Goal: Information Seeking & Learning: Learn about a topic

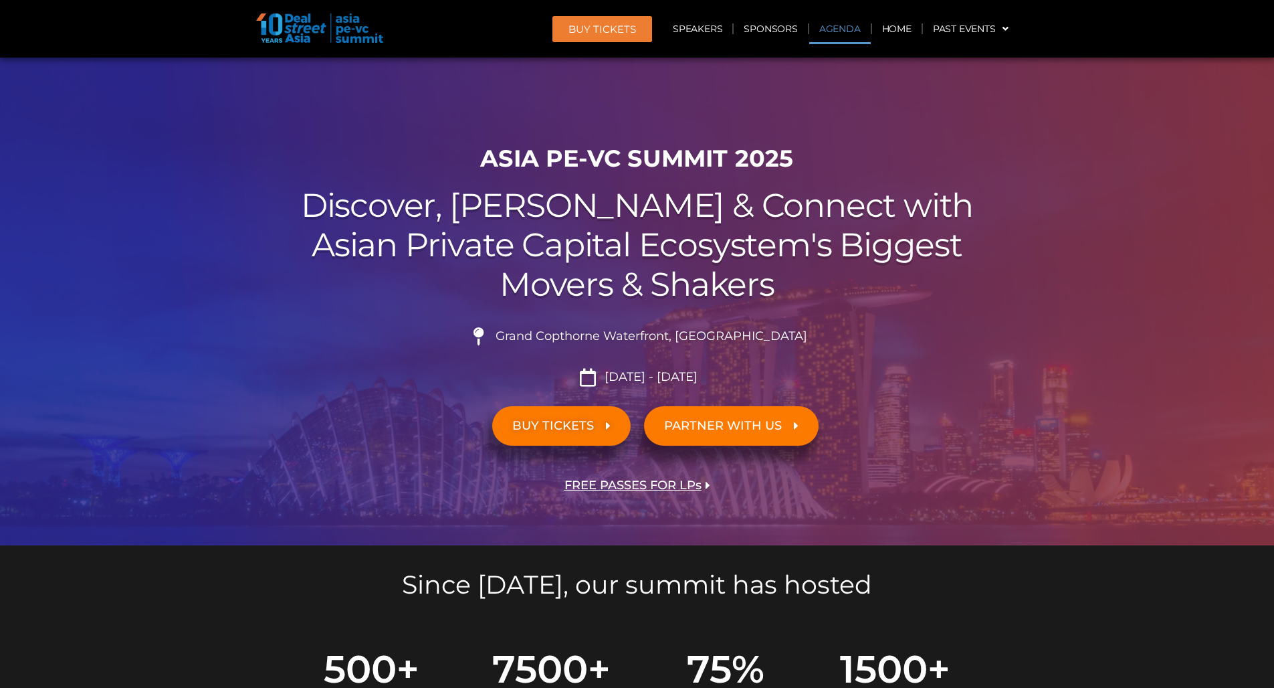
click at [833, 28] on link "Agenda" at bounding box center [841, 28] width 62 height 31
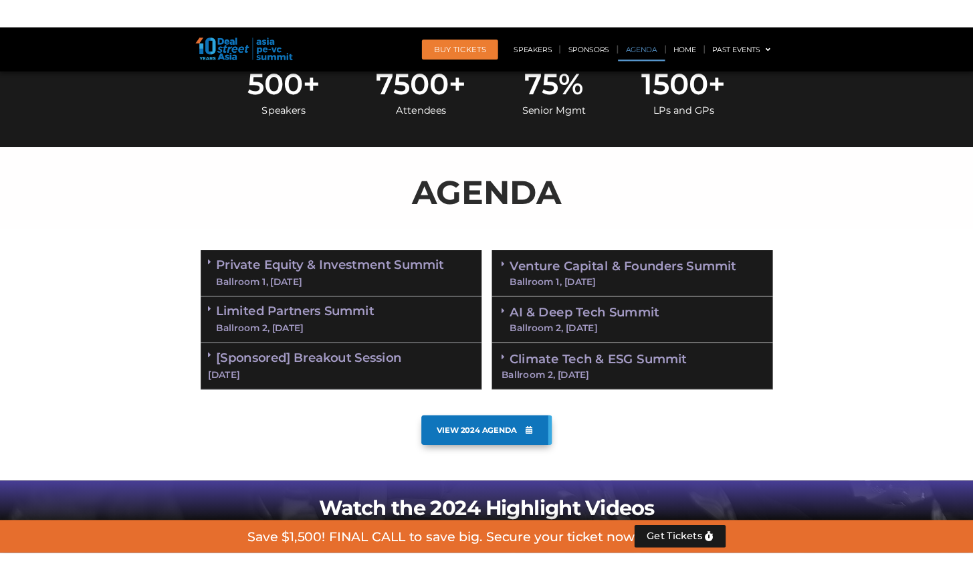
scroll to position [698, 0]
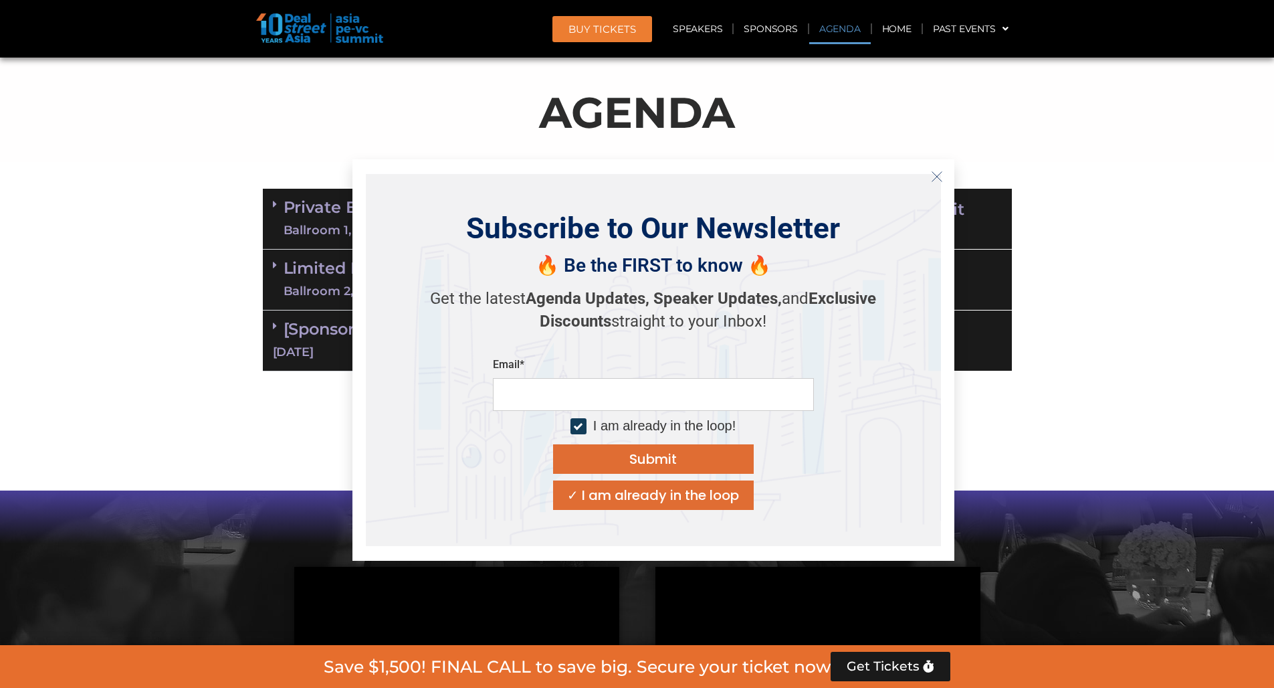
click at [941, 177] on icon "Close" at bounding box center [937, 177] width 12 height 12
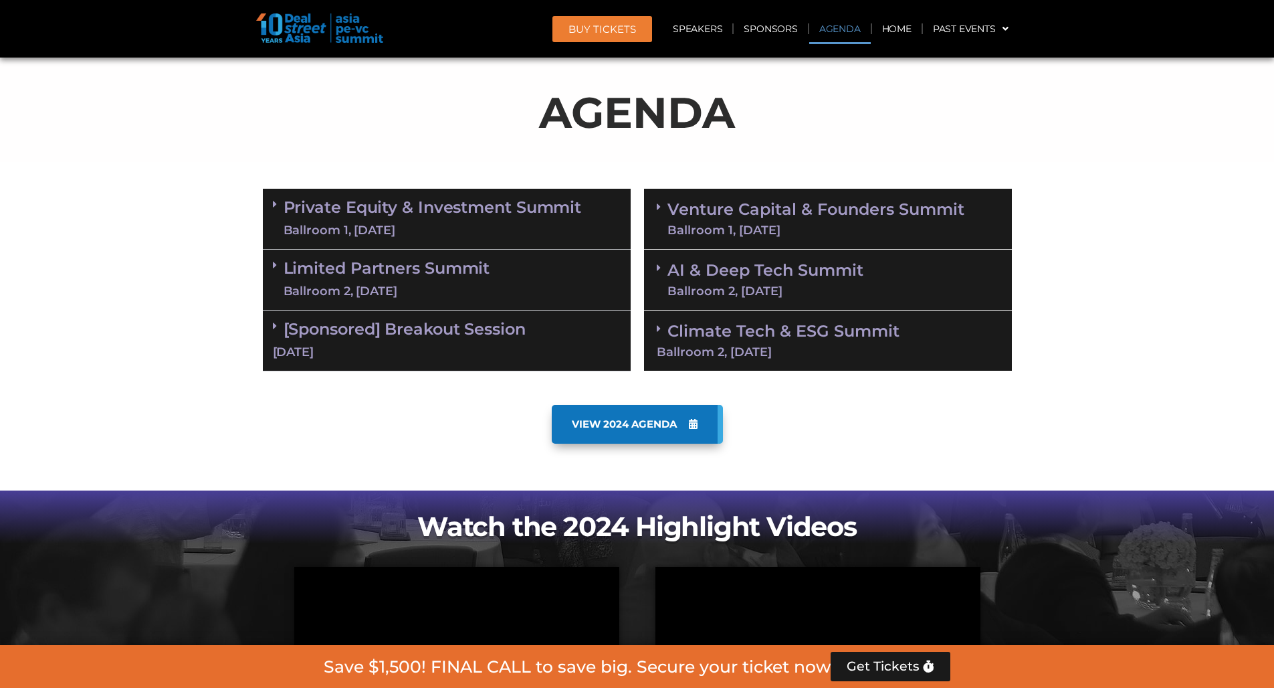
click at [503, 233] on div "Ballroom 1, 10 Sept" at bounding box center [433, 230] width 298 height 17
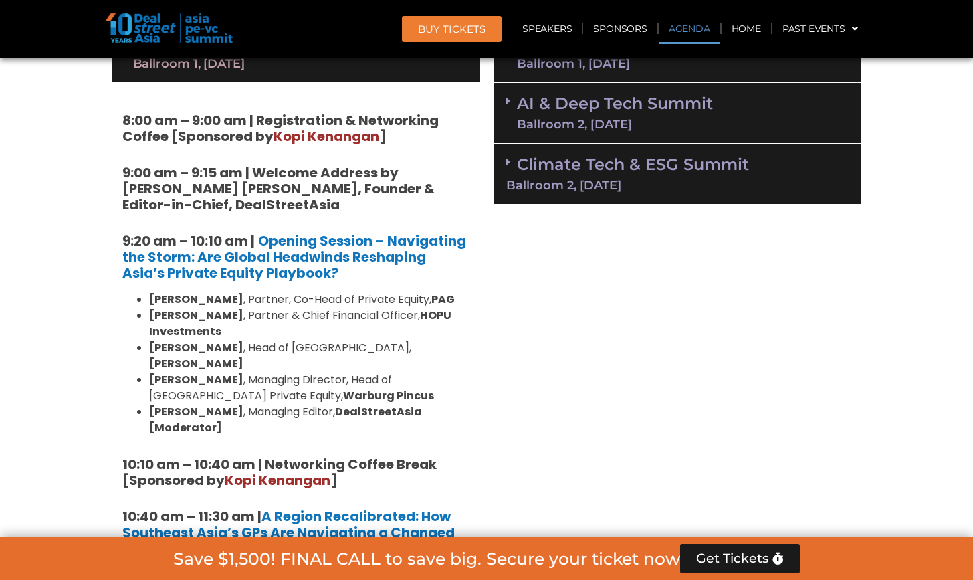
scroll to position [867, 0]
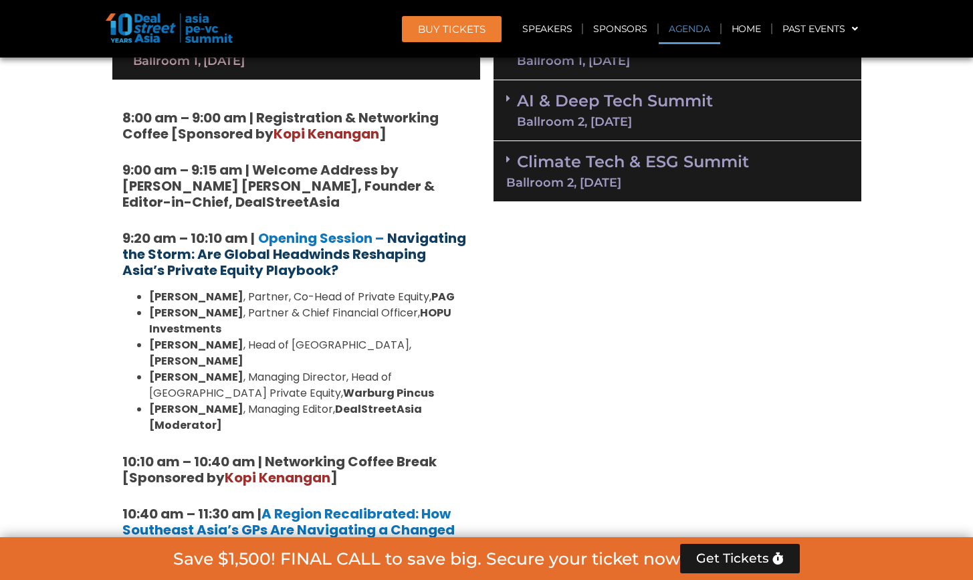
click at [452, 240] on strong "Navigating the Storm: Are Global Headwinds Reshaping Asia’s Private Equity Play…" at bounding box center [294, 254] width 344 height 51
click at [318, 248] on strong "Navigating the Storm: Are Global Headwinds Reshaping Asia’s Private Equity Play…" at bounding box center [294, 254] width 344 height 51
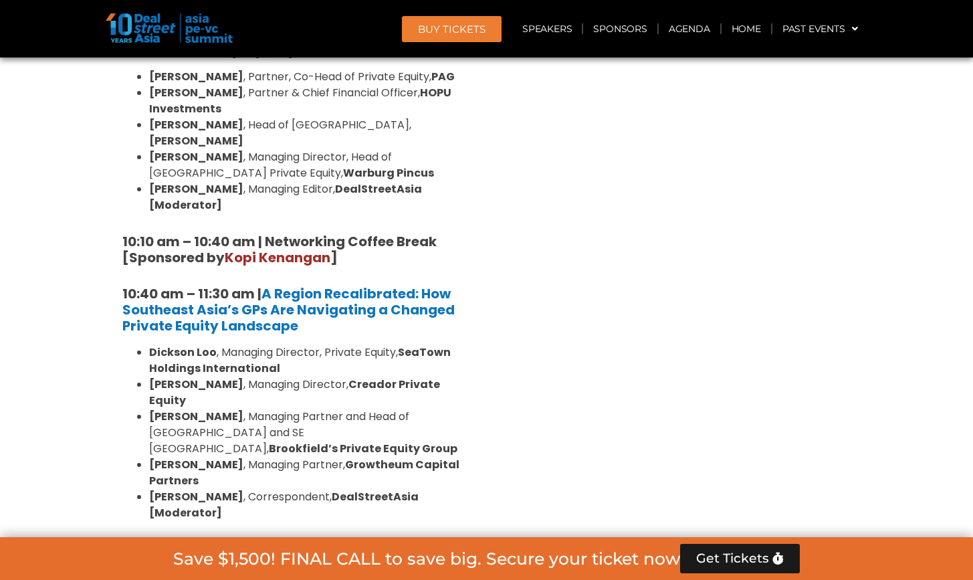
scroll to position [1088, 0]
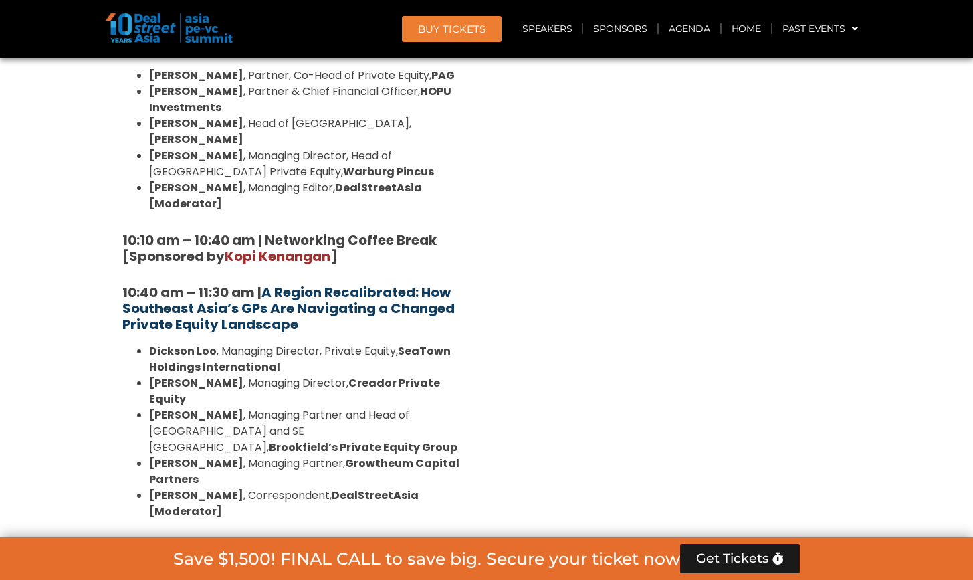
click at [369, 283] on strong "A Region Recalibrated: How Southeast Asia’s GPs Are Navigating a Changed Privat…" at bounding box center [288, 308] width 332 height 51
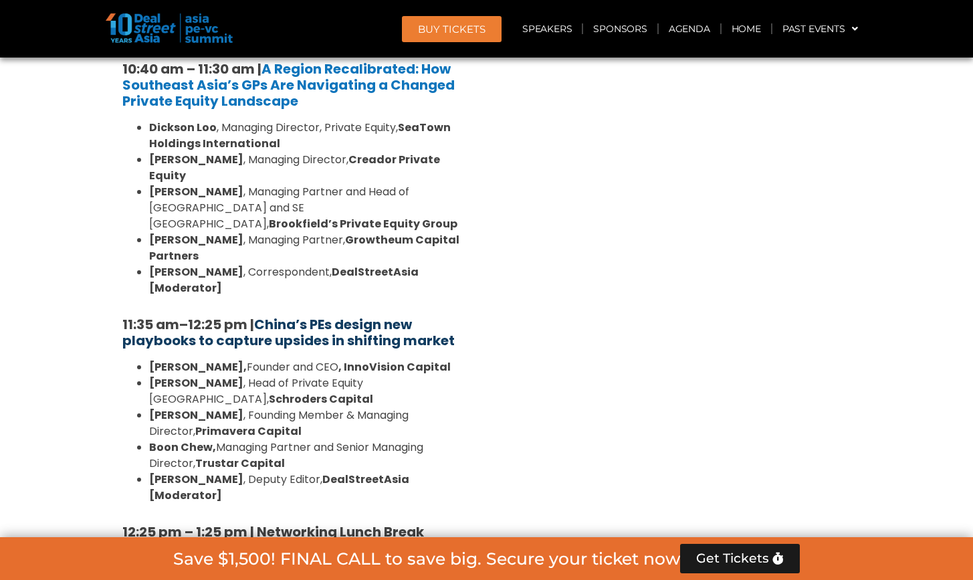
scroll to position [1320, 0]
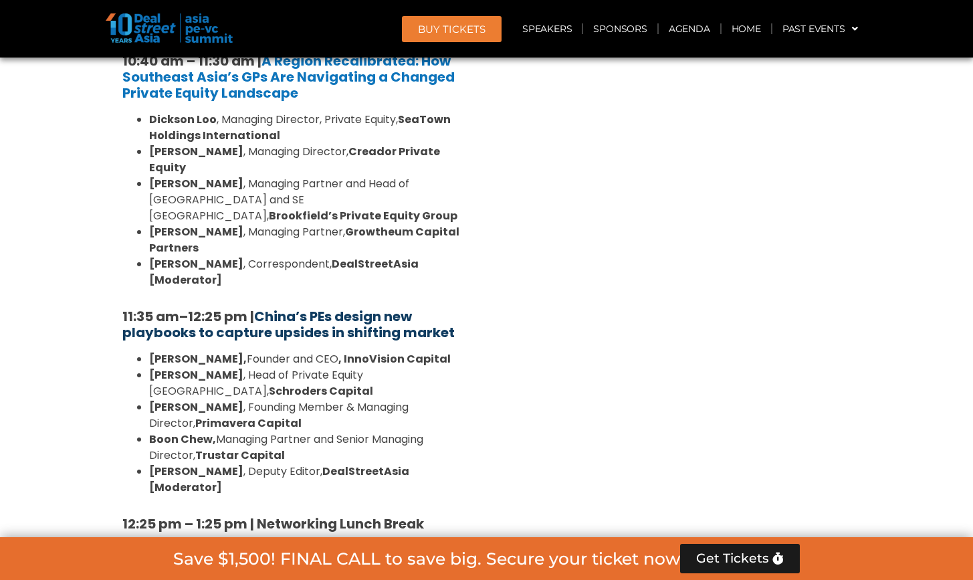
click at [403, 307] on strong "China’s PEs design new playbooks to capture upsides in shifting market" at bounding box center [288, 324] width 332 height 35
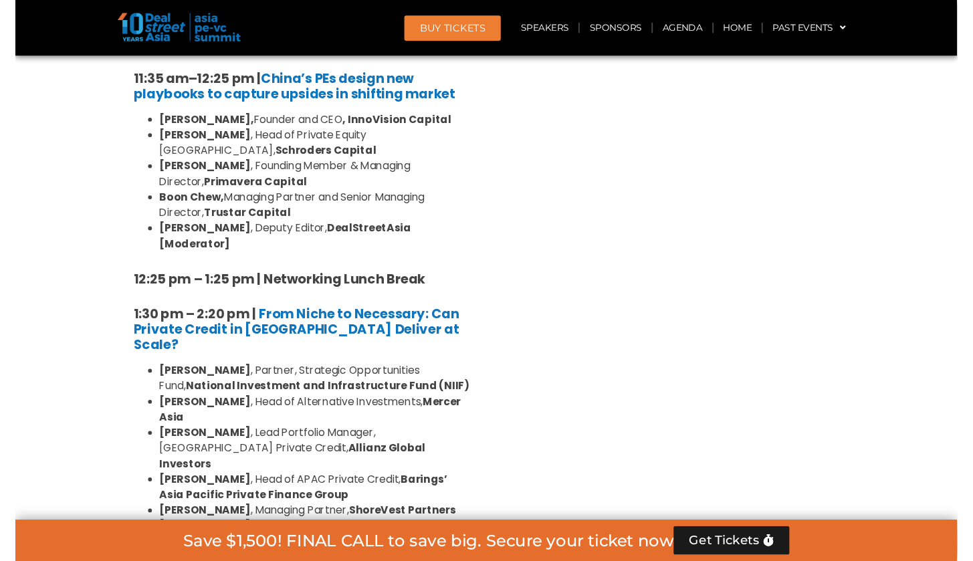
scroll to position [1556, 0]
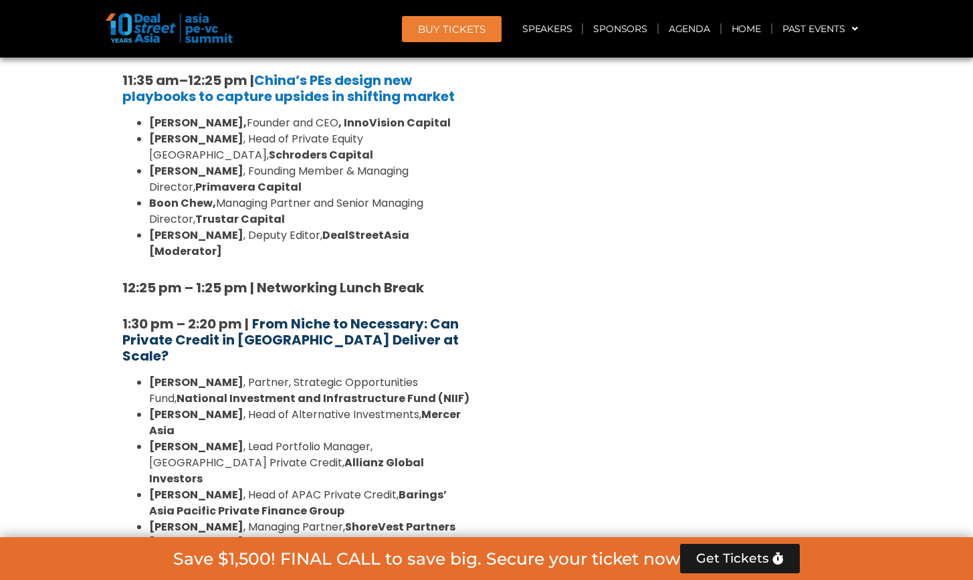
click at [365, 314] on strong "From Niche to Necessary: Can Private Credit in Asia Deliver at Scale?" at bounding box center [290, 339] width 337 height 51
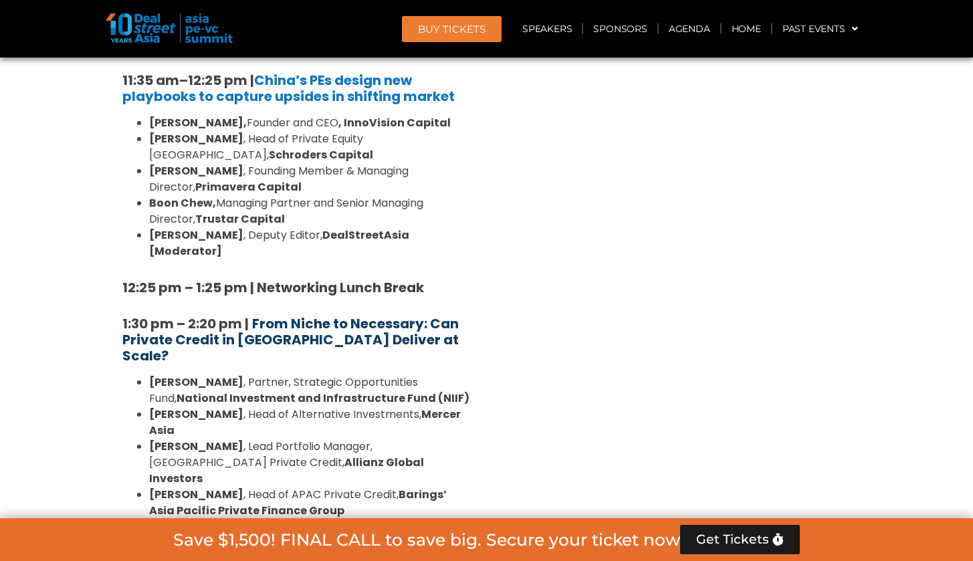
click at [310, 314] on strong "From Niche to Necessary: Can Private Credit in [GEOGRAPHIC_DATA] Deliver at Sca…" at bounding box center [290, 339] width 337 height 51
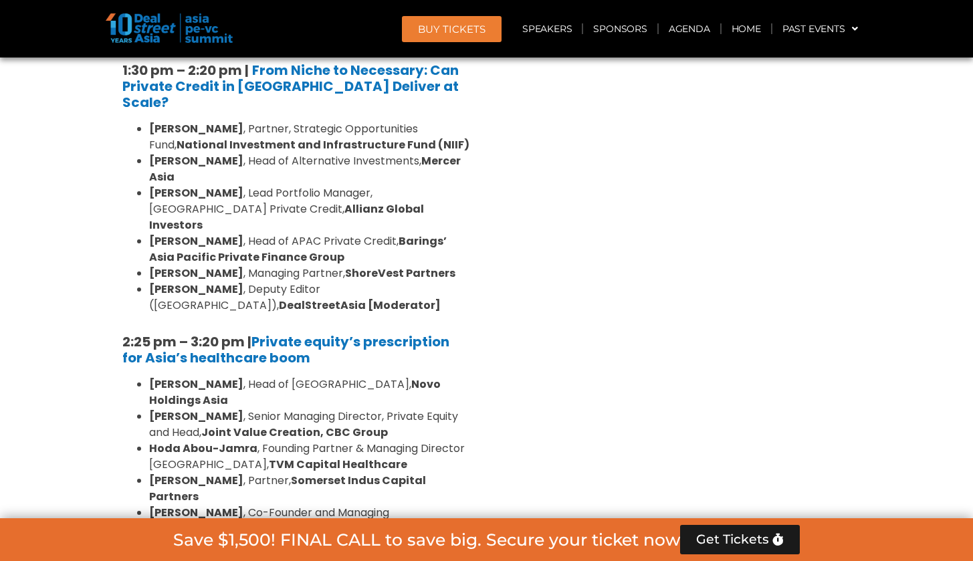
scroll to position [1812, 0]
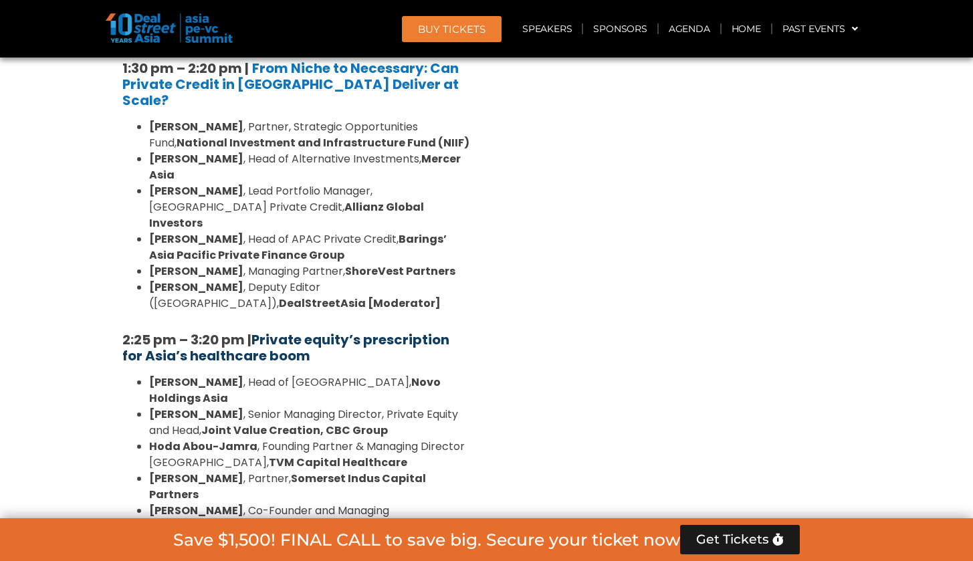
click at [318, 330] on strong "Private equity’s prescription for Asia’s healthcare boom" at bounding box center [285, 347] width 327 height 35
click at [314, 330] on strong "Private equity’s prescription for Asia’s healthcare boom" at bounding box center [285, 347] width 327 height 35
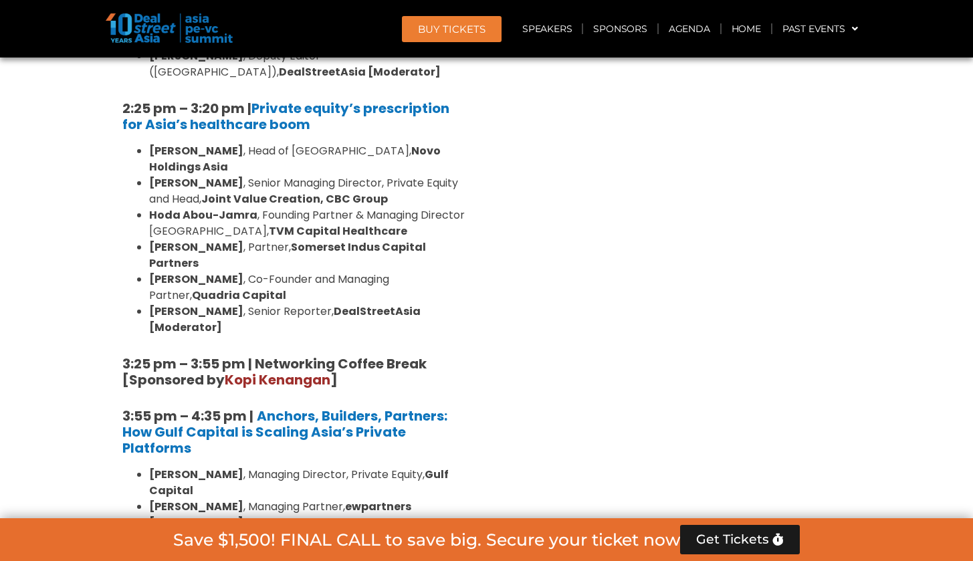
scroll to position [2044, 0]
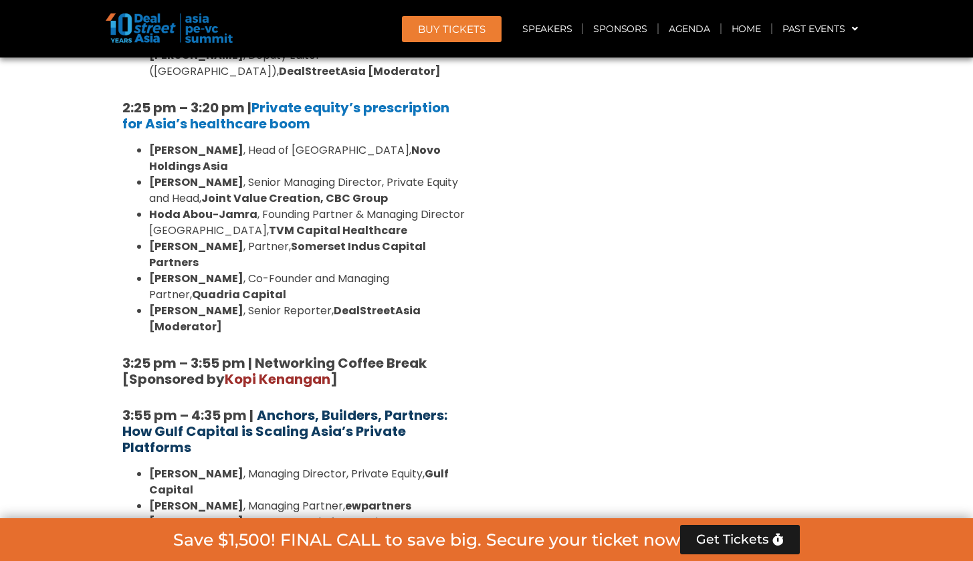
click at [268, 406] on b "Anchors, Builders, Partners: How Gulf Capital is Scaling Asia’s Private Platfor…" at bounding box center [284, 431] width 325 height 51
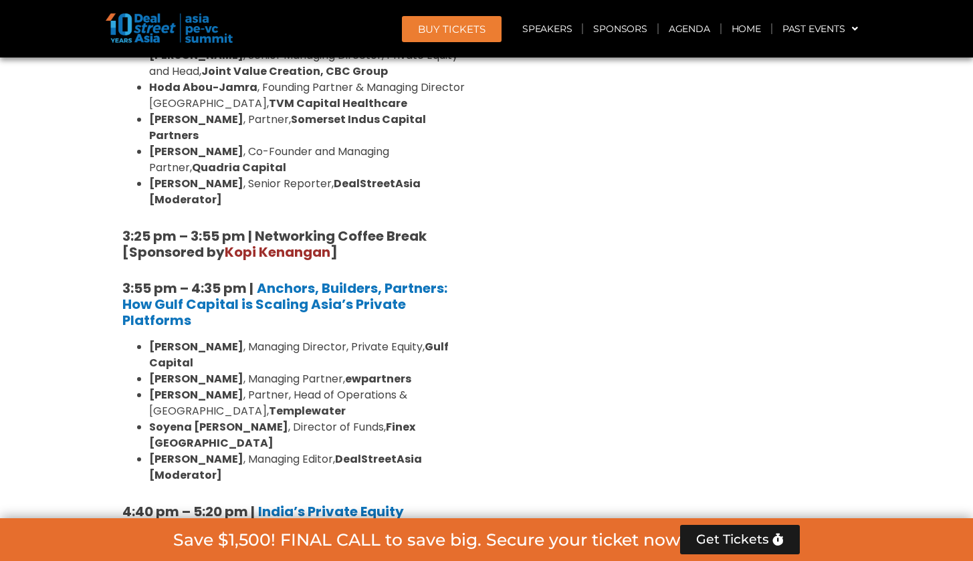
scroll to position [2173, 0]
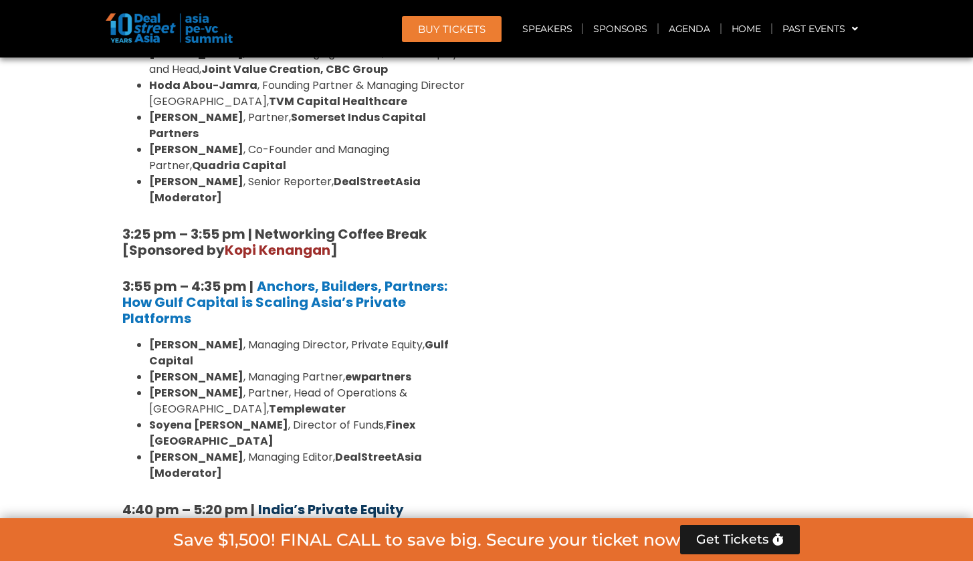
click at [365, 500] on strong "India’s Private Equity Comeback: Exits, Evolution, and Endgames" at bounding box center [270, 517] width 296 height 35
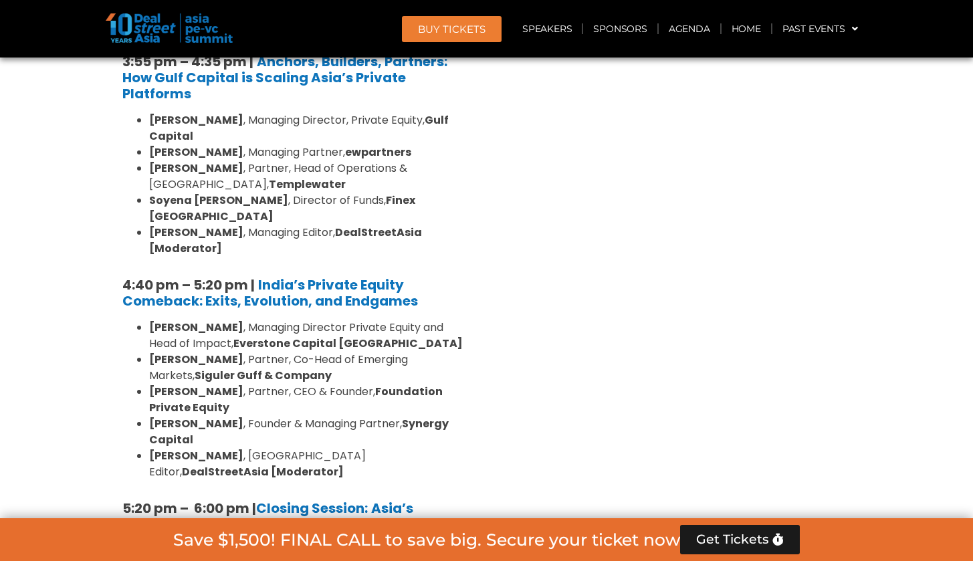
scroll to position [2395, 0]
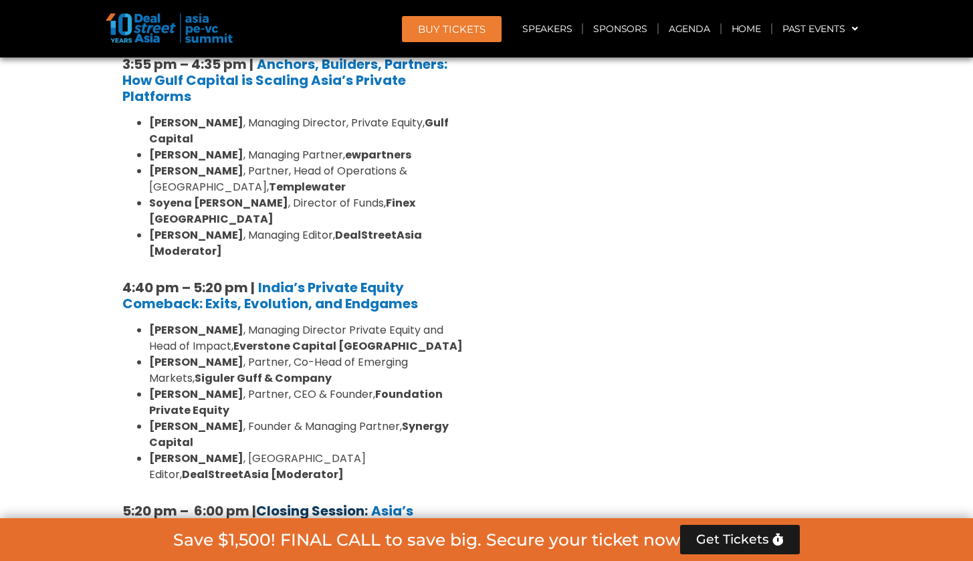
click at [366, 502] on link "Closing Session:" at bounding box center [312, 511] width 112 height 19
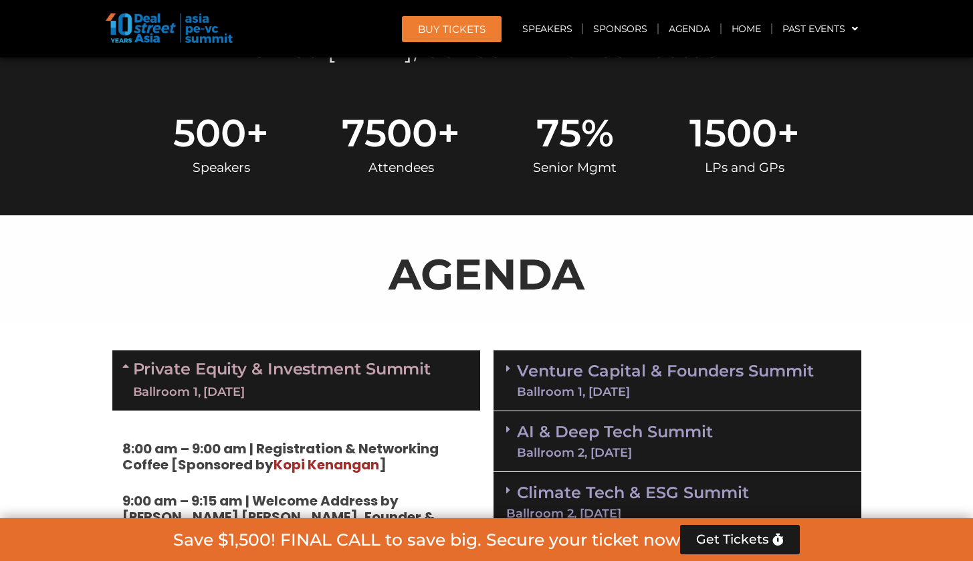
scroll to position [826, 0]
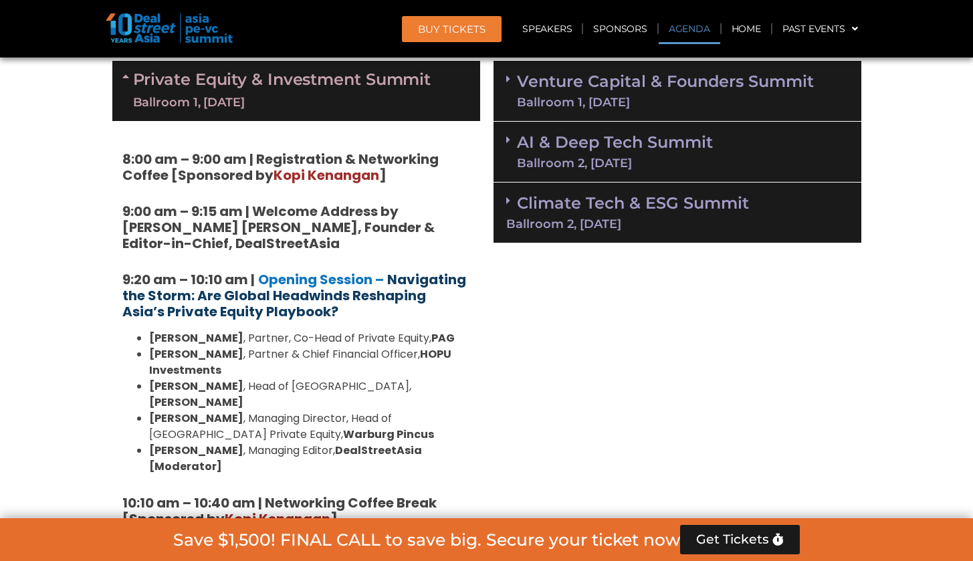
click at [286, 296] on strong "Navigating the Storm: Are Global Headwinds Reshaping Asia’s Private Equity Play…" at bounding box center [294, 295] width 344 height 51
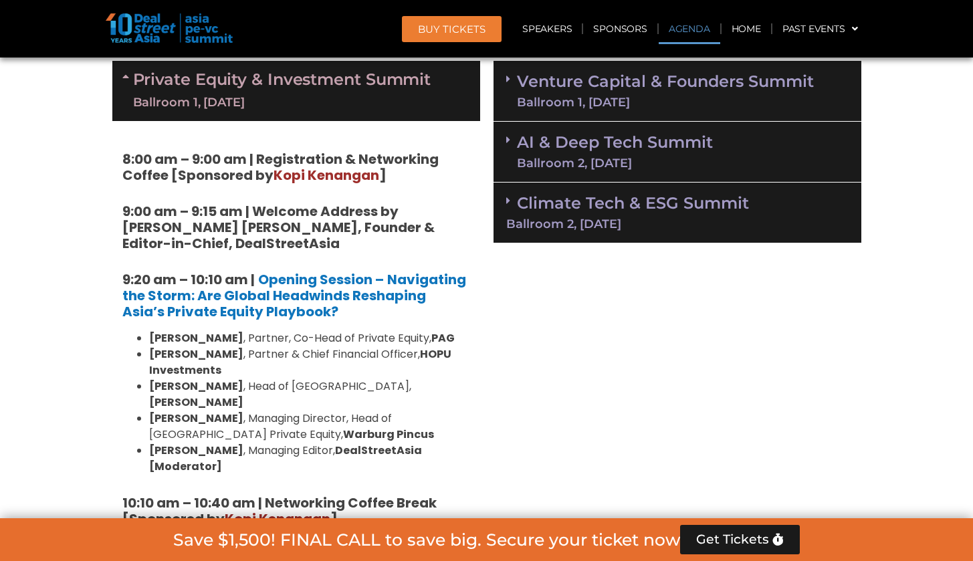
scroll to position [1112, 0]
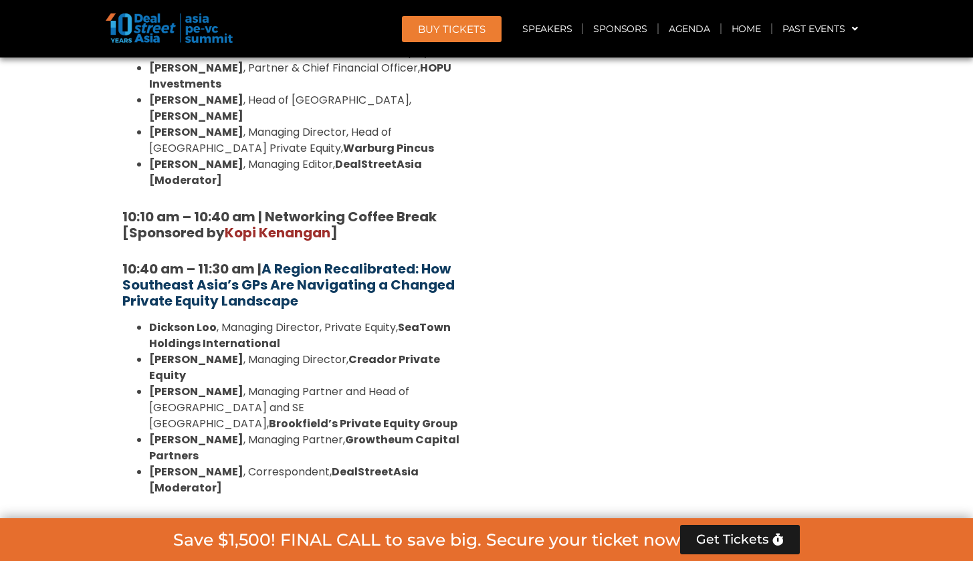
click at [363, 260] on strong "A Region Recalibrated: How Southeast Asia’s GPs Are Navigating a Changed Privat…" at bounding box center [288, 285] width 332 height 51
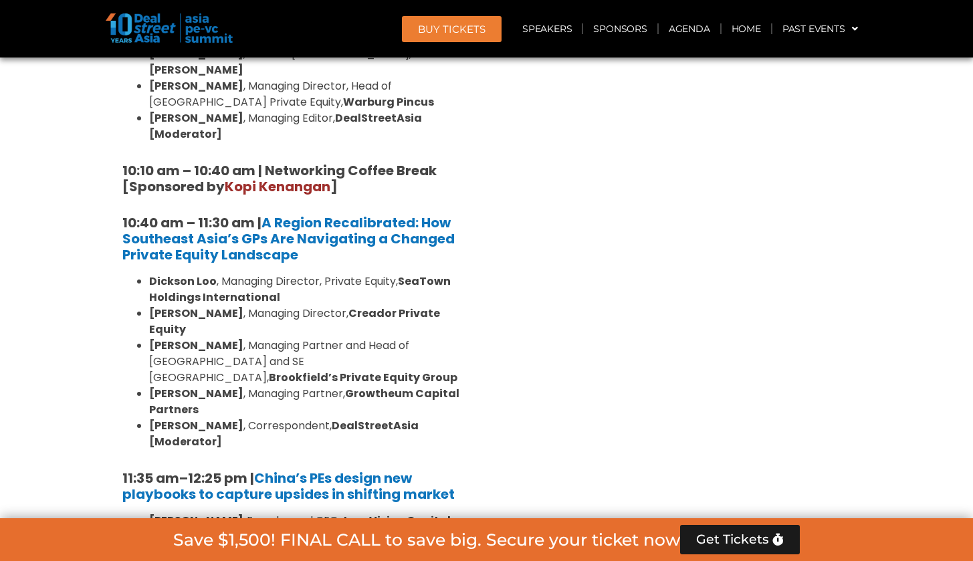
scroll to position [1255, 0]
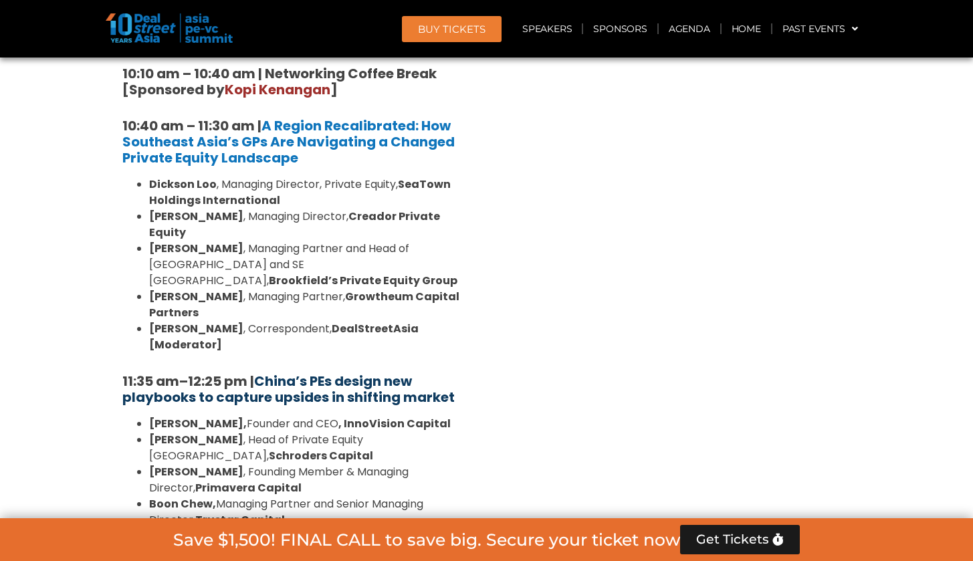
click at [320, 372] on strong "China’s PEs design new playbooks to capture upsides in shifting market" at bounding box center [288, 389] width 332 height 35
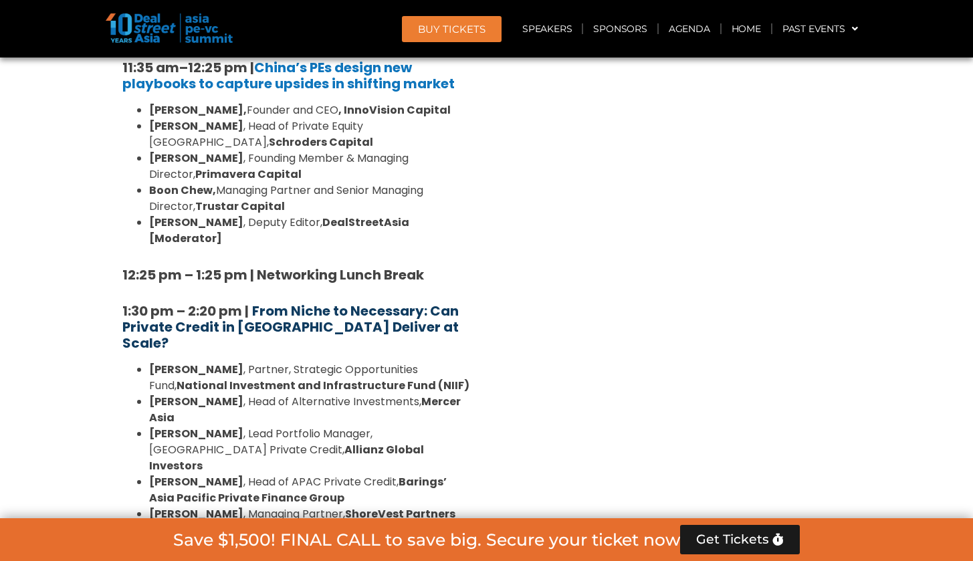
scroll to position [1575, 0]
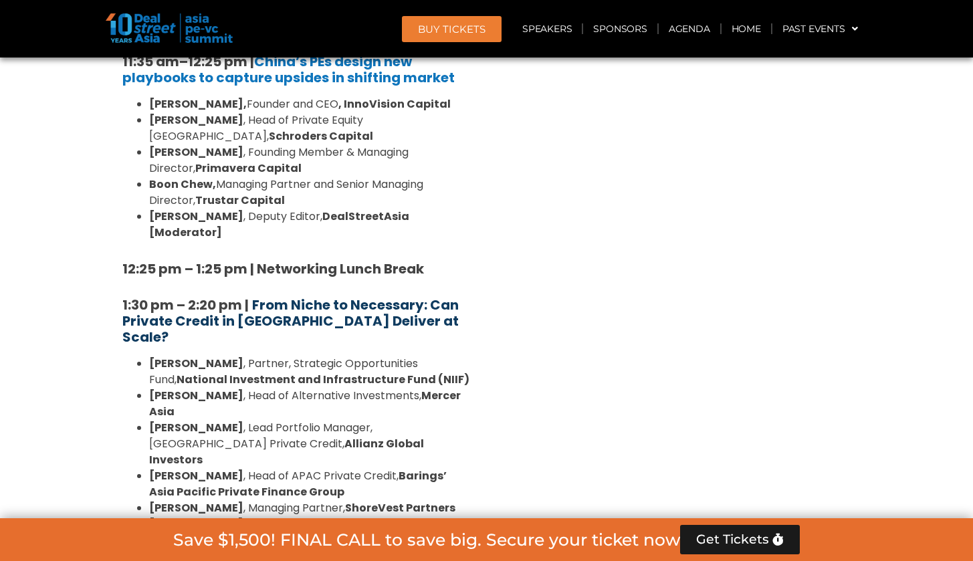
click at [363, 296] on strong "From Niche to Necessary: Can Private Credit in Asia Deliver at Scale?" at bounding box center [290, 321] width 337 height 51
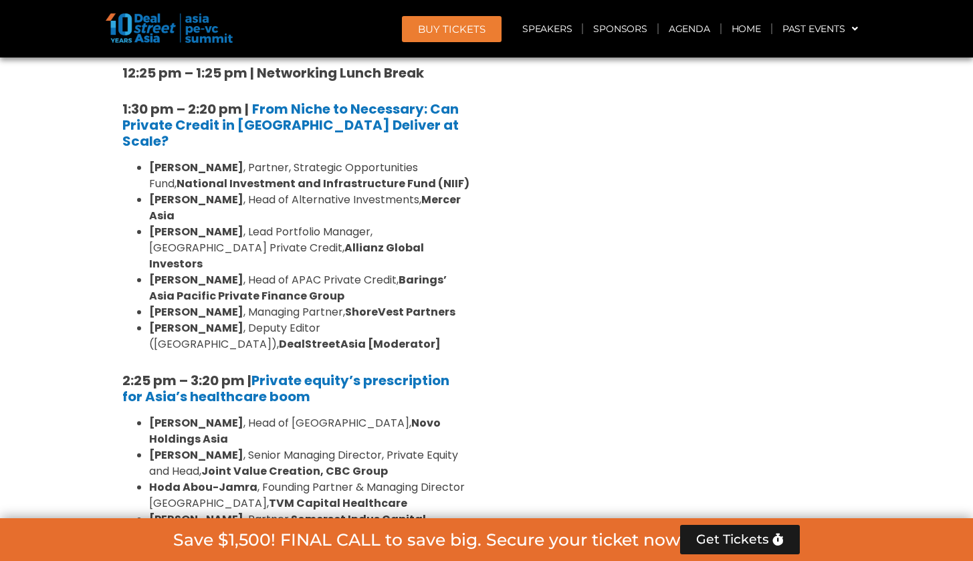
scroll to position [1774, 0]
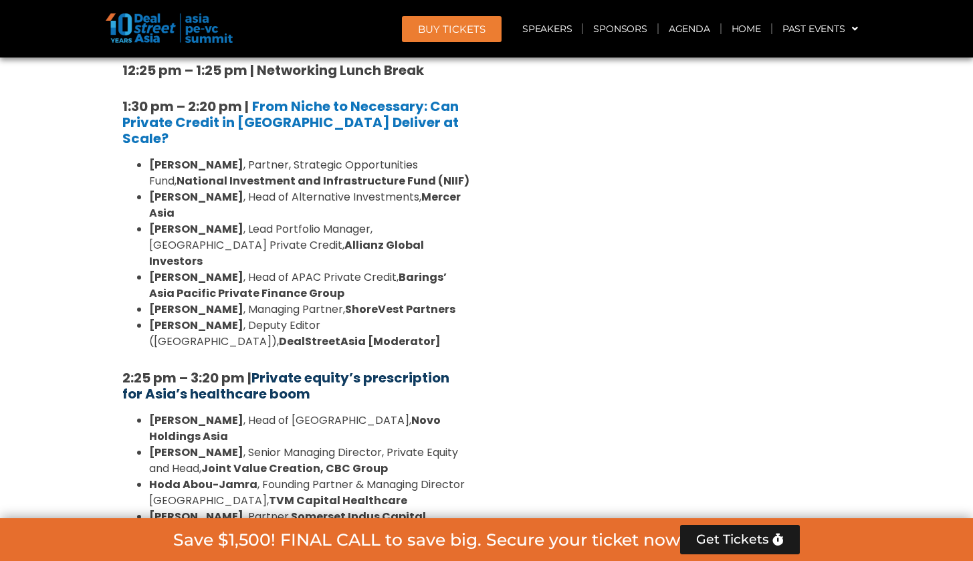
click at [357, 369] on strong "Private equity’s prescription for Asia’s healthcare boom" at bounding box center [285, 386] width 327 height 35
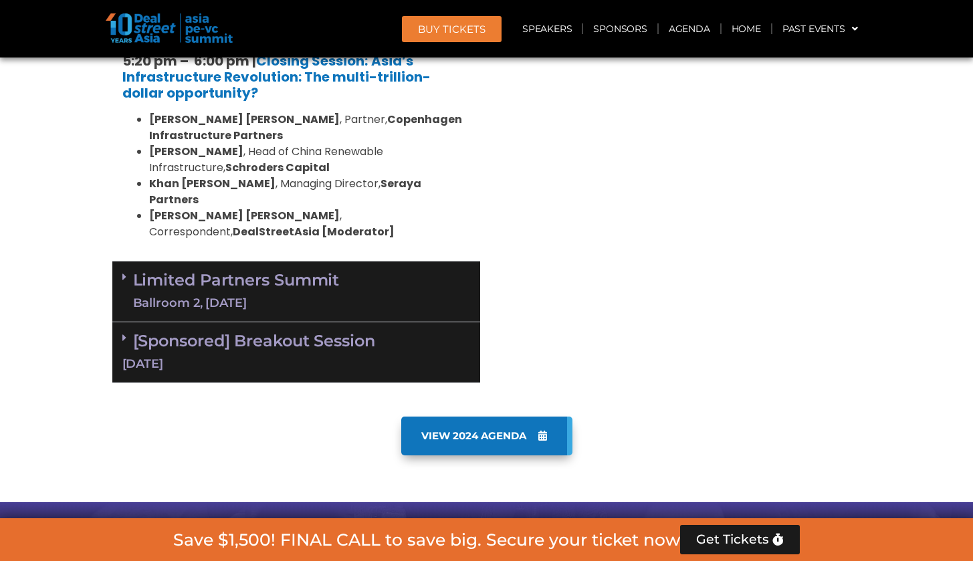
scroll to position [2804, 0]
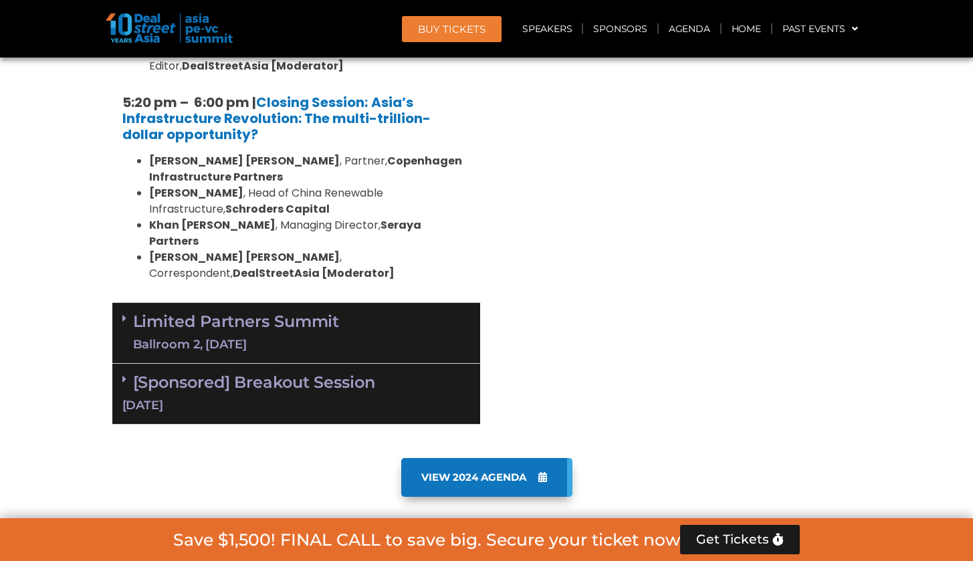
click at [430, 303] on div "Limited Partners Summit Ballroom 2, 10 Sept" at bounding box center [296, 333] width 368 height 61
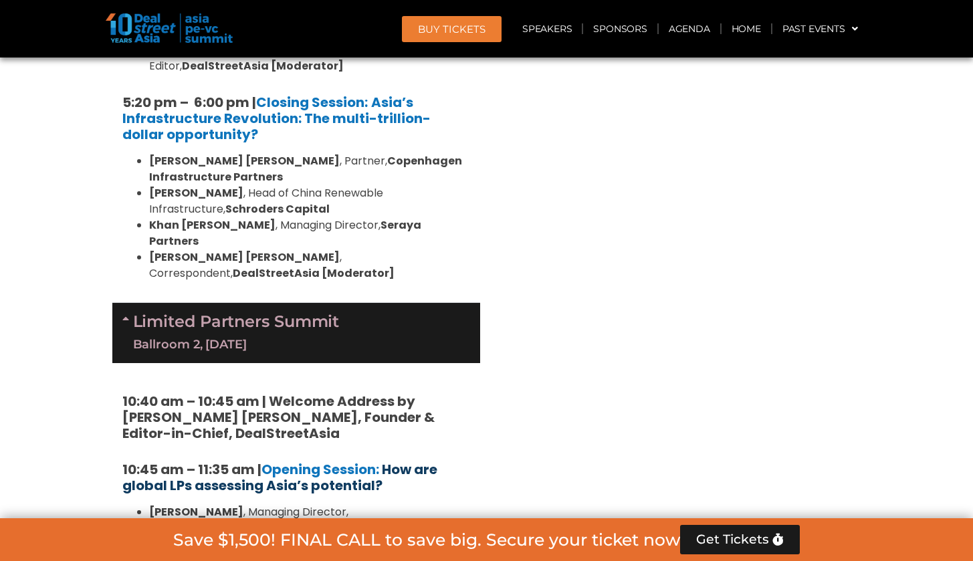
click at [311, 460] on b "How are global LPs assessing Asia’s potential?" at bounding box center [279, 477] width 315 height 35
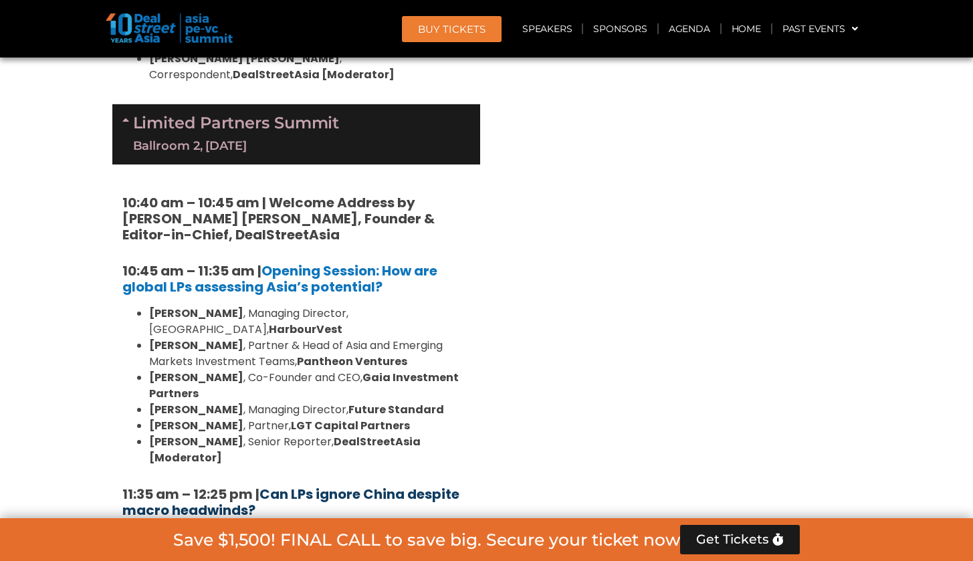
click at [381, 485] on b "Can LPs ignore China despite macro headwinds?" at bounding box center [290, 502] width 337 height 35
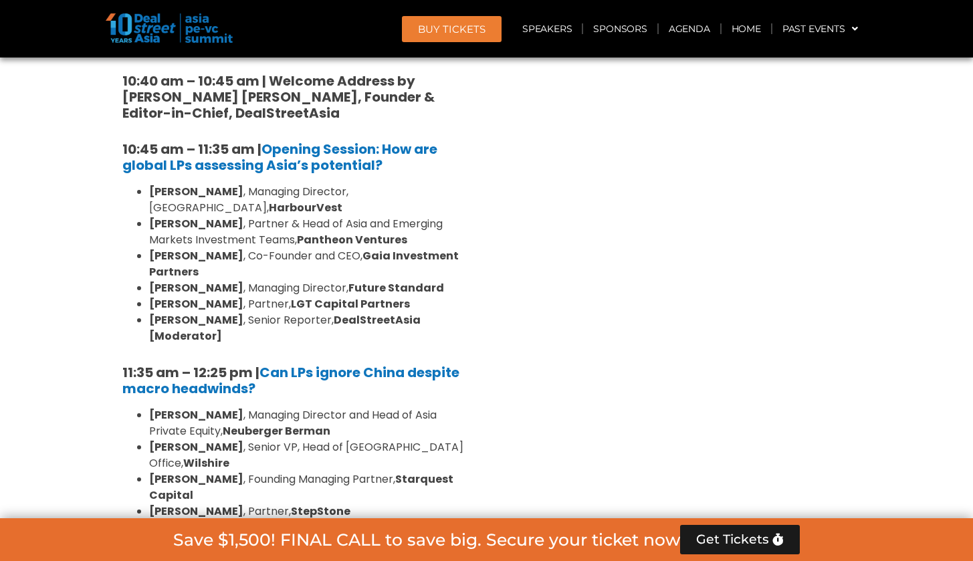
scroll to position [3227, 0]
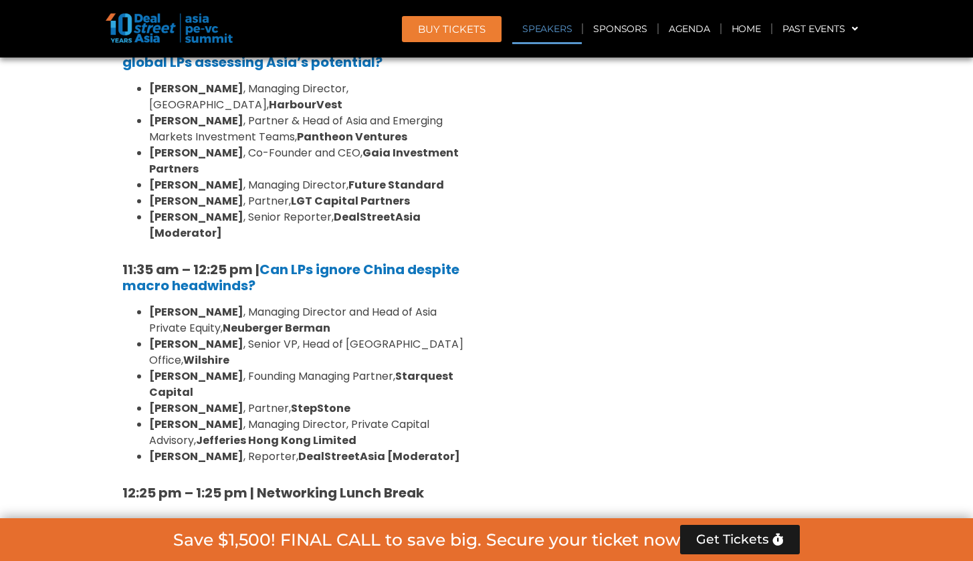
click at [301, 520] on b "Can Asia’s Secondaries Market Deliver on Investor Expectations?" at bounding box center [293, 537] width 342 height 35
click at [308, 520] on b "Can Asia’s Secondaries Market Deliver on Investor Expectations?" at bounding box center [293, 537] width 342 height 35
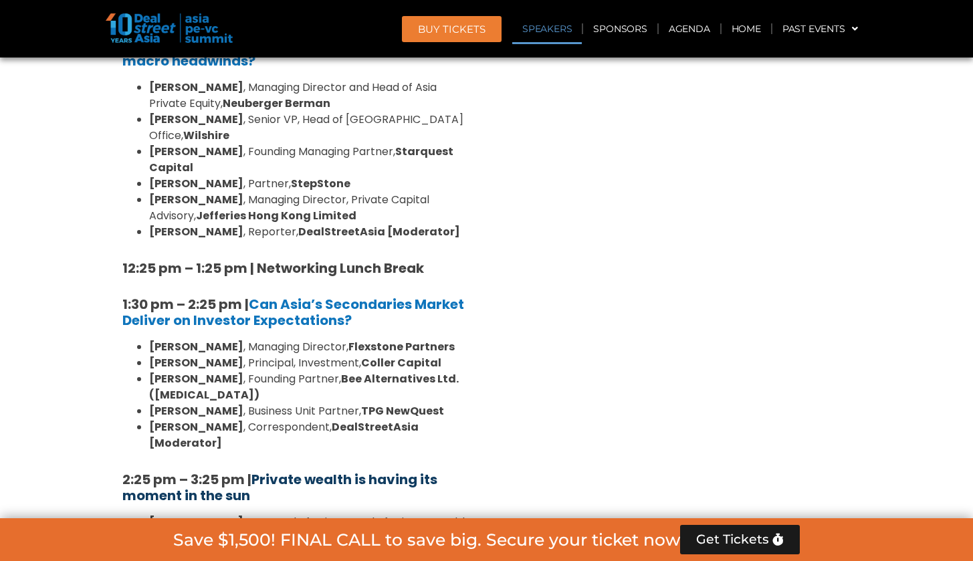
click at [384, 470] on b "Private wealth is having its moment in the sun" at bounding box center [279, 487] width 315 height 35
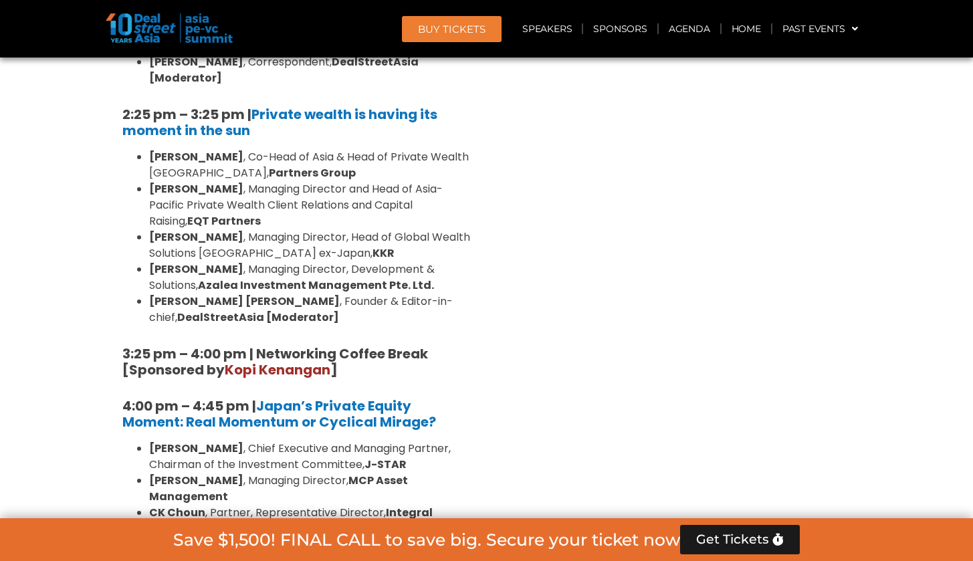
scroll to position [3795, 0]
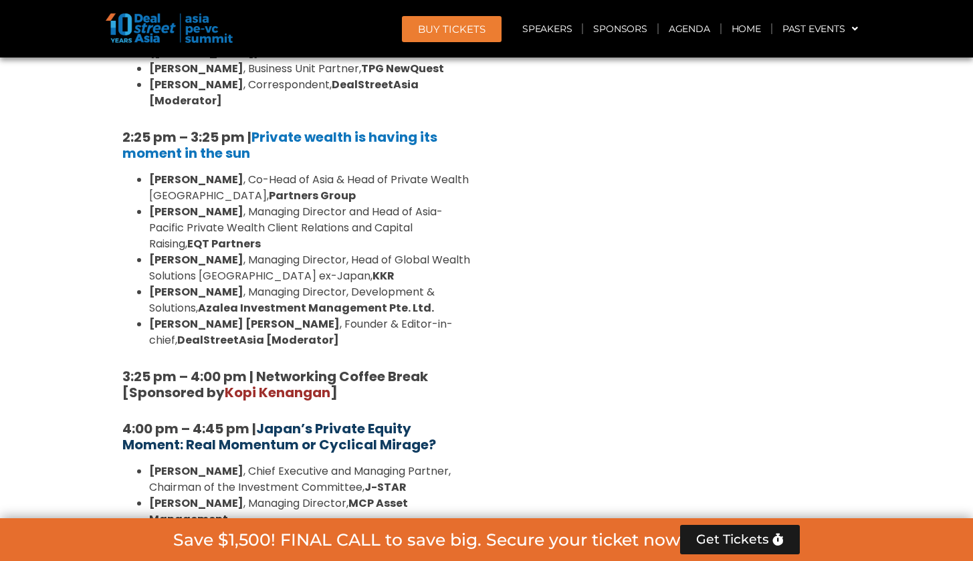
click at [308, 419] on b "Japan’s Private Equity Moment: Real Momentum or Cyclical Mirage?" at bounding box center [279, 436] width 314 height 35
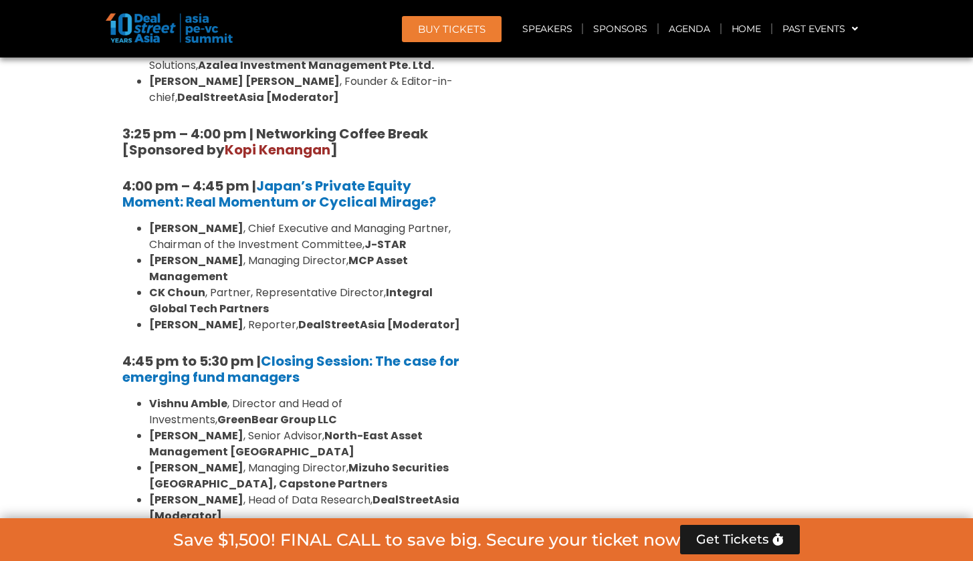
scroll to position [4039, 0]
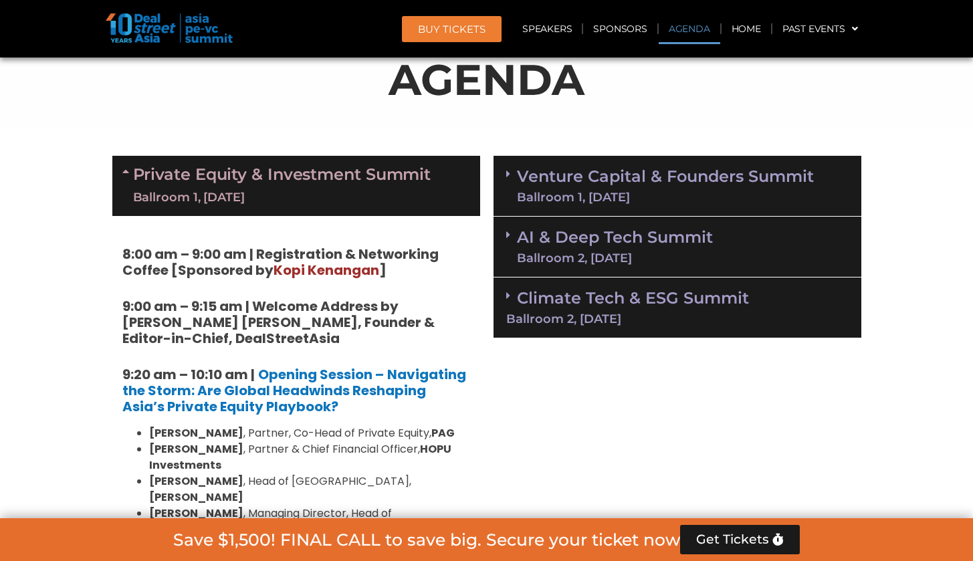
scroll to position [733, 0]
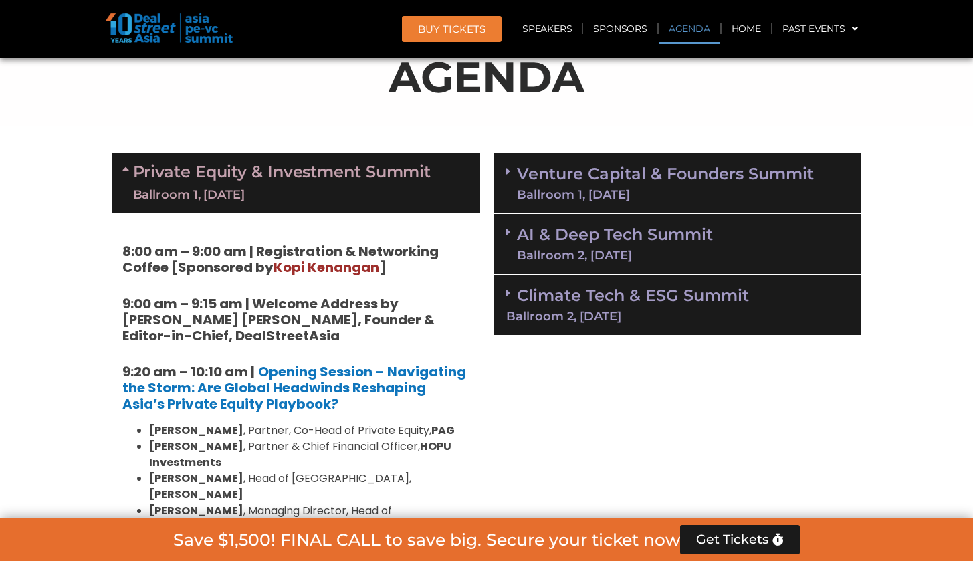
click at [765, 184] on link "Venture Capital & Founders​ Summit Ballroom 1, 11 Sept" at bounding box center [665, 183] width 297 height 35
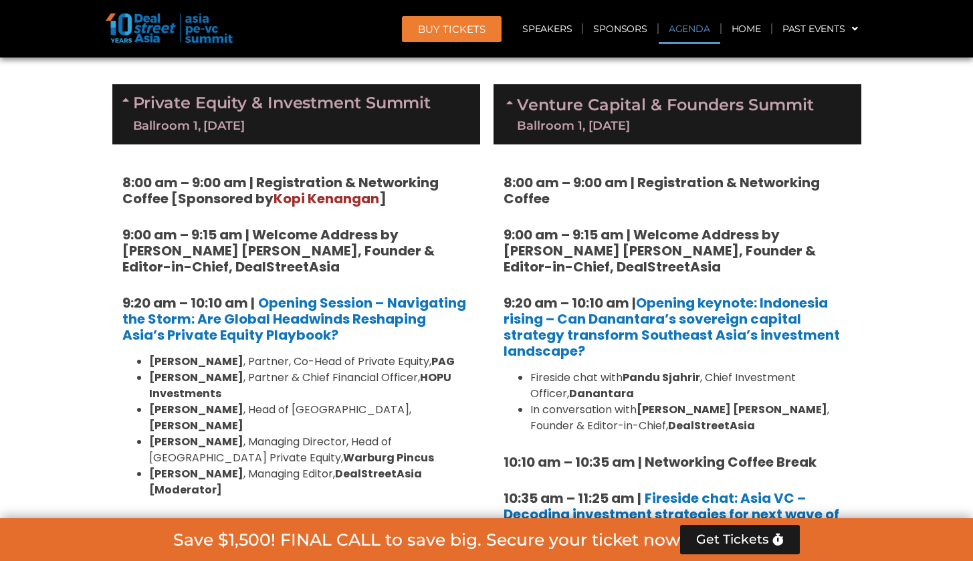
scroll to position [809, 0]
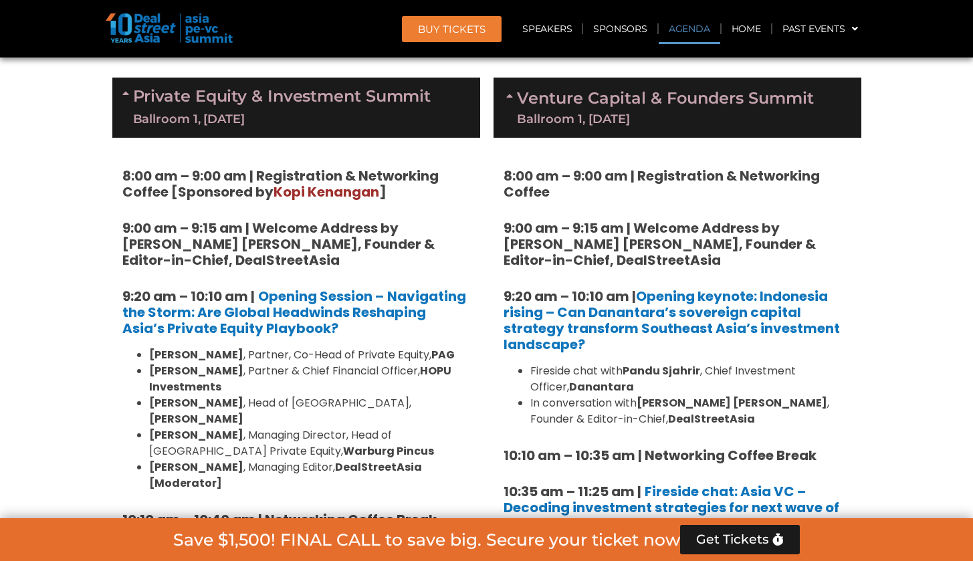
click at [420, 111] on div "Ballroom 1, 10 Sept" at bounding box center [282, 119] width 298 height 17
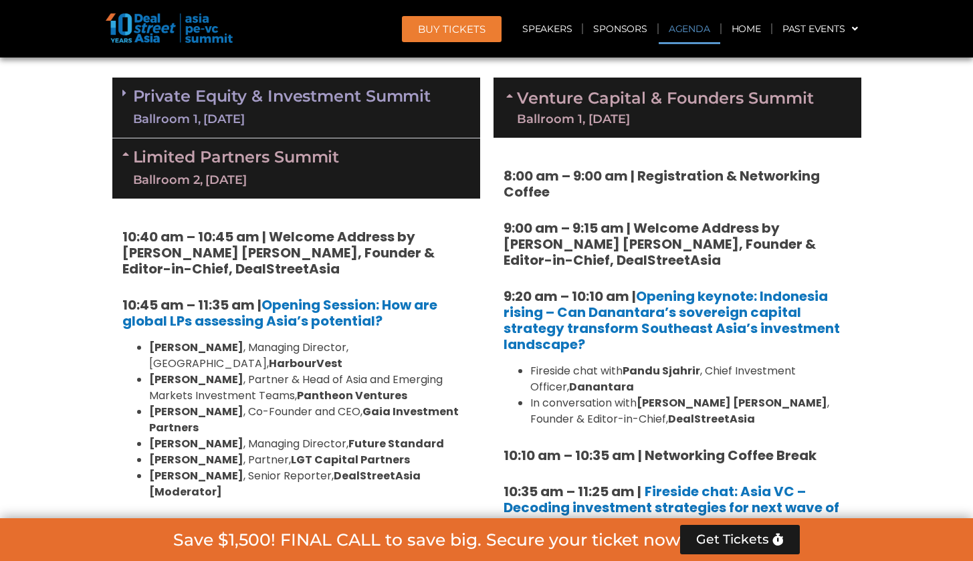
click at [417, 174] on div "Limited Partners Summit Ballroom 2, 10 Sept" at bounding box center [296, 168] width 368 height 60
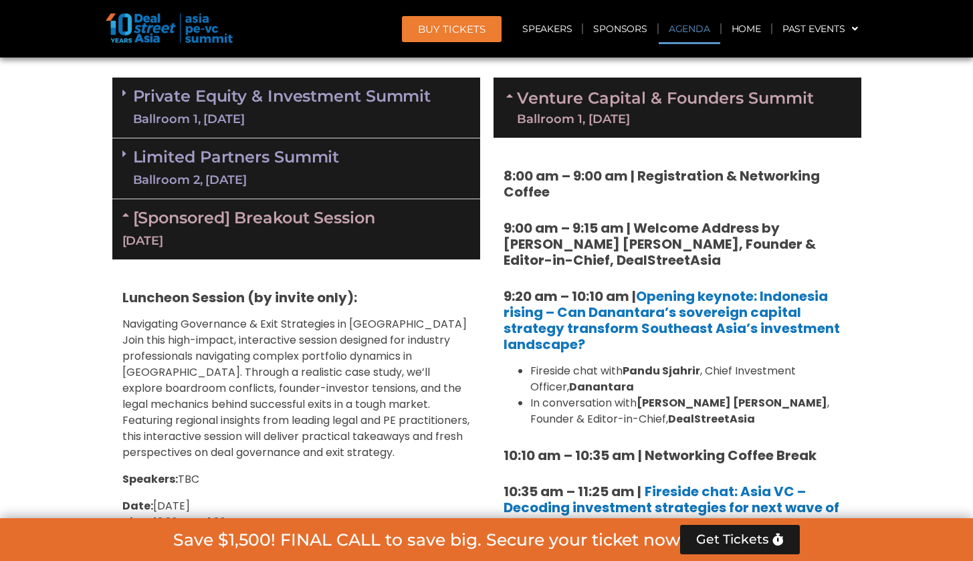
click at [402, 217] on div "[Sponsored] Breakout Session 10 Sept" at bounding box center [296, 229] width 368 height 60
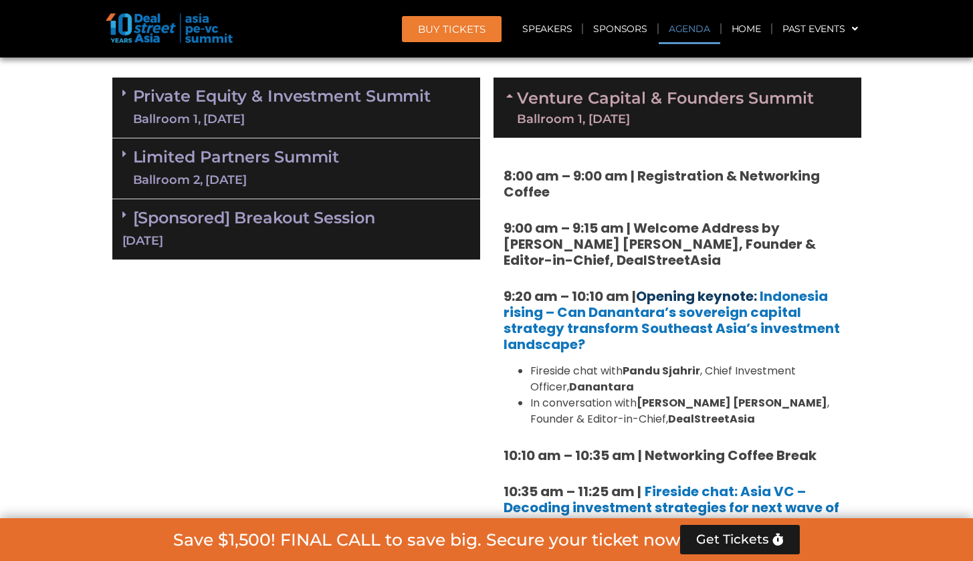
click at [672, 292] on link "Opening keynote:" at bounding box center [696, 296] width 121 height 19
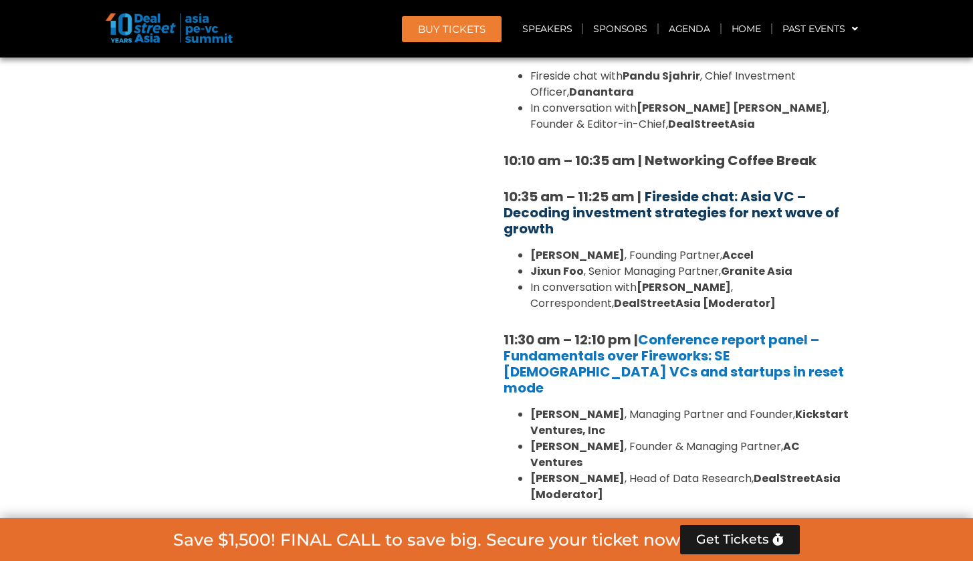
scroll to position [1105, 0]
click at [749, 198] on b "Fireside chat: Asia VC – Decoding investment strategies for next wave of growth" at bounding box center [672, 212] width 336 height 51
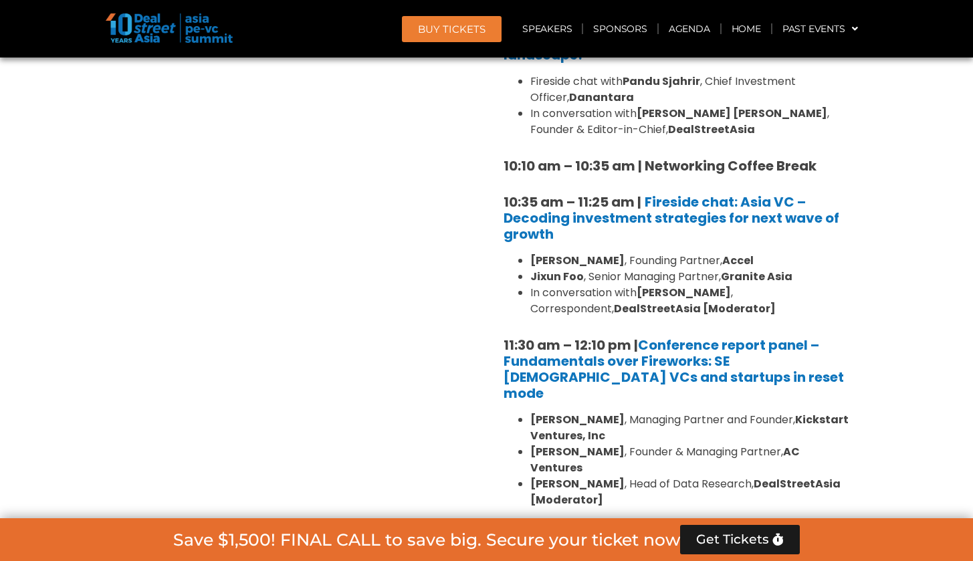
scroll to position [1087, 0]
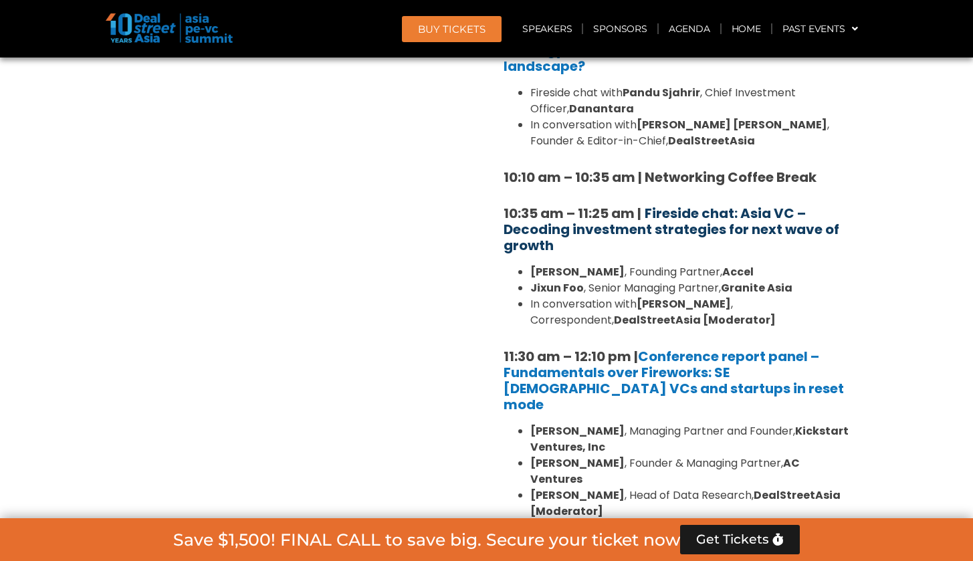
click at [778, 231] on b "Fireside chat: Asia VC – Decoding investment strategies for next wave of growth" at bounding box center [672, 229] width 336 height 51
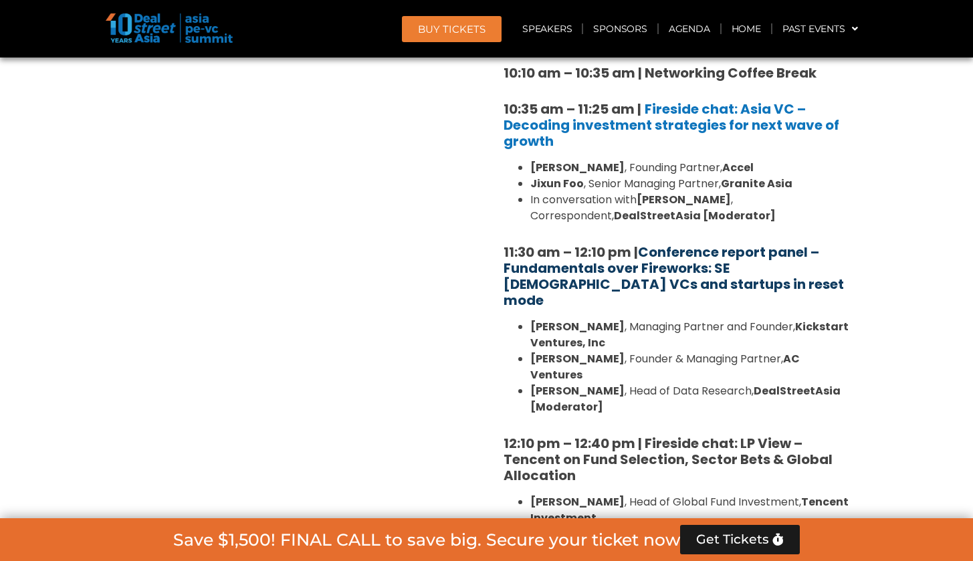
scroll to position [1198, 0]
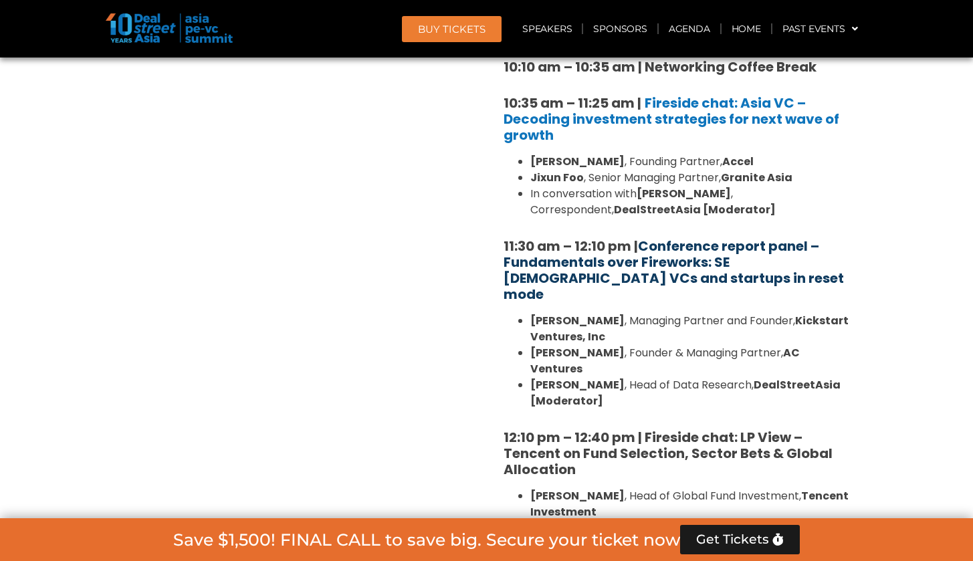
click at [695, 260] on link "Conference report panel – Fundamentals over Fireworks: SE Asian VCs and startup…" at bounding box center [674, 270] width 341 height 67
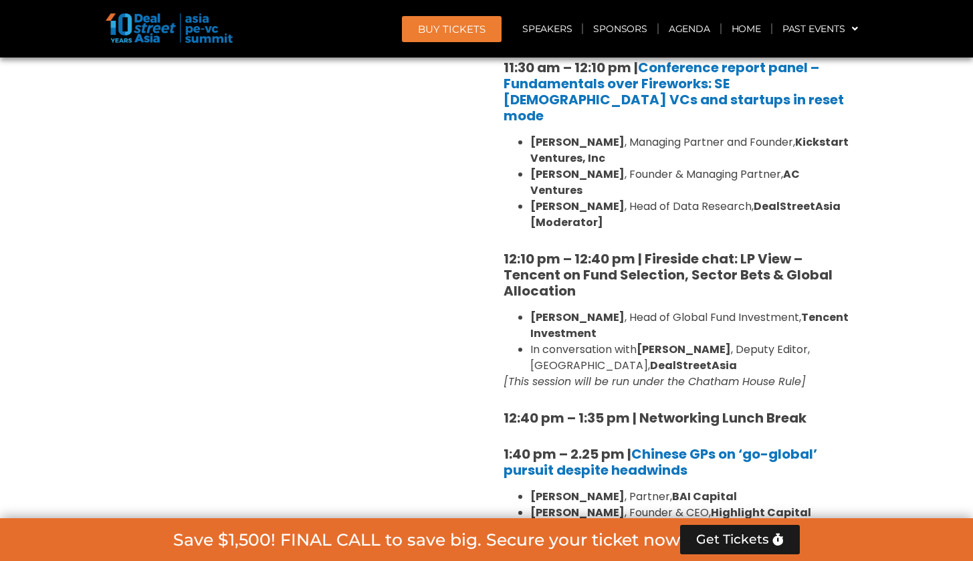
scroll to position [1577, 0]
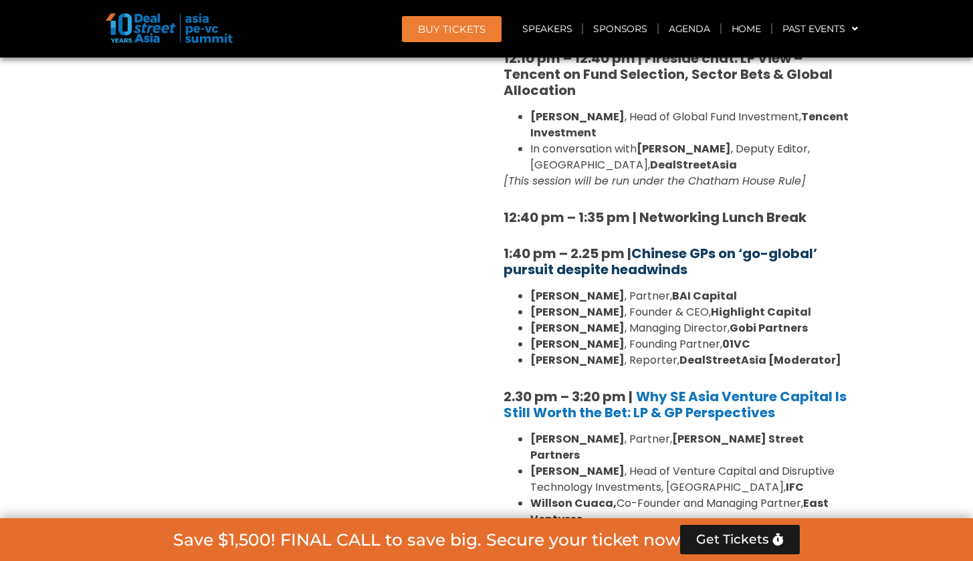
click at [769, 244] on link "Chinese GPs on ‘go-global’ pursuit despite headwinds" at bounding box center [661, 261] width 314 height 35
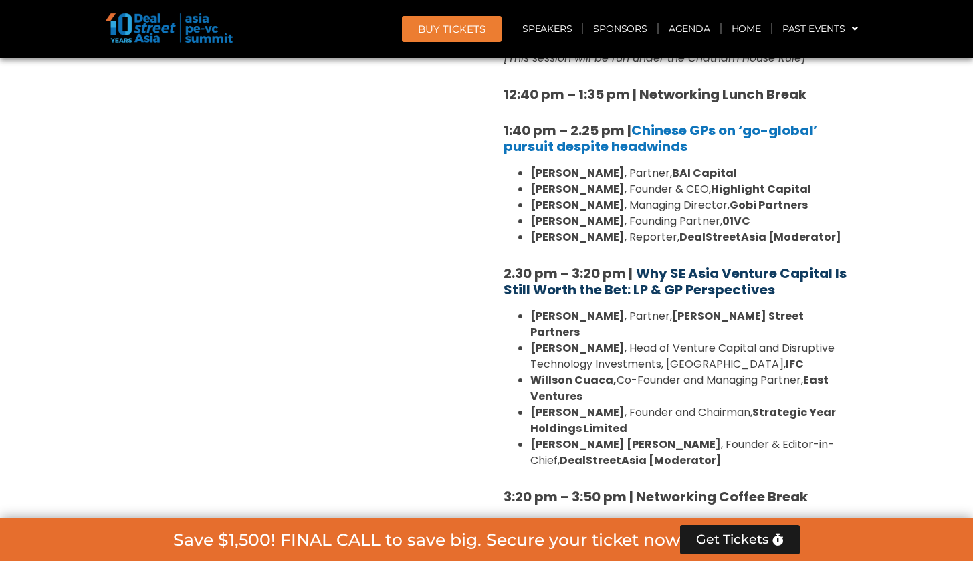
scroll to position [1701, 0]
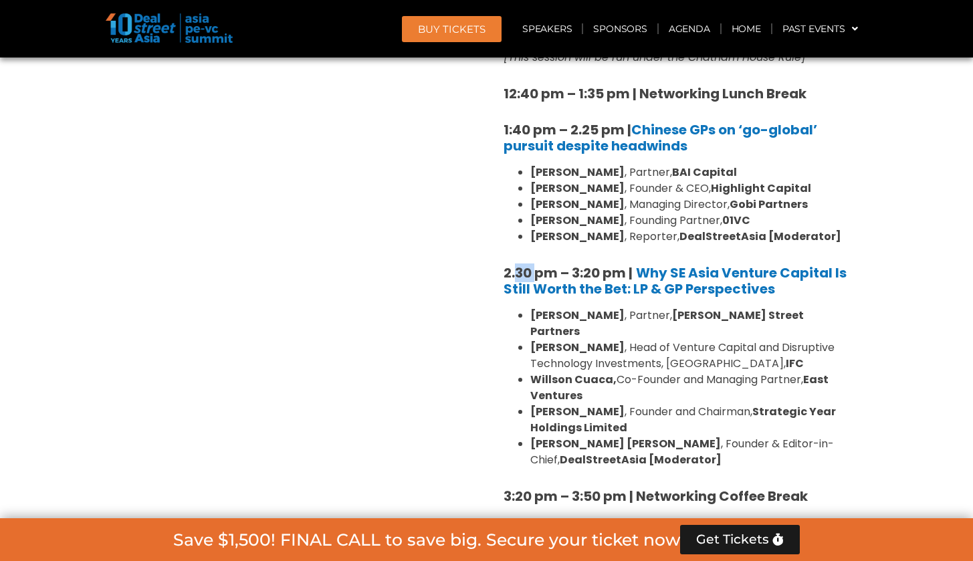
drag, startPoint x: 517, startPoint y: 240, endPoint x: 534, endPoint y: 235, distance: 17.2
click at [534, 264] on strong "2.30 pm – 3:20 pm |" at bounding box center [568, 273] width 129 height 19
click at [527, 264] on strong "2.30 pm – 3:20 pm |" at bounding box center [568, 273] width 129 height 19
drag, startPoint x: 518, startPoint y: 234, endPoint x: 528, endPoint y: 234, distance: 9.4
click at [528, 264] on strong "2.30 pm – 3:20 pm |" at bounding box center [568, 273] width 129 height 19
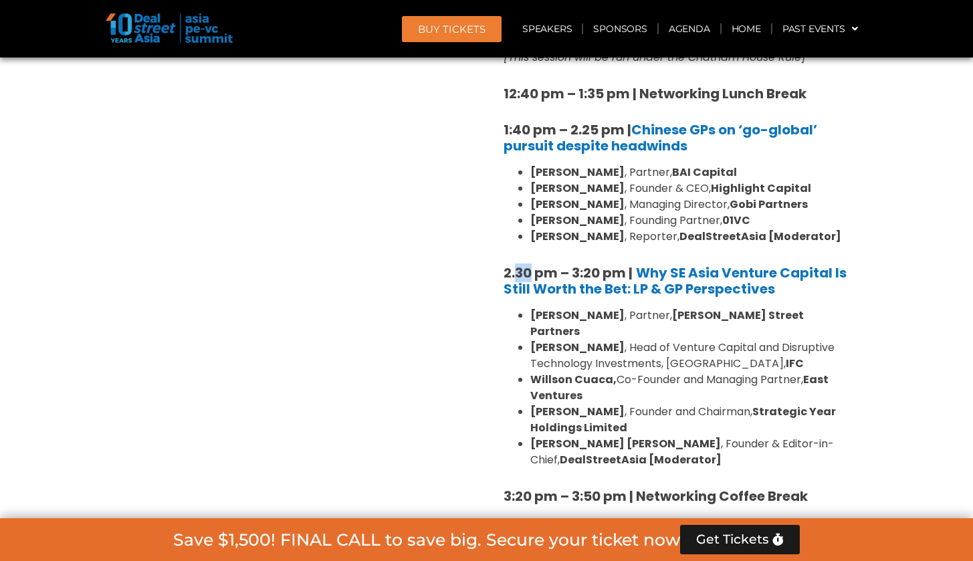
copy strong "30"
click at [864, 201] on div "Venture Capital & Founders​ Summit Ballroom 1, 11 Sept 8:00 am – 9:00 am | Regi…" at bounding box center [677, 197] width 381 height 2037
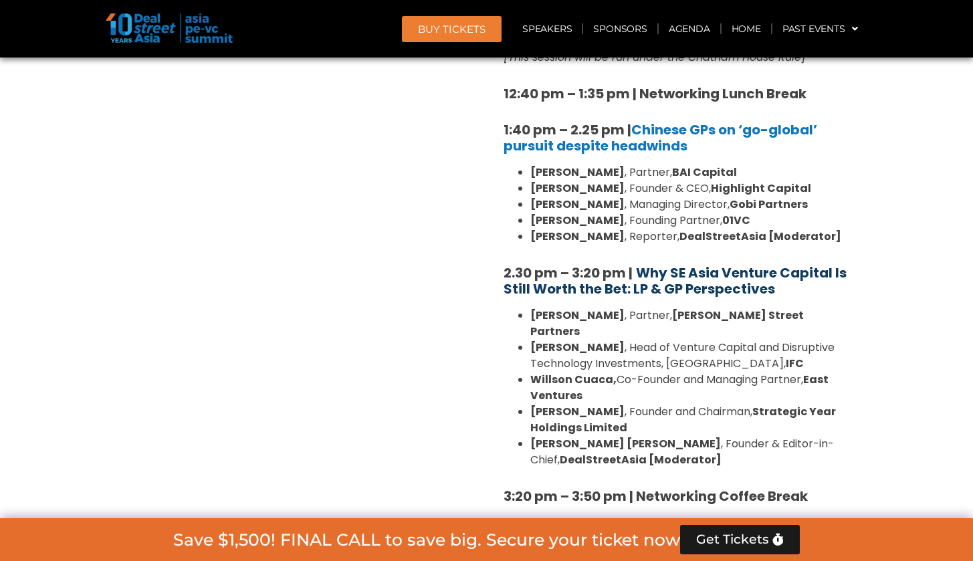
click at [711, 264] on b "Why SE Asia Venture Capital Is Still Worth the Bet: LP & GP Perspectives" at bounding box center [675, 281] width 343 height 35
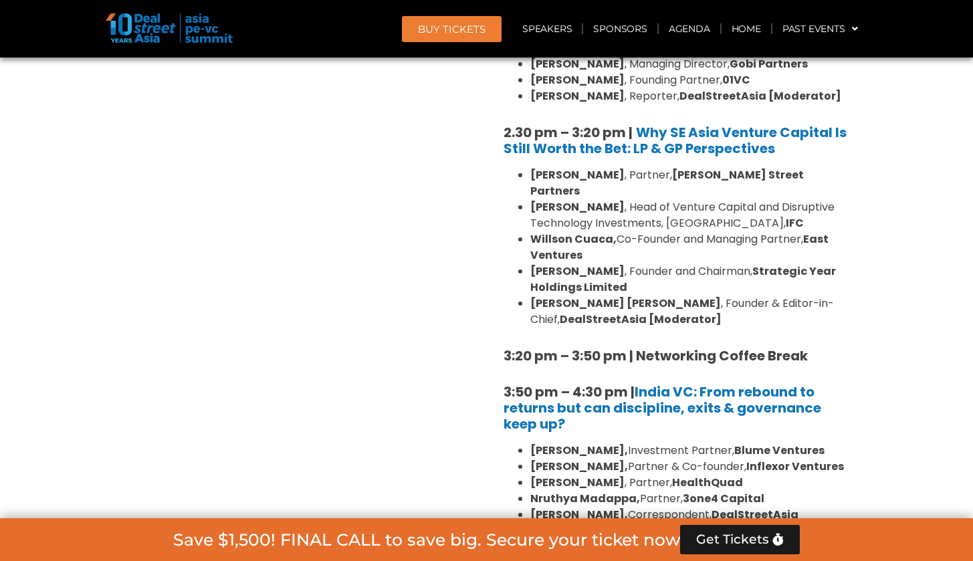
scroll to position [1842, 0]
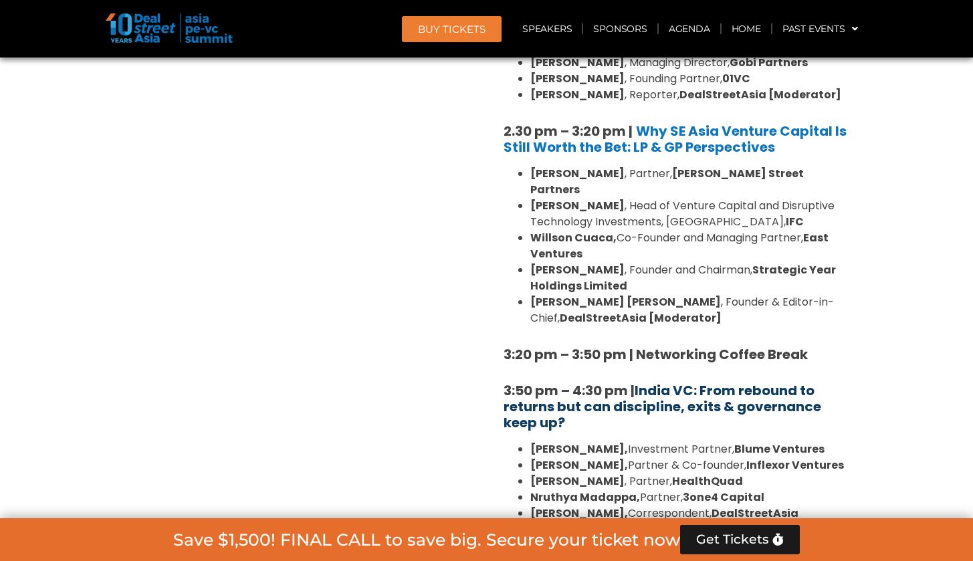
click at [785, 381] on link "India VC: From rebound to returns but can discipline, exits & governance keep u…" at bounding box center [663, 406] width 318 height 51
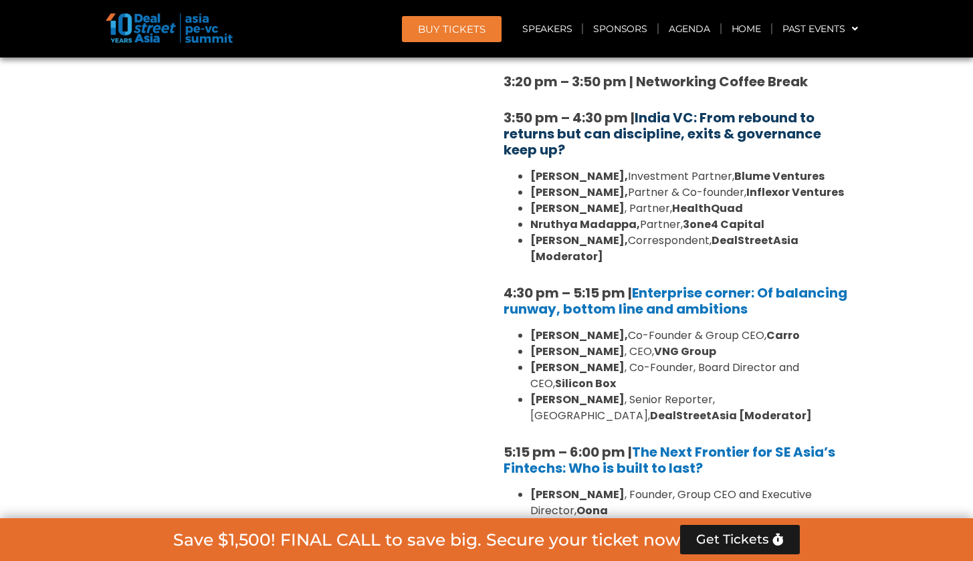
scroll to position [2125, 0]
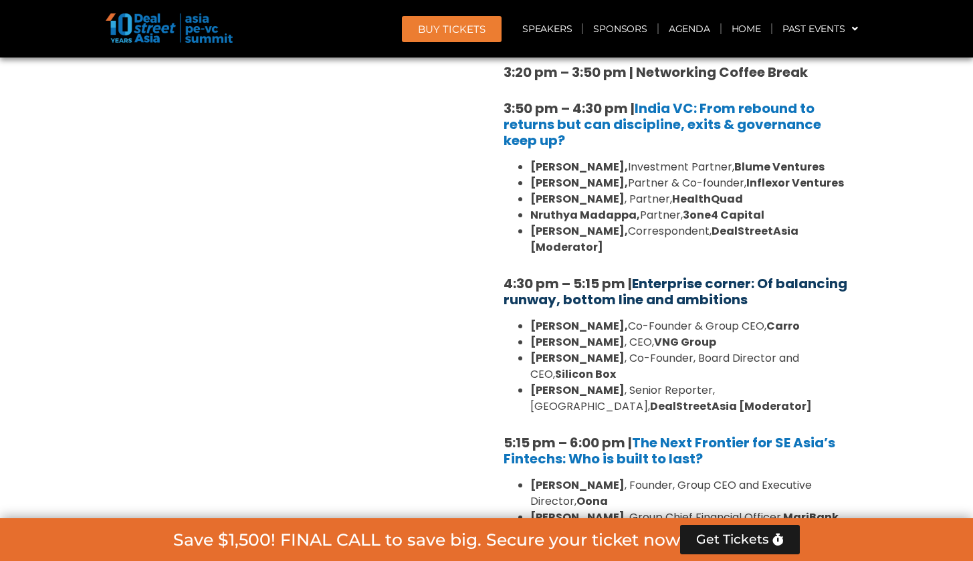
click at [757, 274] on link "Enterprise corner: Of balancing runway, bottom line and ambitions" at bounding box center [676, 291] width 344 height 35
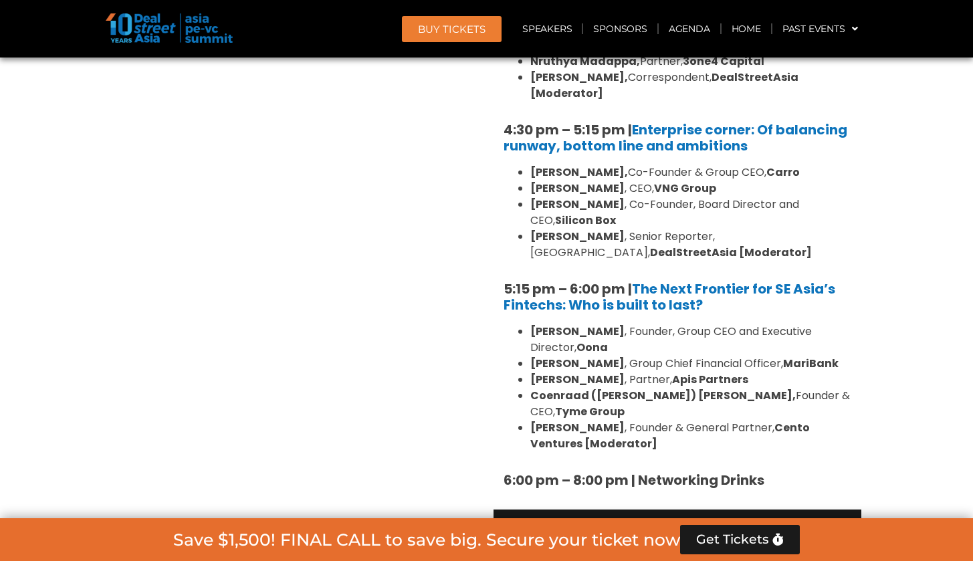
scroll to position [2535, 0]
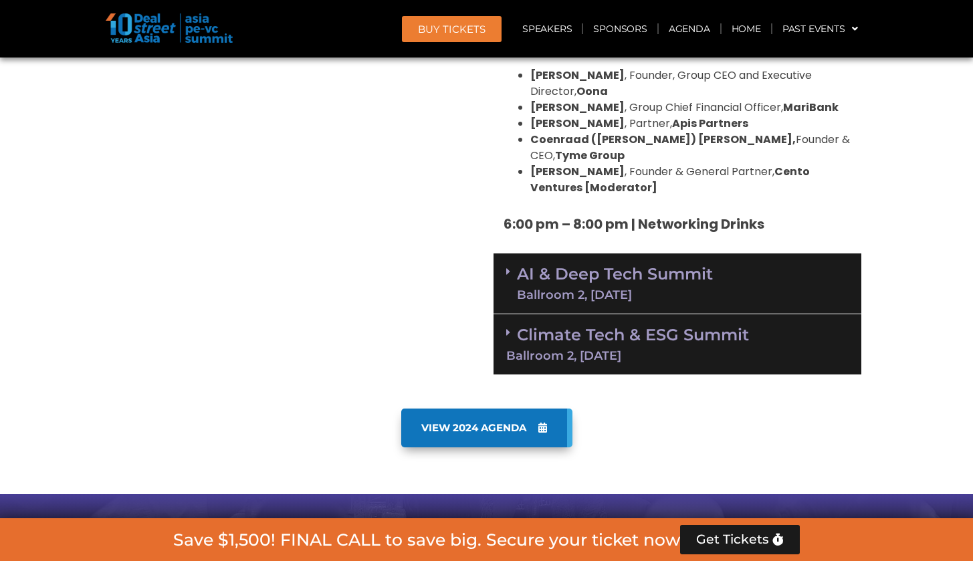
click at [815, 314] on div "Climate Tech & ESG Summit Ballroom 2, 11 Sept" at bounding box center [678, 344] width 368 height 61
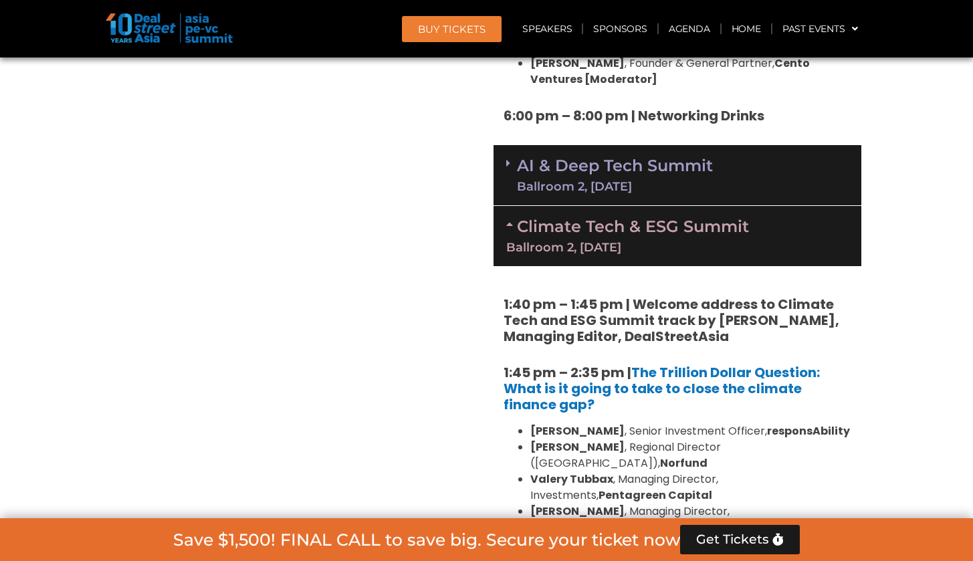
scroll to position [2600, 0]
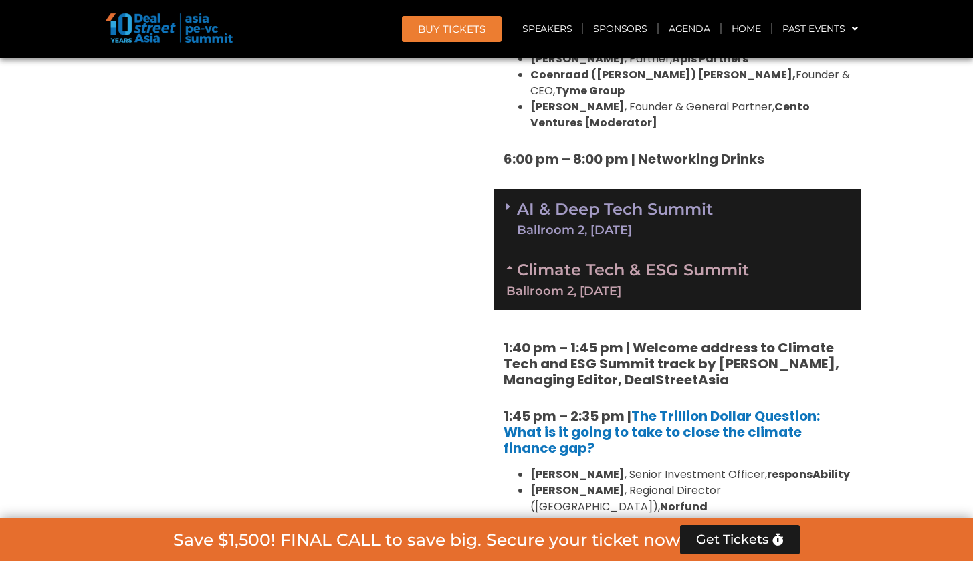
click at [823, 189] on div "AI & Deep Tech Summit Ballroom 2, 11 Sept" at bounding box center [678, 219] width 368 height 61
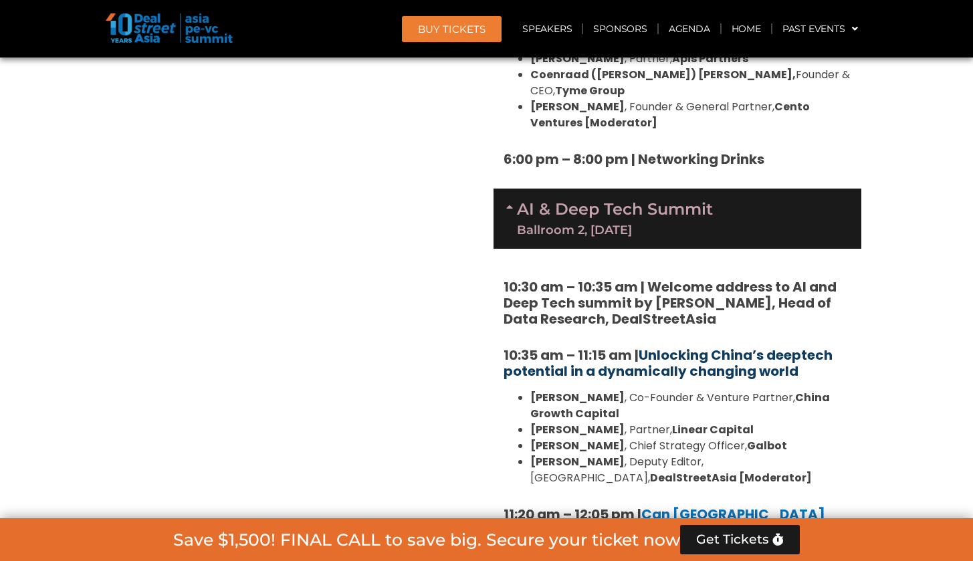
click at [740, 346] on link "Unlocking China’s deeptech potential in a dynamically changing world" at bounding box center [668, 363] width 329 height 35
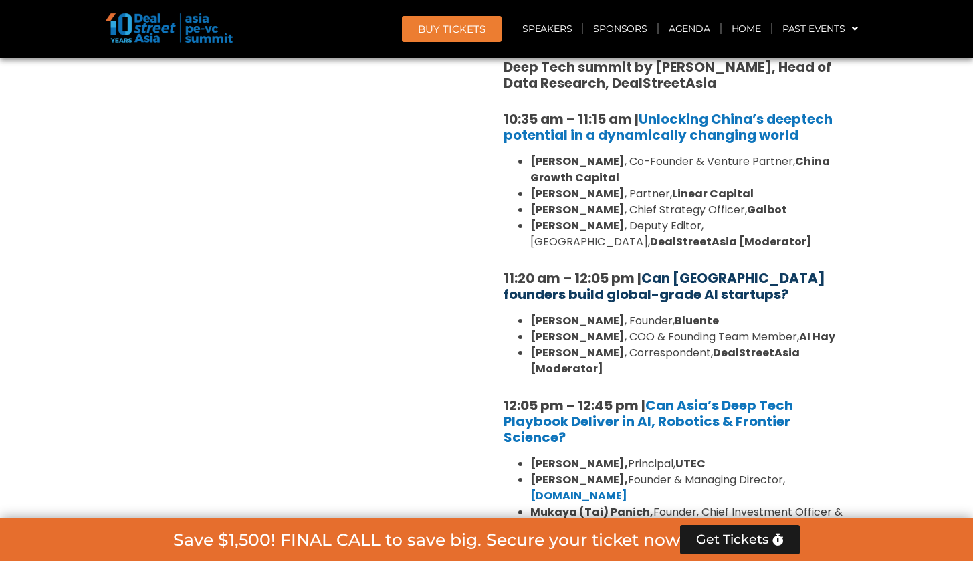
click at [700, 269] on link "Can Southeast Asia founders build global-grade AI startups?" at bounding box center [665, 286] width 322 height 35
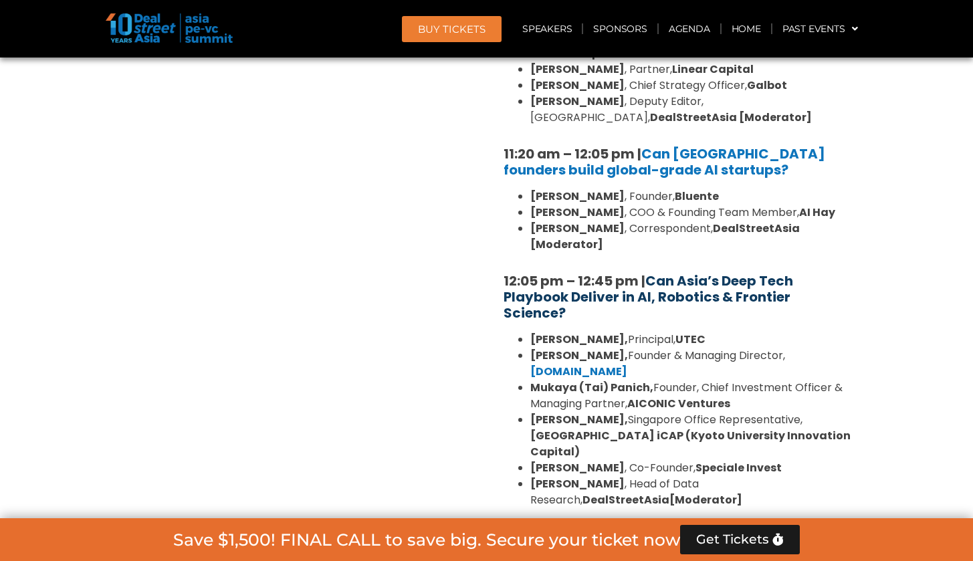
scroll to position [2961, 0]
click at [707, 271] on link "Can Asia’s Deep Tech Playbook Deliver in AI, Robotics & Frontier Science?" at bounding box center [649, 296] width 290 height 51
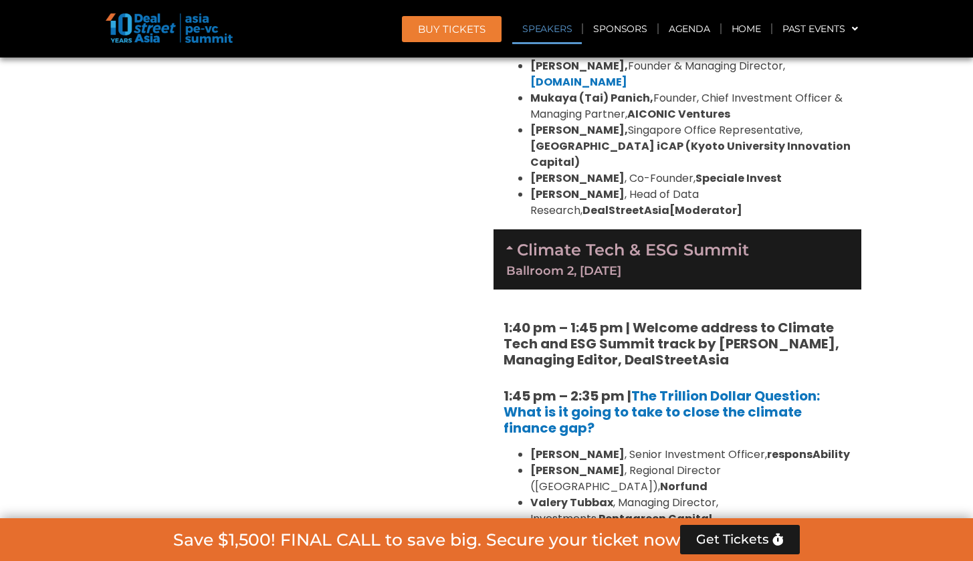
scroll to position [3294, 0]
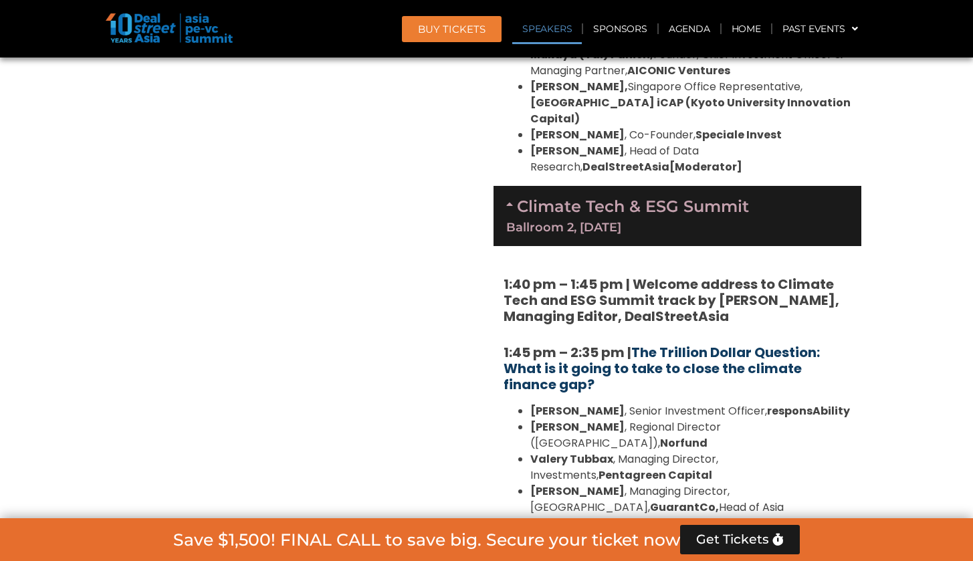
click at [724, 343] on link "The Trillion Dollar Question: What is it going to take to close the climate fin…" at bounding box center [662, 368] width 316 height 51
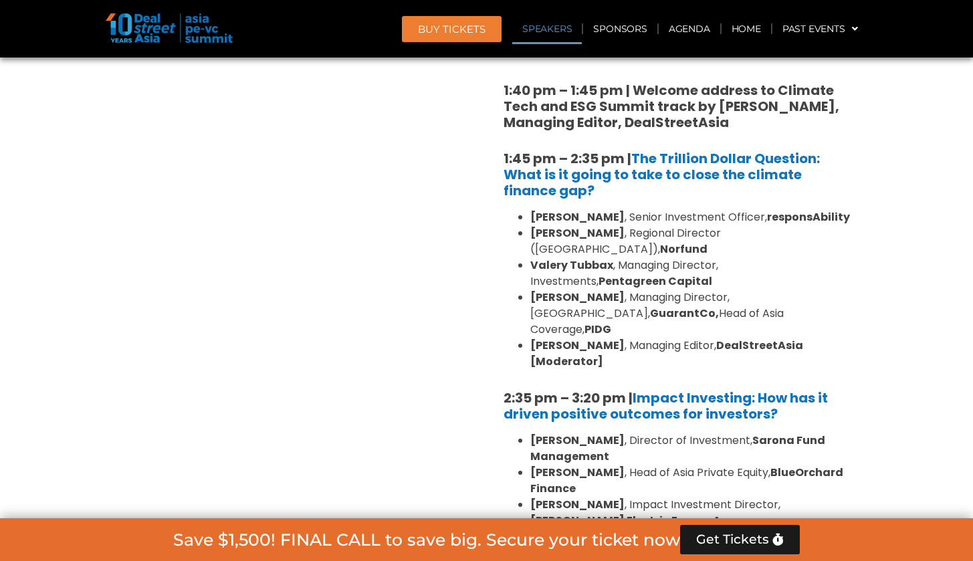
scroll to position [3490, 0]
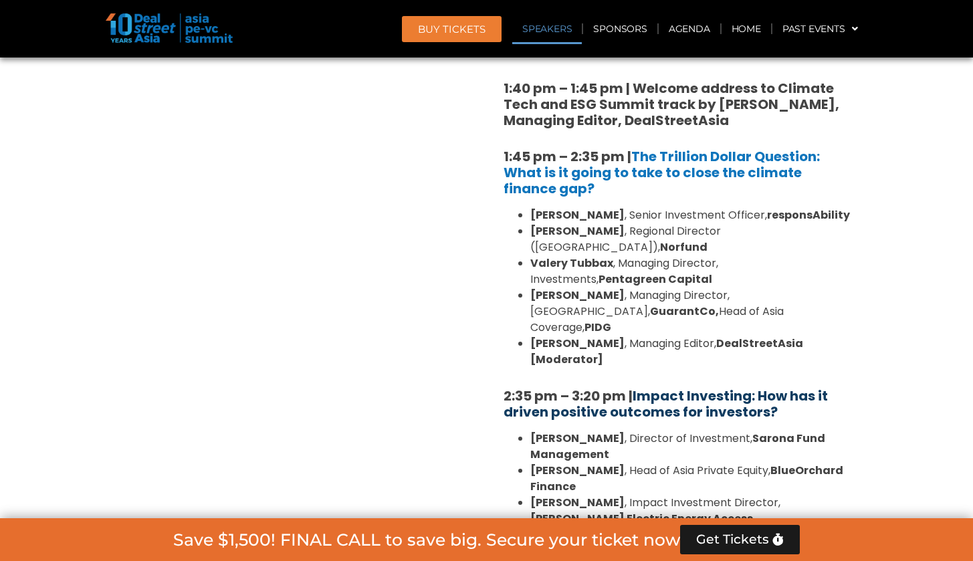
click at [743, 387] on link "Impact Investing: How has it driven positive outcomes for investors?" at bounding box center [666, 404] width 324 height 35
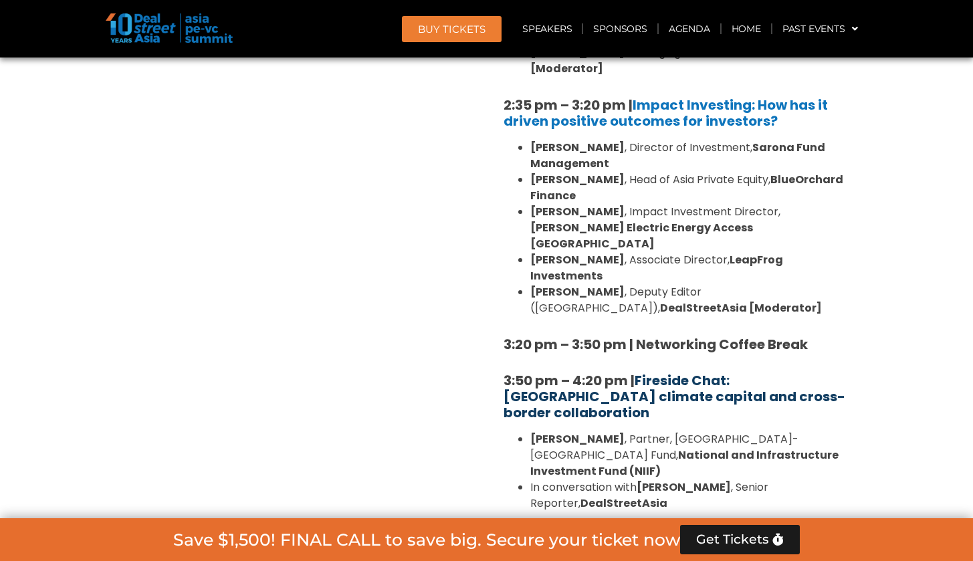
click at [691, 371] on link "Fireside Chat: Catalysing climate capital and cross-border collaboration" at bounding box center [675, 396] width 342 height 51
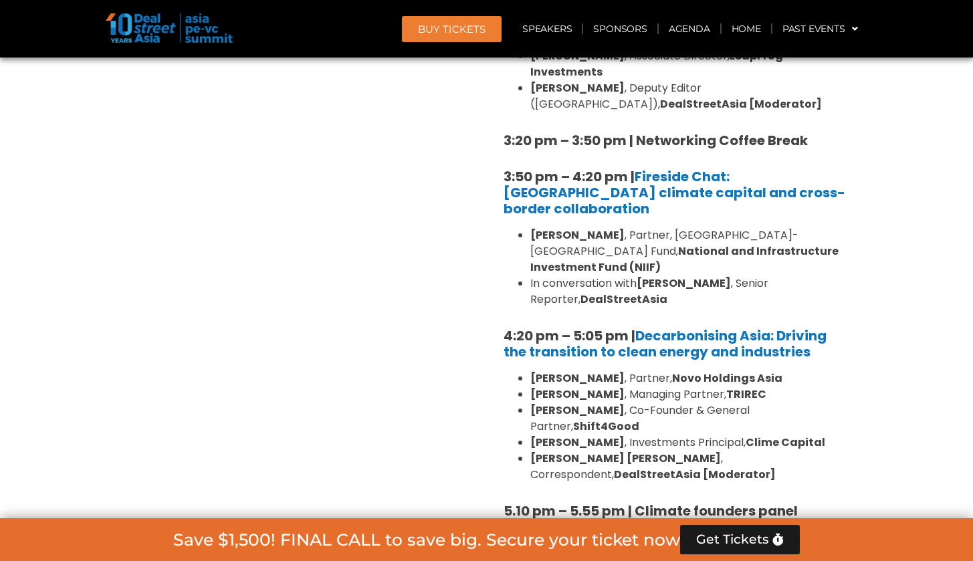
scroll to position [3801, 0]
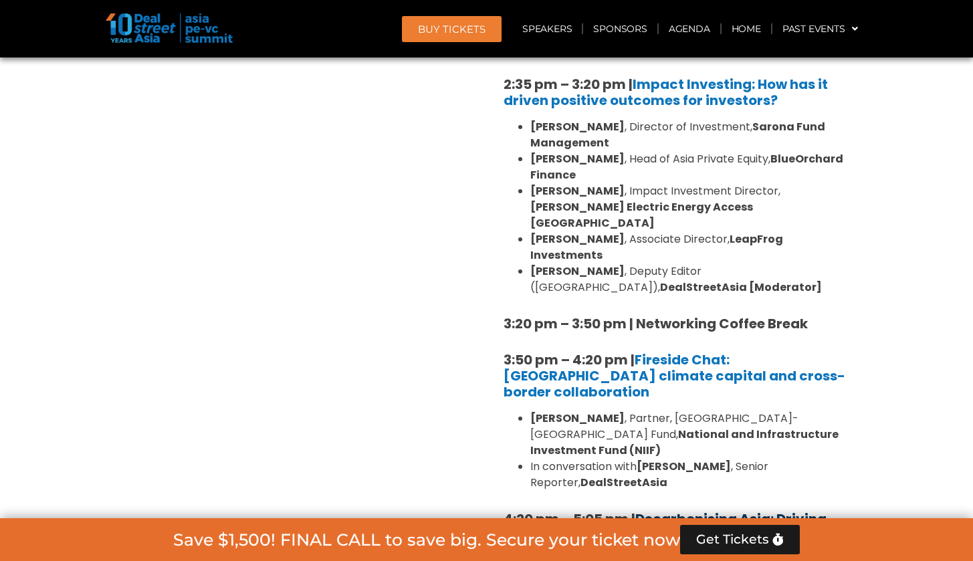
click at [737, 510] on link "Decarbonising Asia: Driving the transition to clean energy and industries" at bounding box center [665, 527] width 323 height 35
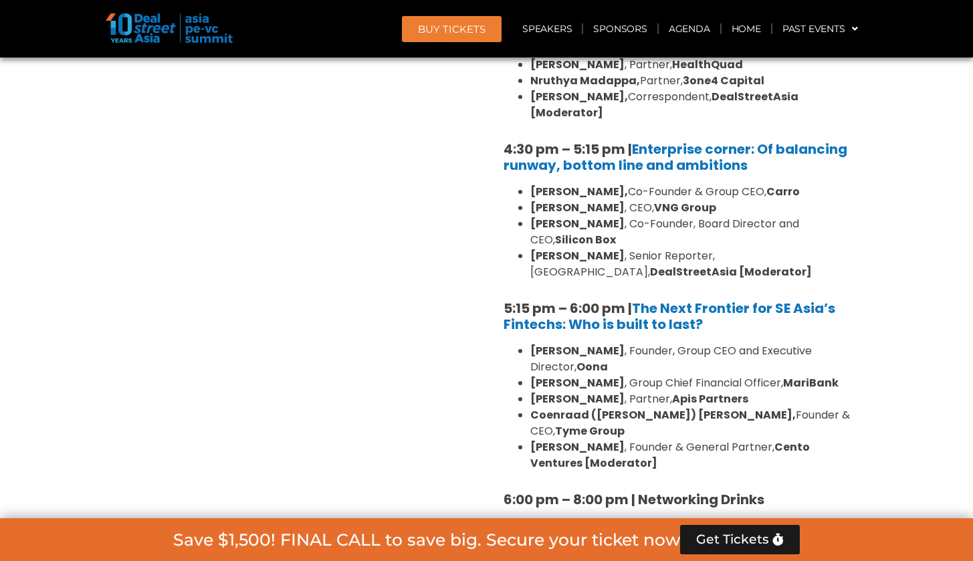
scroll to position [2267, 0]
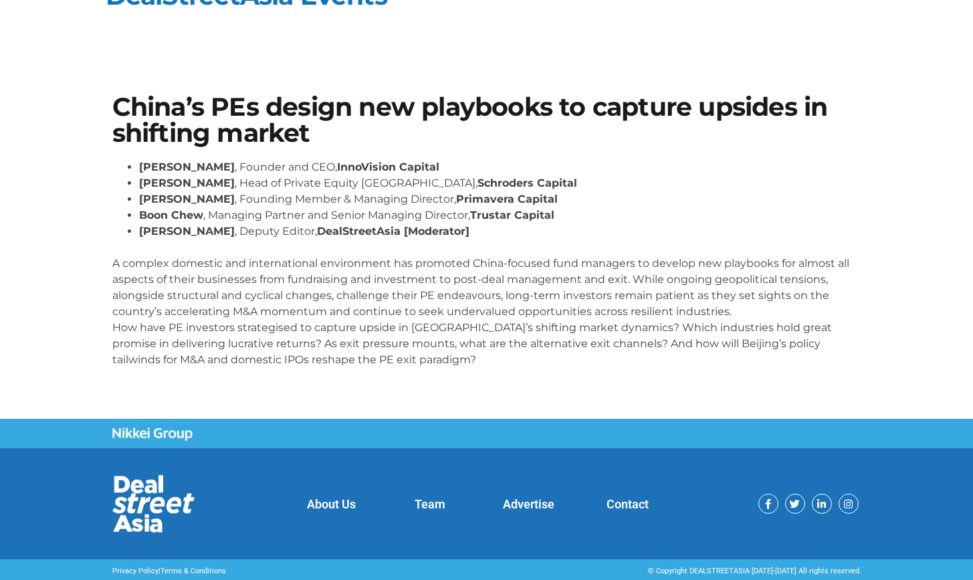
scroll to position [28, 0]
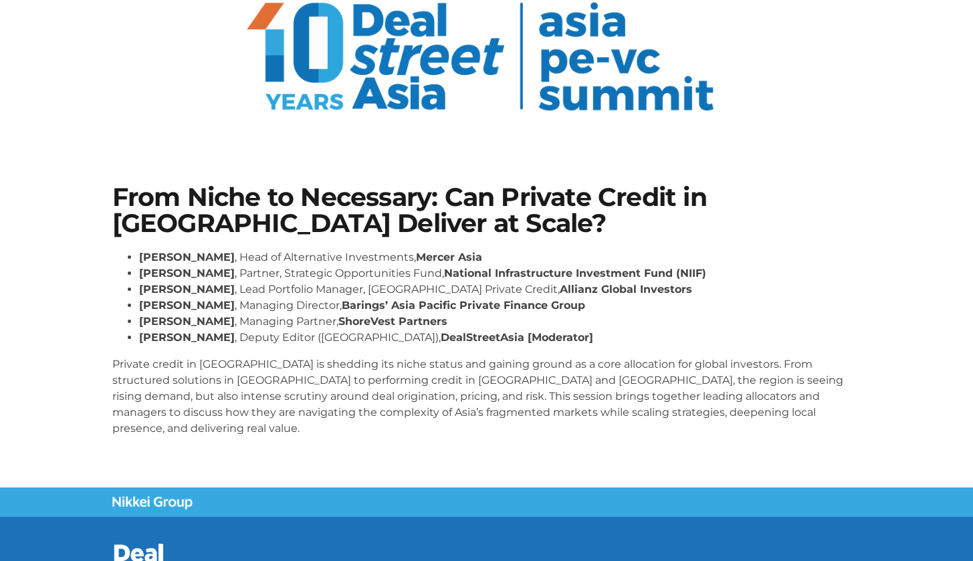
scroll to position [100, 0]
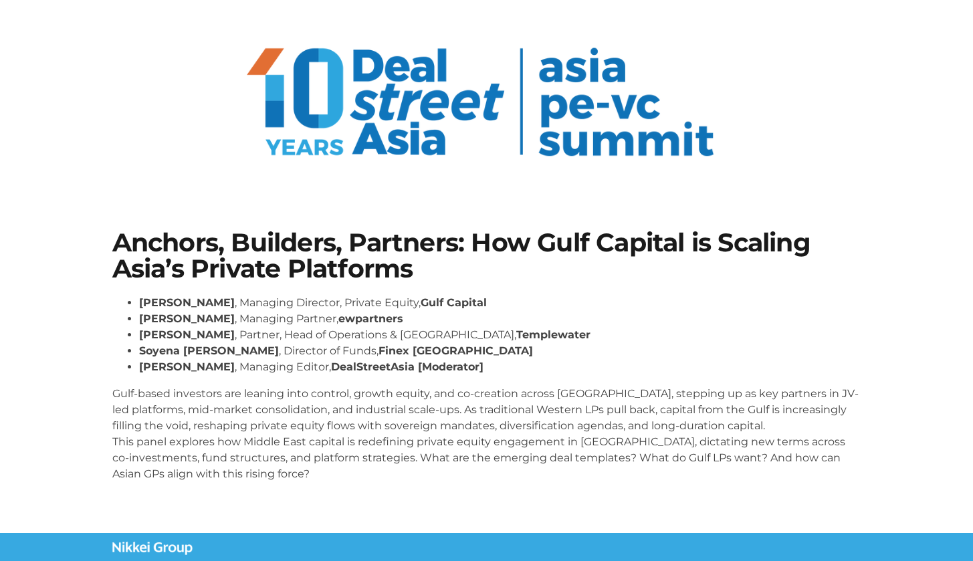
scroll to position [52, 0]
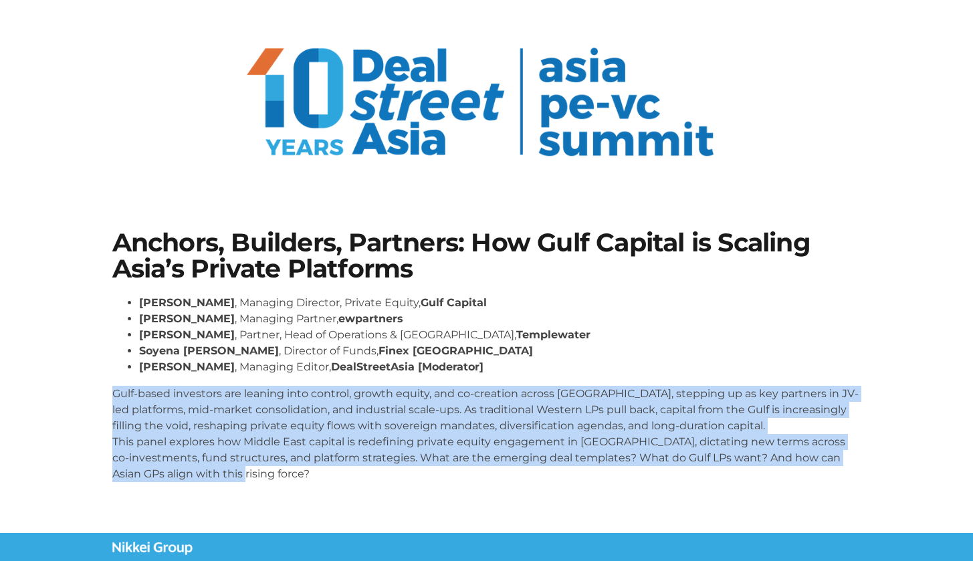
drag, startPoint x: 111, startPoint y: 390, endPoint x: 269, endPoint y: 479, distance: 181.2
click at [269, 479] on div "Anchors, Builders, Partners: How Gulf Capital is Scaling Asia’s Private Platfor…" at bounding box center [487, 361] width 763 height 276
copy p "Gulf-based investors are leaning into control, growth equity, and co-creation a…"
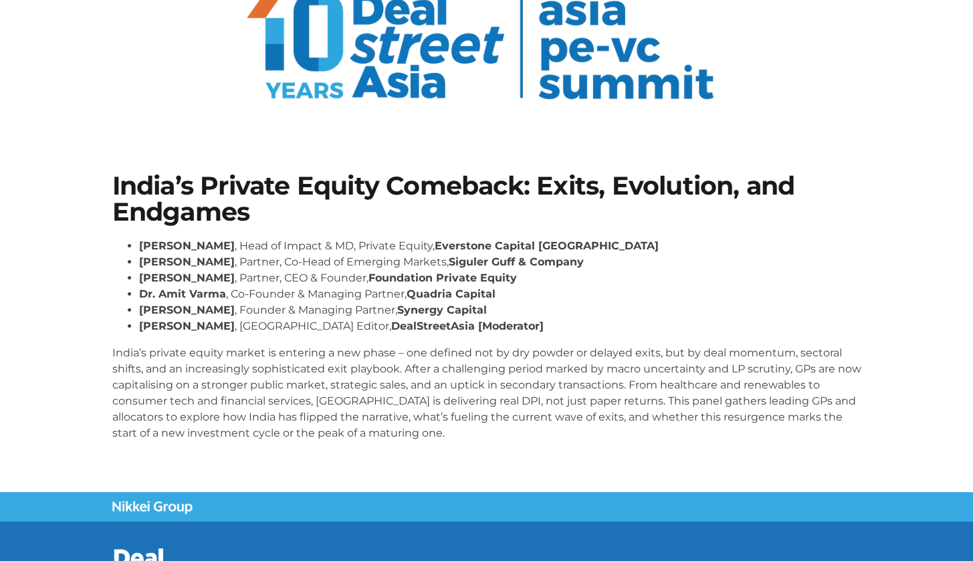
scroll to position [110, 0]
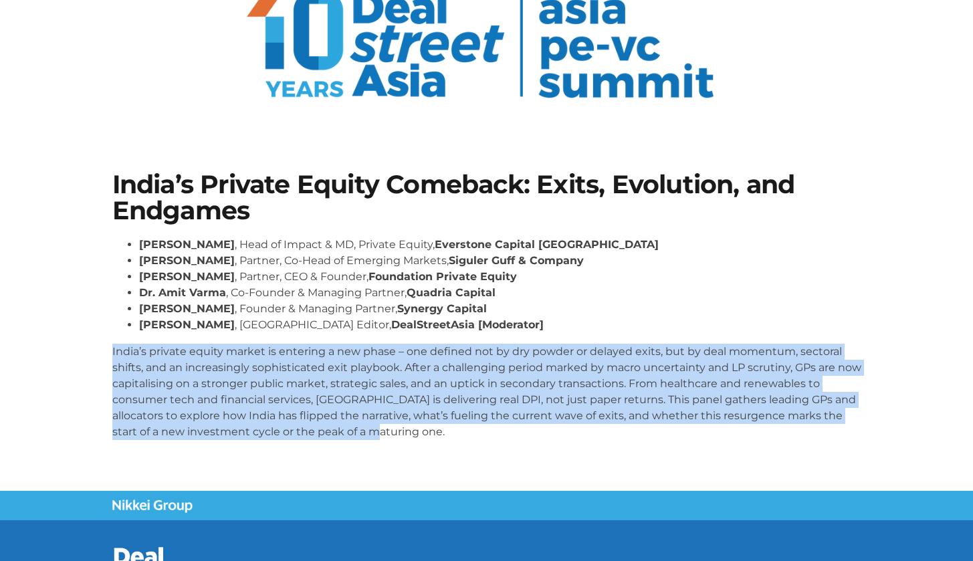
drag, startPoint x: 112, startPoint y: 351, endPoint x: 391, endPoint y: 435, distance: 292.1
click at [391, 435] on p "India’s private equity market is entering a new phase – one defined not by dry …" at bounding box center [486, 392] width 749 height 96
copy p "India’s private equity market is entering a new phase – one defined not by dry …"
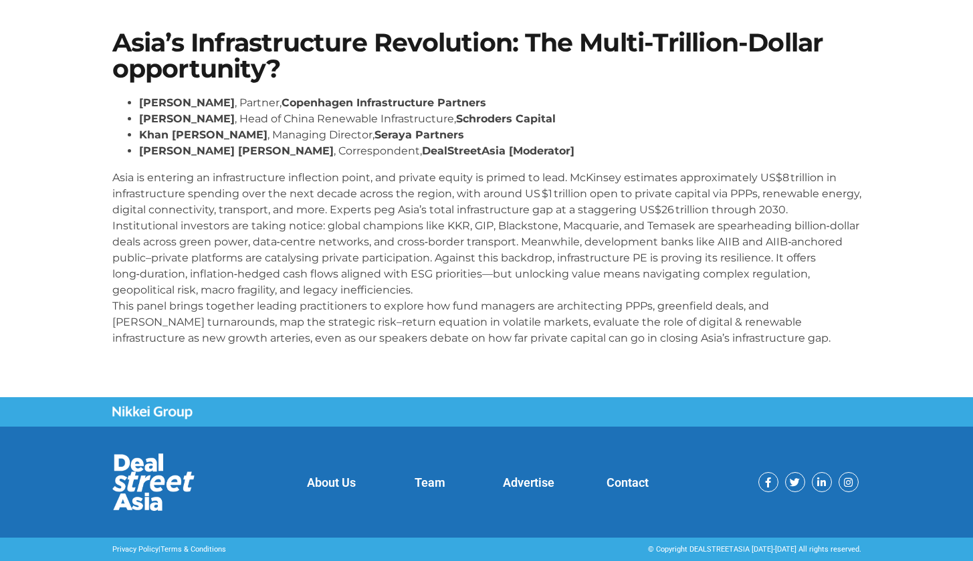
scroll to position [250, 0]
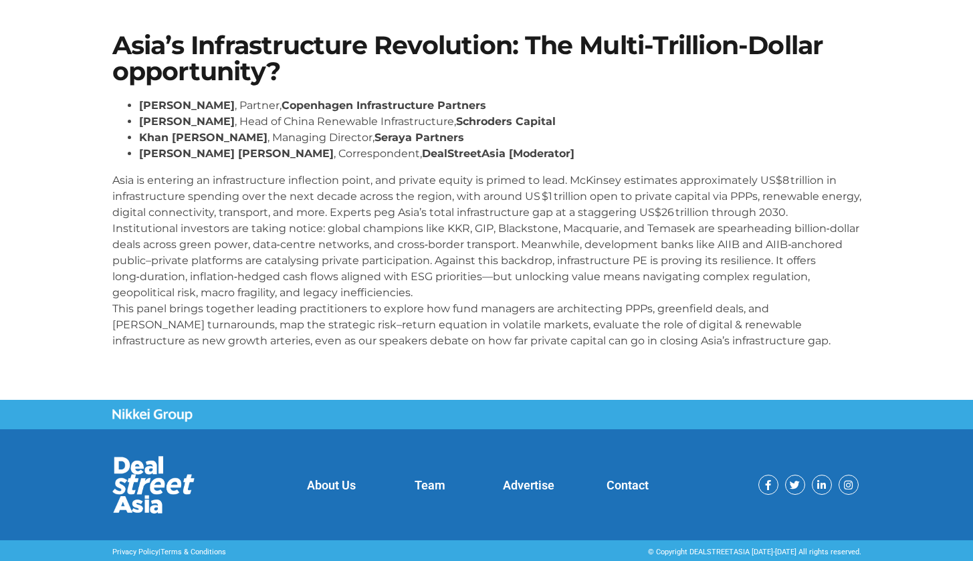
click at [134, 188] on p "Asia is entering an infrastructure inflection point, and private equity is prim…" at bounding box center [486, 261] width 749 height 177
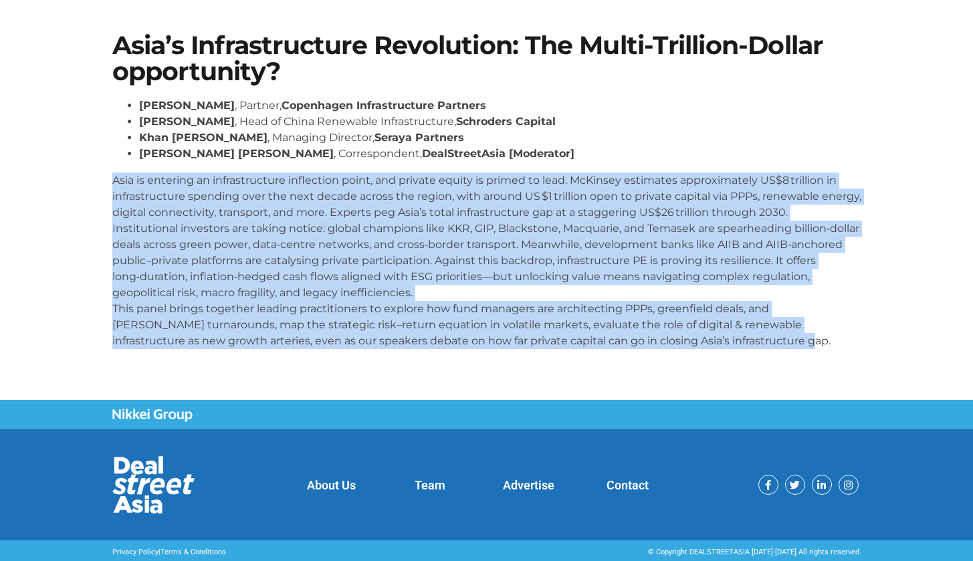
drag, startPoint x: 112, startPoint y: 175, endPoint x: 842, endPoint y: 333, distance: 746.9
click at [842, 333] on p "Asia is entering an infrastructure inflection point, and private equity is prim…" at bounding box center [486, 261] width 749 height 177
copy p "Asia is entering an infrastructure inflection point, and private equity is prim…"
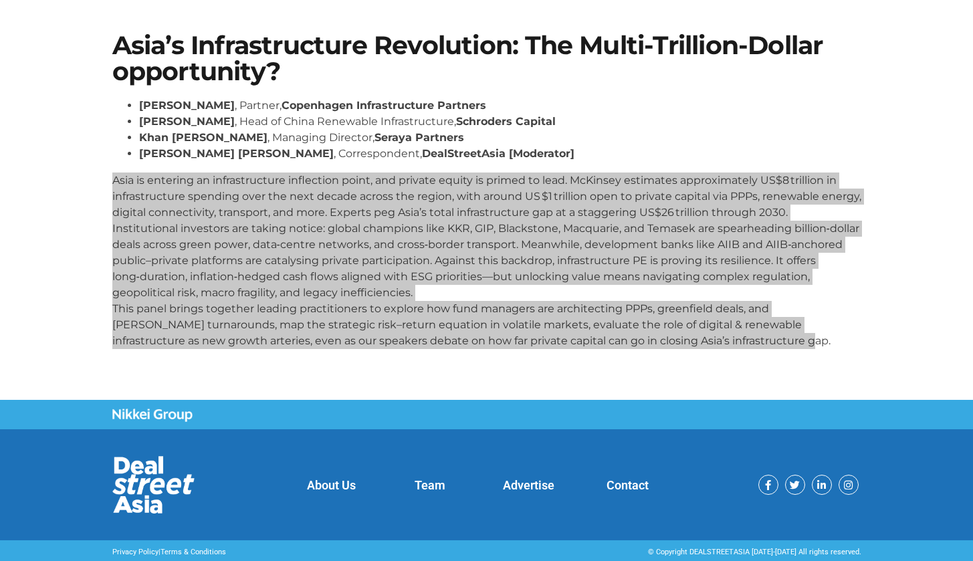
scroll to position [0, 0]
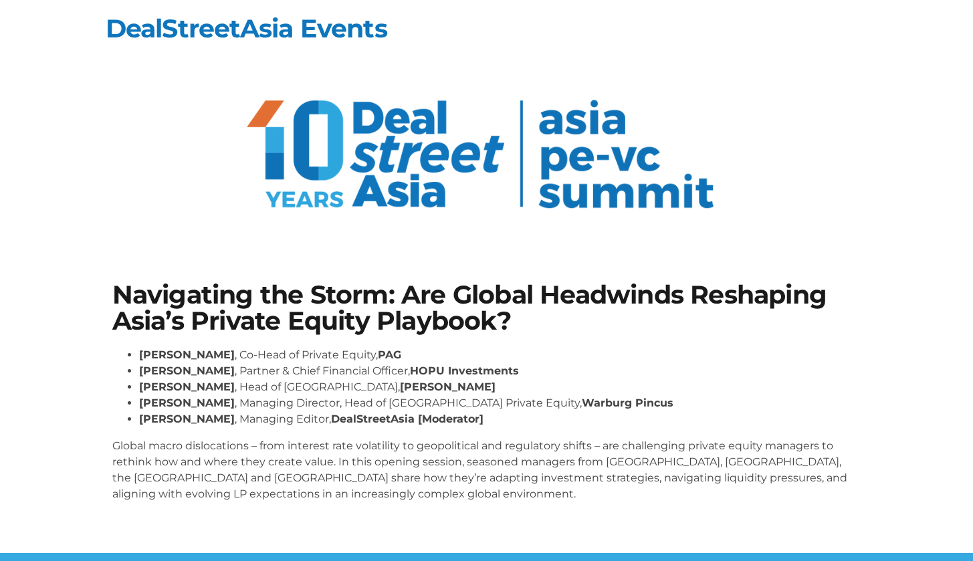
click at [128, 443] on p "Global macro dislocations – from interest rate volatility to geopolitical and r…" at bounding box center [486, 470] width 749 height 64
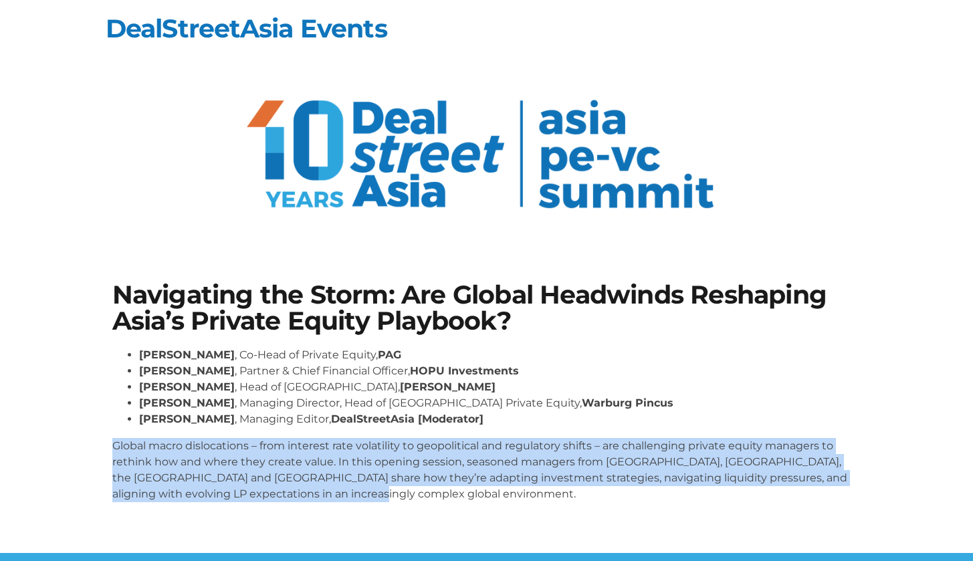
drag, startPoint x: 110, startPoint y: 445, endPoint x: 405, endPoint y: 516, distance: 304.1
click at [405, 516] on div "Navigating the Storm: Are Global Headwinds Reshaping Asia’s Private Equity Play…" at bounding box center [487, 398] width 763 height 244
copy p "Global macro dislocations – from interest rate volatility to geopolitical and r…"
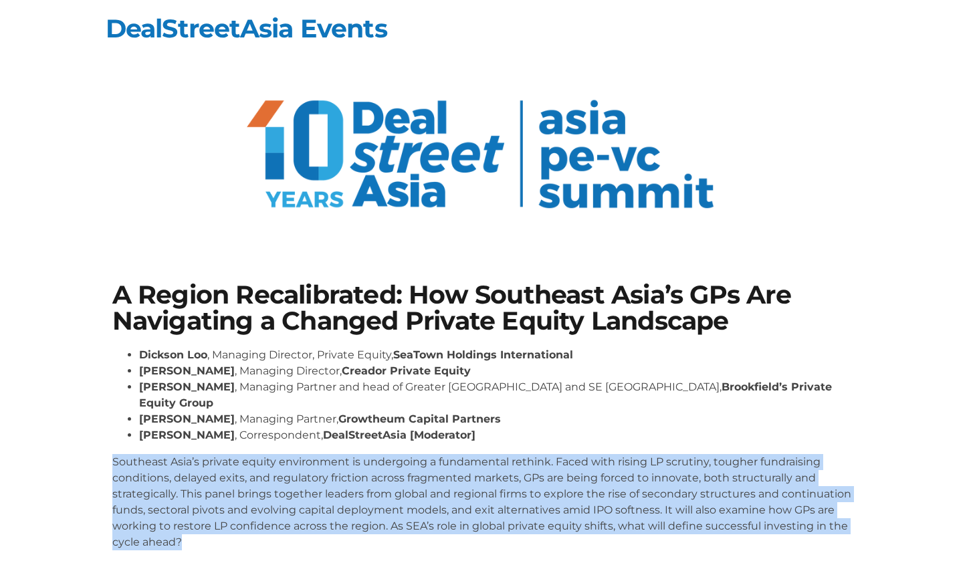
drag, startPoint x: 113, startPoint y: 445, endPoint x: 254, endPoint y: 525, distance: 162.1
click at [254, 525] on p "Southeast Asia’s private equity environment is undergoing a fundamental rethink…" at bounding box center [486, 502] width 749 height 96
copy p "Southeast Asia’s private equity environment is undergoing a fundamental rethink…"
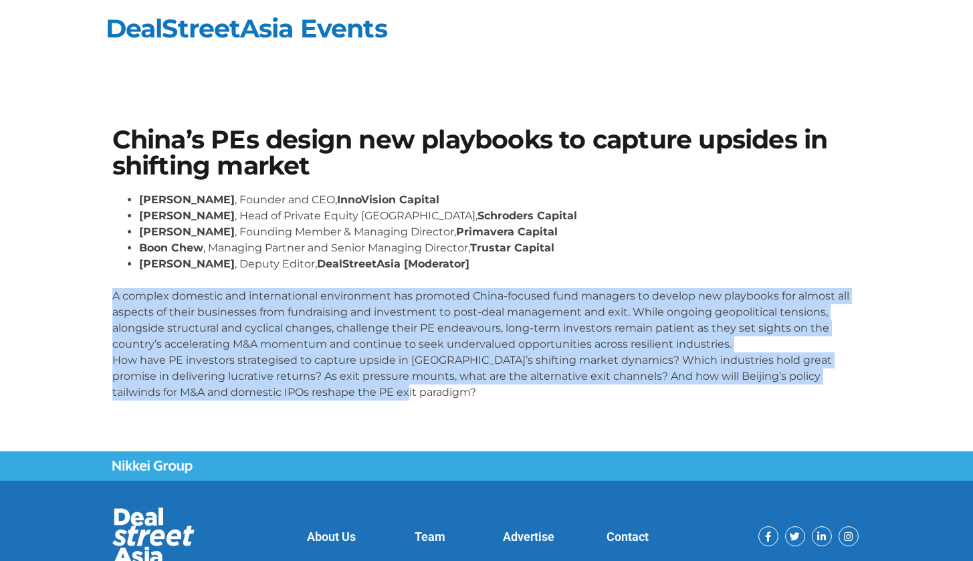
drag, startPoint x: 115, startPoint y: 293, endPoint x: 406, endPoint y: 405, distance: 311.7
click at [406, 405] on div "[PERSON_NAME] , Founder and CEO, InnoVision Capital [PERSON_NAME] , Head of Pri…" at bounding box center [486, 301] width 749 height 219
copy p "A complex domestic and international environment has promoted China-focused fun…"
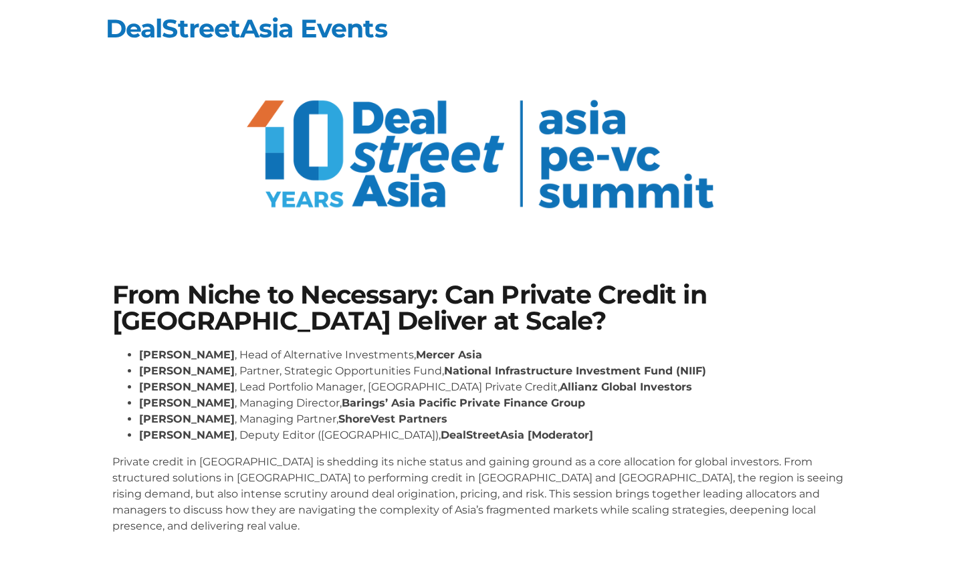
drag, startPoint x: 76, startPoint y: 415, endPoint x: 98, endPoint y: 465, distance: 54.2
click at [76, 415] on section "From Niche to Necessary: Can Private Credit in Asia Deliver at Scale? Johnny Ad…" at bounding box center [486, 413] width 973 height 343
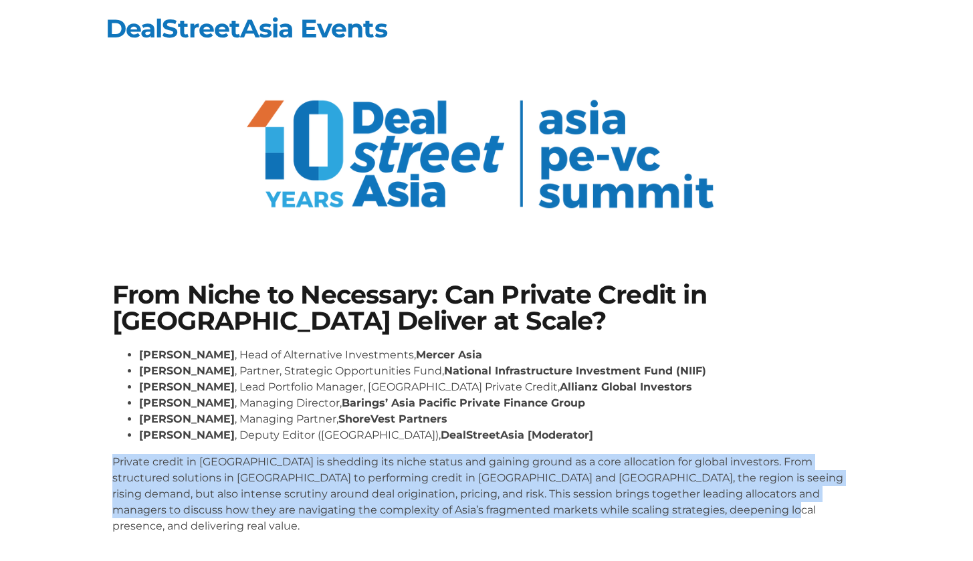
drag, startPoint x: 115, startPoint y: 461, endPoint x: 818, endPoint y: 509, distance: 704.1
click at [818, 509] on p "Private credit in Asia is shedding its niche status and gaining ground as a cor…" at bounding box center [486, 494] width 749 height 80
copy p "Private credit in Asia is shedding its niche status and gaining ground as a cor…"
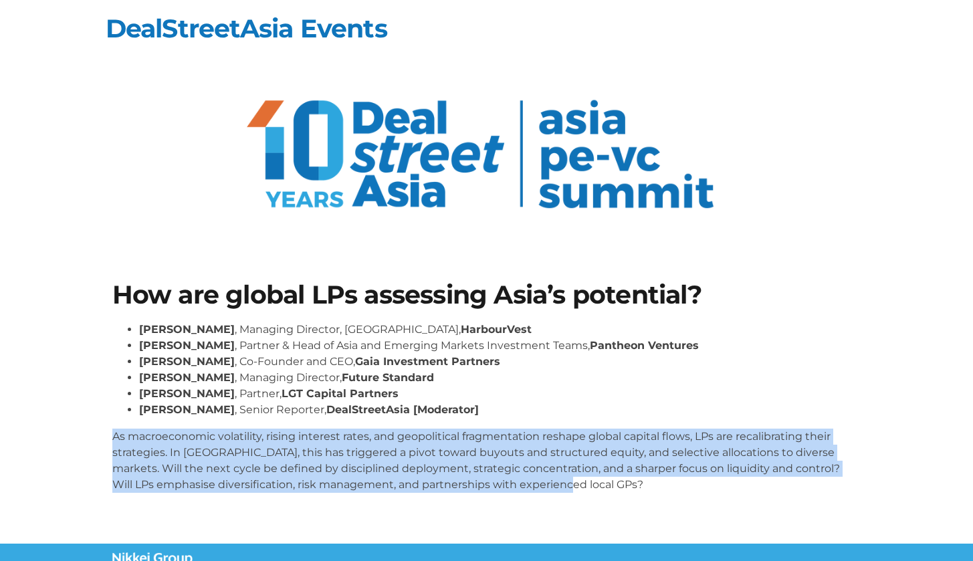
drag, startPoint x: 112, startPoint y: 436, endPoint x: 573, endPoint y: 478, distance: 462.9
click at [573, 478] on p "As macroeconomic volatility, rising interest rates, and geopolitical fragmentat…" at bounding box center [486, 461] width 749 height 64
copy p "As macroeconomic volatility, rising interest rates, and geopolitical fragmentat…"
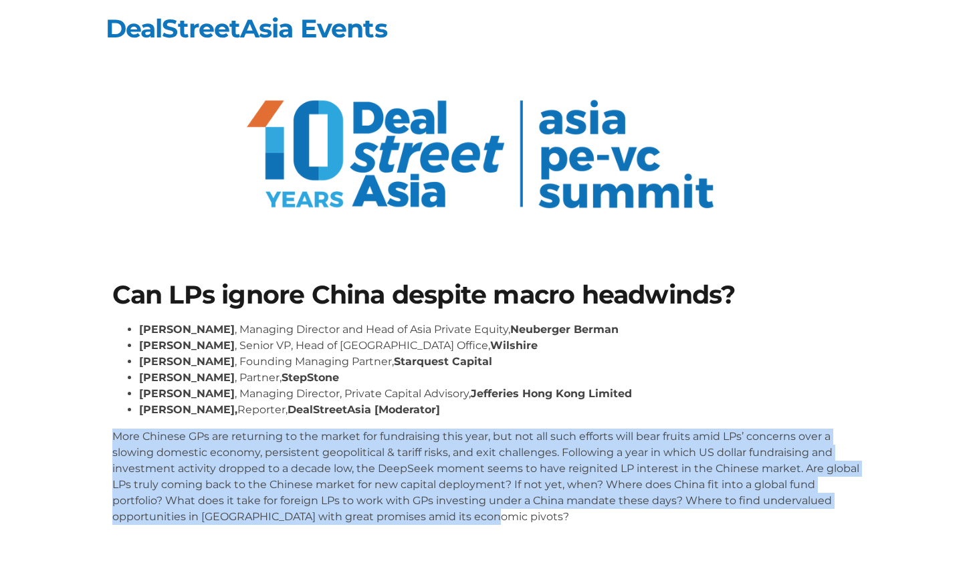
drag, startPoint x: 113, startPoint y: 436, endPoint x: 599, endPoint y: 512, distance: 491.8
click at [599, 512] on p "More Chinese GPs are returning to the market for fundraising this year, but not…" at bounding box center [486, 477] width 749 height 96
copy p "More Chinese GPs are returning to the market for fundraising this year, but not…"
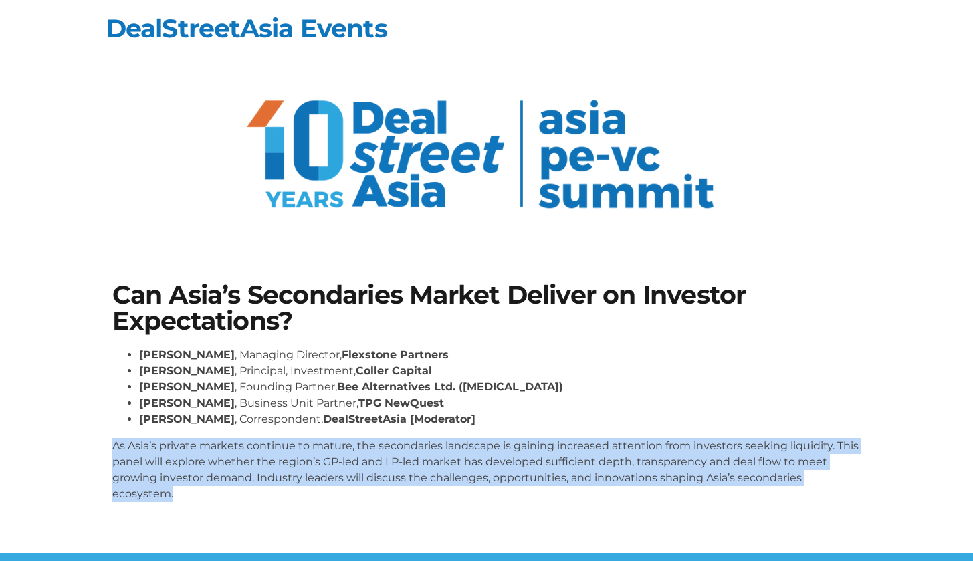
drag, startPoint x: 109, startPoint y: 447, endPoint x: 257, endPoint y: 539, distance: 174.3
click at [256, 539] on section "Can Asia’s Secondaries Market Deliver on Investor Expectations? Lay Hong Lee , …" at bounding box center [486, 397] width 973 height 311
copy p "As Asia’s private markets continue to mature, the secondaries landscape is gain…"
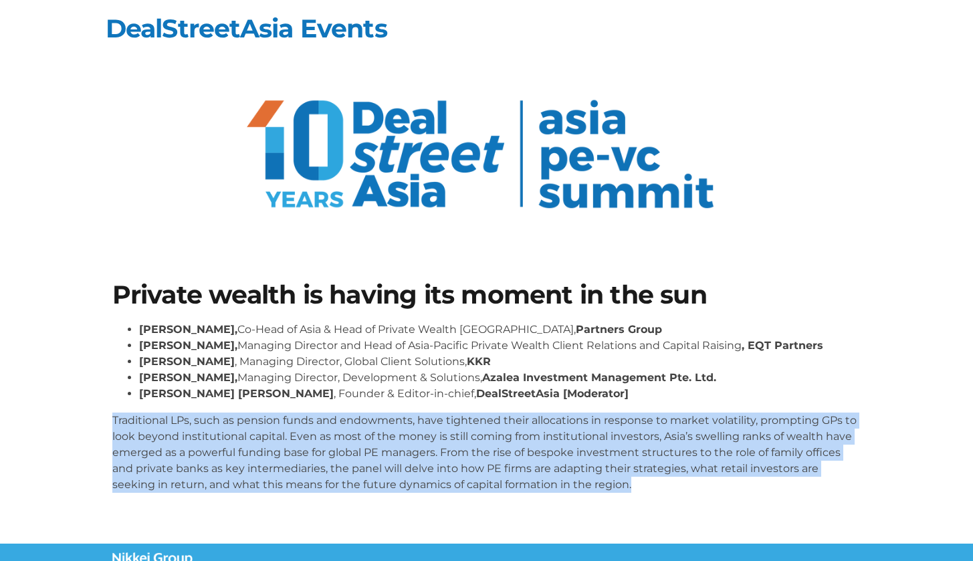
drag, startPoint x: 110, startPoint y: 419, endPoint x: 614, endPoint y: 501, distance: 510.4
click at [614, 501] on div "Private wealth is having its moment in the sun [PERSON_NAME], Co-Head of Asia &…" at bounding box center [487, 393] width 763 height 234
copy p "Traditional LPs, such as pension funds and endowments, have tightened their all…"
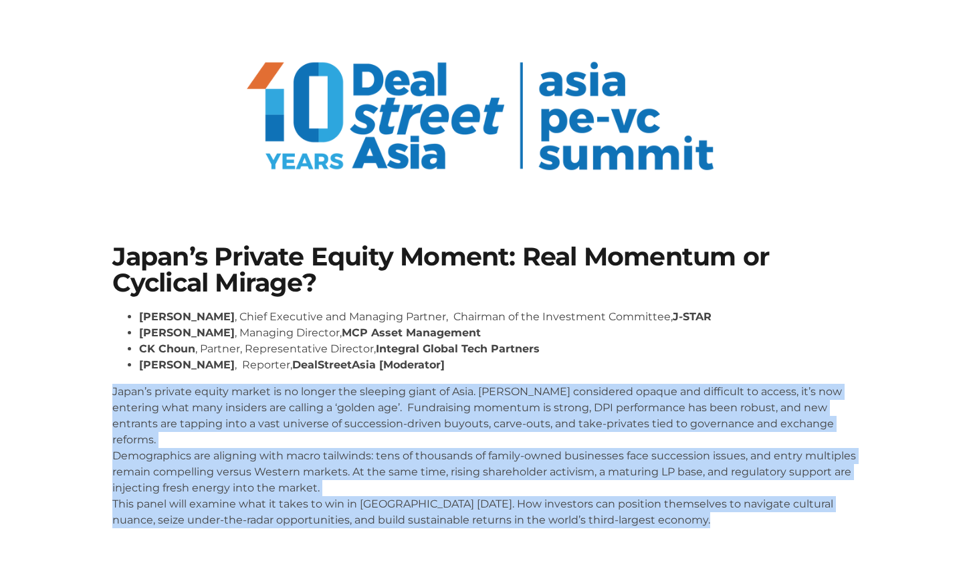
scroll to position [54, 0]
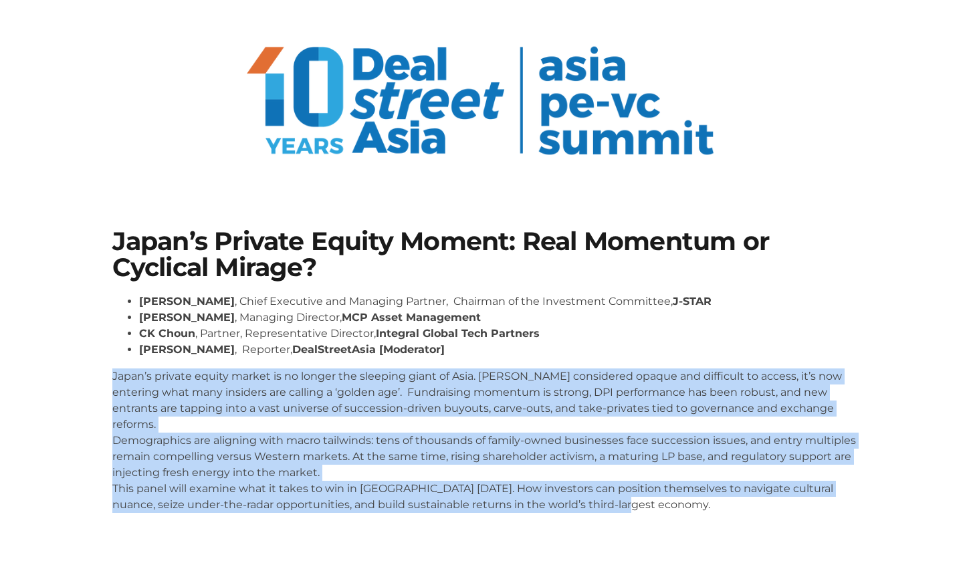
drag, startPoint x: 113, startPoint y: 430, endPoint x: 658, endPoint y: 490, distance: 547.9
click at [658, 490] on p "Japan’s private equity market is no longer the sleeping giant of Asia. Long con…" at bounding box center [486, 441] width 749 height 145
copy p "Japan’s private equity market is no longer the sleeping giant of Asia. Long con…"
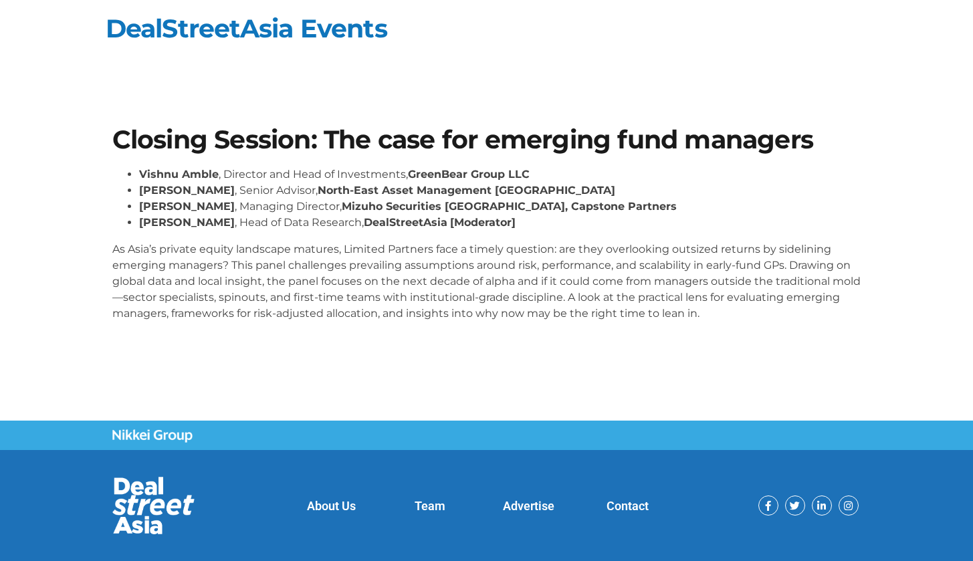
drag, startPoint x: 108, startPoint y: 244, endPoint x: 114, endPoint y: 245, distance: 6.8
click at [113, 245] on div "Closing Session: The case for emerging fund managers [PERSON_NAME] , Director a…" at bounding box center [487, 229] width 763 height 218
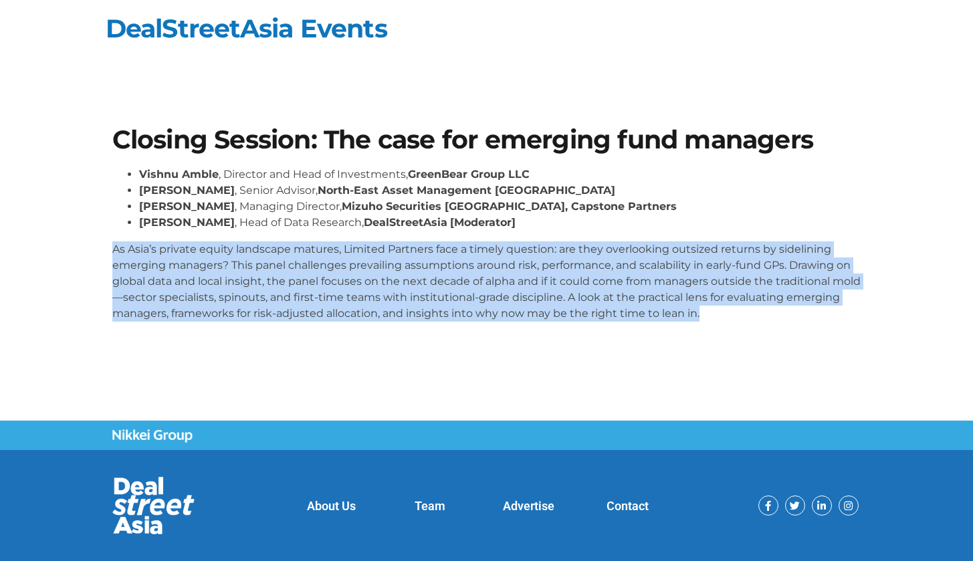
drag, startPoint x: 110, startPoint y: 248, endPoint x: 845, endPoint y: 352, distance: 741.9
click at [845, 352] on section "Closing Session: The case for emerging fund managers Vishnu Amble , Director an…" at bounding box center [486, 229] width 973 height 285
copy p "As Asia’s private equity landscape matures, Limited Partners face a timely ques…"
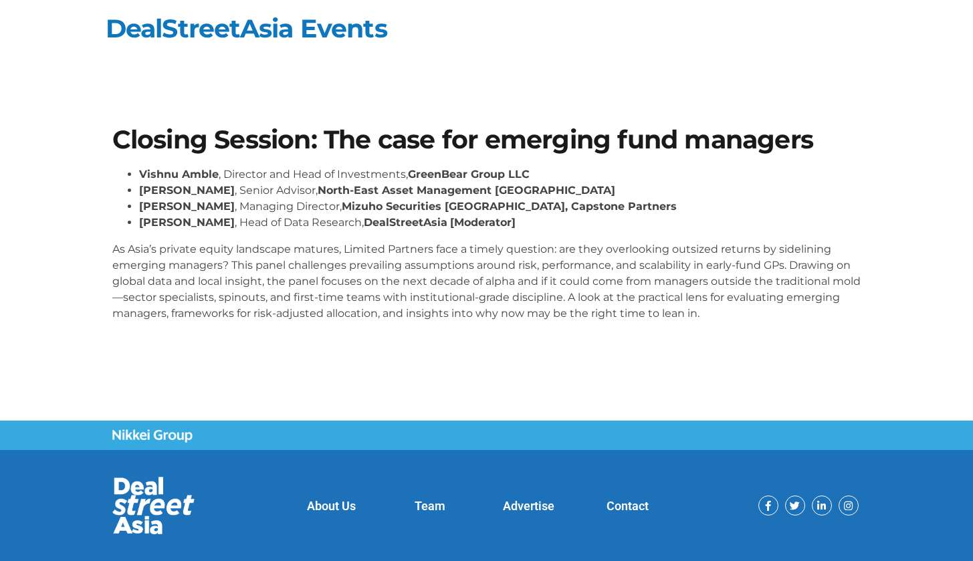
click at [192, 103] on section "Closing Session: The case for emerging fund managers Vishnu Amble , Director an…" at bounding box center [486, 229] width 973 height 285
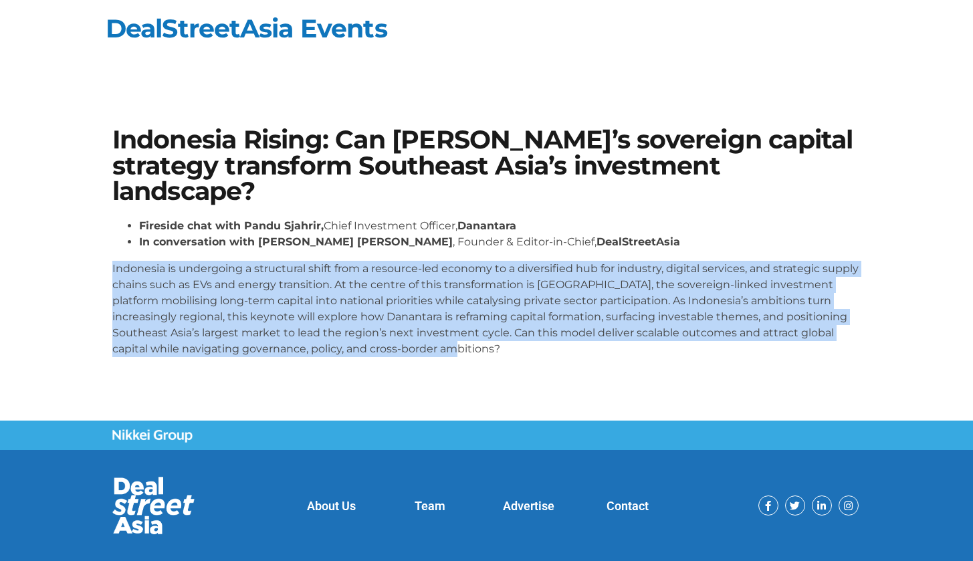
drag, startPoint x: 112, startPoint y: 268, endPoint x: 460, endPoint y: 343, distance: 356.5
click at [460, 343] on p "Indonesia is undergoing a structural shift from a resource-led economy to a div…" at bounding box center [486, 309] width 749 height 96
copy p "Indonesia is undergoing a structural shift from a resource-led economy to a div…"
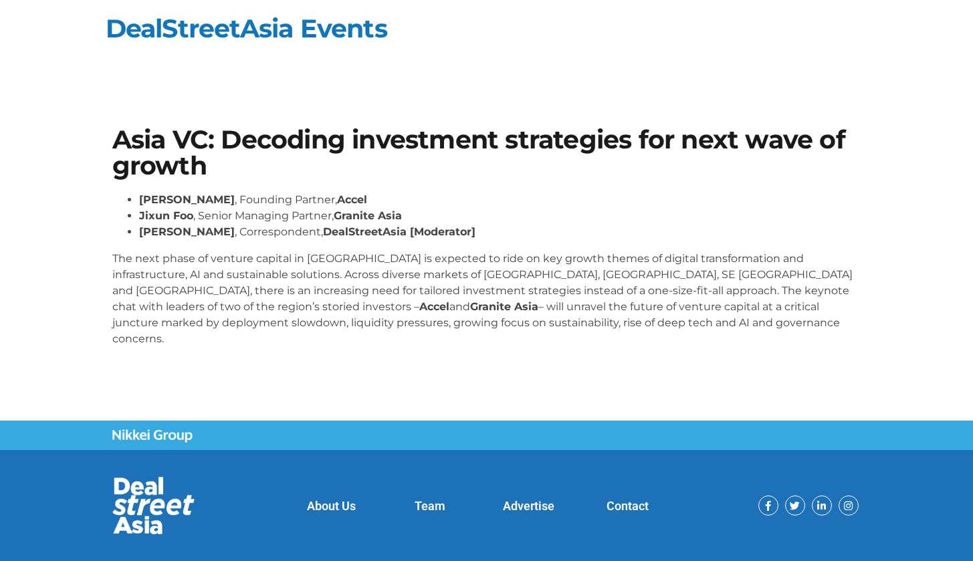
drag, startPoint x: 112, startPoint y: 256, endPoint x: 456, endPoint y: 334, distance: 352.7
click at [456, 334] on div "Prashanth Prakash , Founding Partner, Accel Jixun Foo , Senior Managing Partner…" at bounding box center [486, 275] width 749 height 166
copy p "The next phase of venture capital in Asia is expected to ride on key growth the…"
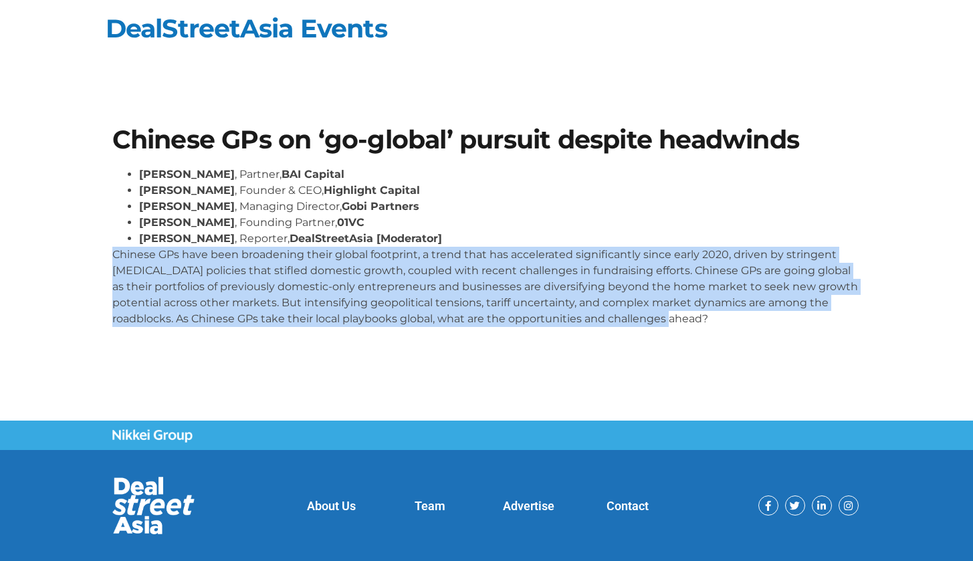
drag, startPoint x: 115, startPoint y: 255, endPoint x: 686, endPoint y: 329, distance: 575.5
click at [686, 329] on div "[PERSON_NAME] , Partner, BAI Capital [PERSON_NAME] , Founder & CEO, Highlight C…" at bounding box center [486, 252] width 749 height 171
copy p "Chinese GPs have been broadening their global footprint, a trend that has accel…"
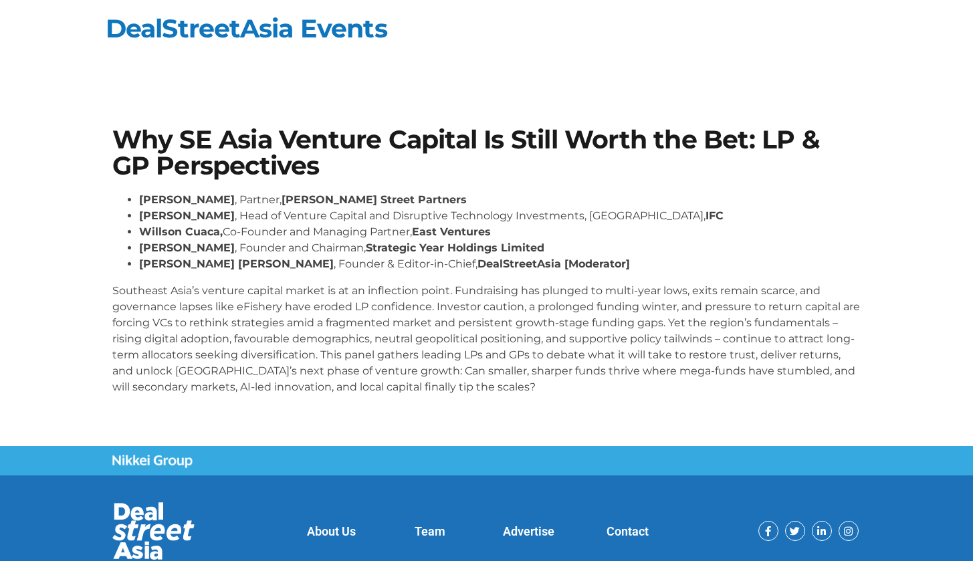
click at [112, 286] on p "Southeast Asia’s venture capital market is at an inflection point. Fundraising …" at bounding box center [486, 339] width 749 height 112
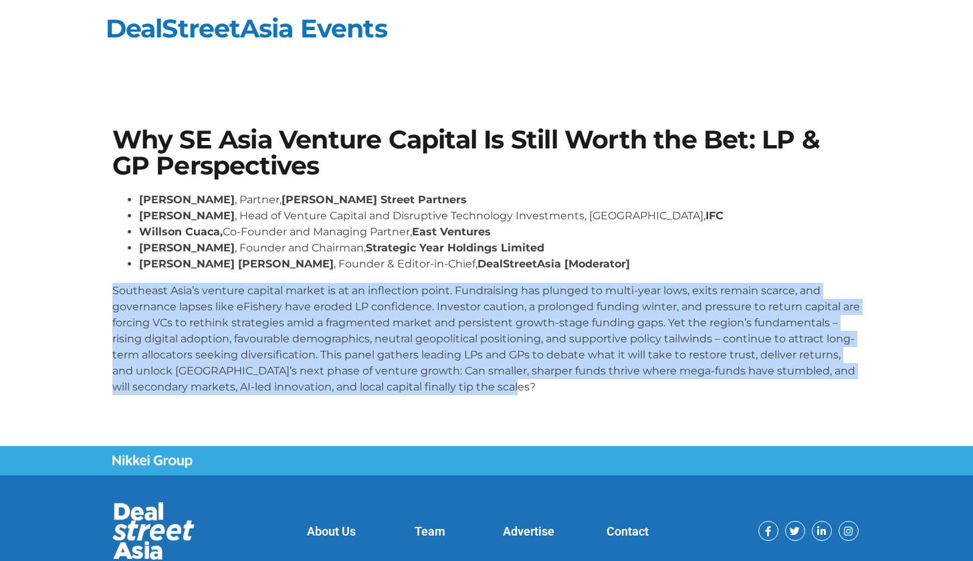
drag, startPoint x: 112, startPoint y: 286, endPoint x: 445, endPoint y: 361, distance: 341.6
click at [512, 381] on p "Southeast Asia’s venture capital market is at an inflection point. Fundraising …" at bounding box center [486, 339] width 749 height 112
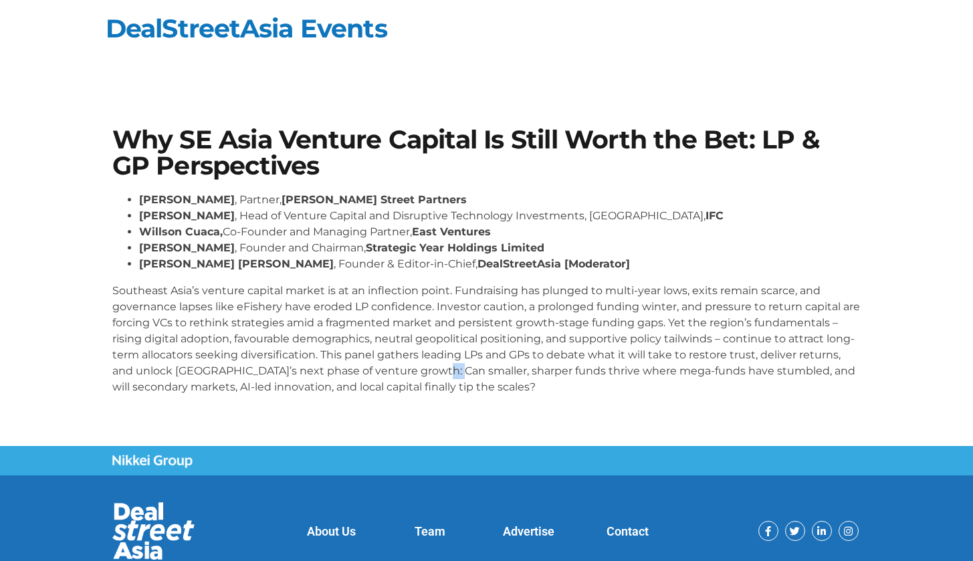
click at [442, 364] on p "Southeast Asia’s venture capital market is at an inflection point. Fundraising …" at bounding box center [486, 339] width 749 height 112
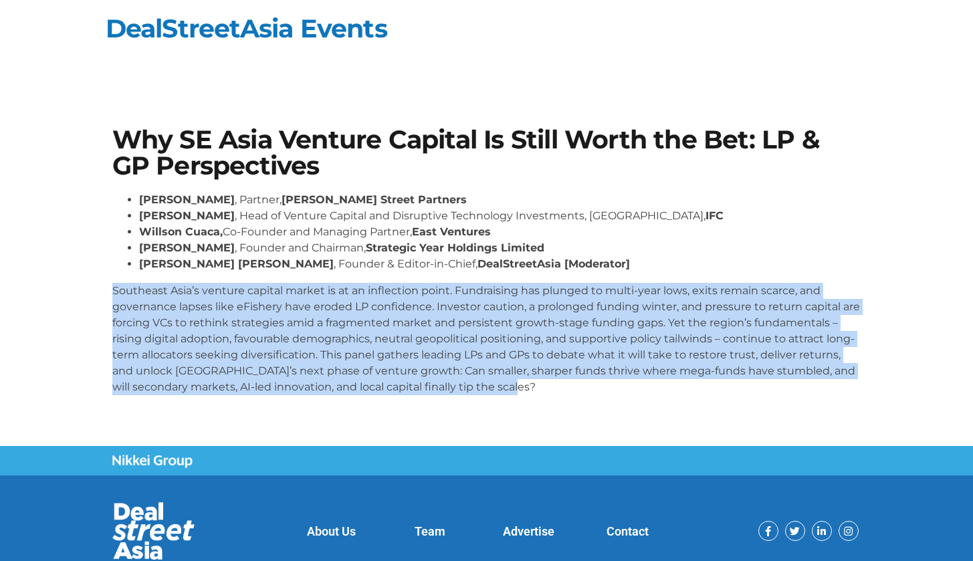
drag, startPoint x: 112, startPoint y: 288, endPoint x: 516, endPoint y: 384, distance: 414.6
click at [516, 384] on p "Southeast Asia’s venture capital market is at an inflection point. Fundraising …" at bounding box center [486, 339] width 749 height 112
copy p "Southeast Asia’s venture capital market is at an inflection point. Fundraising …"
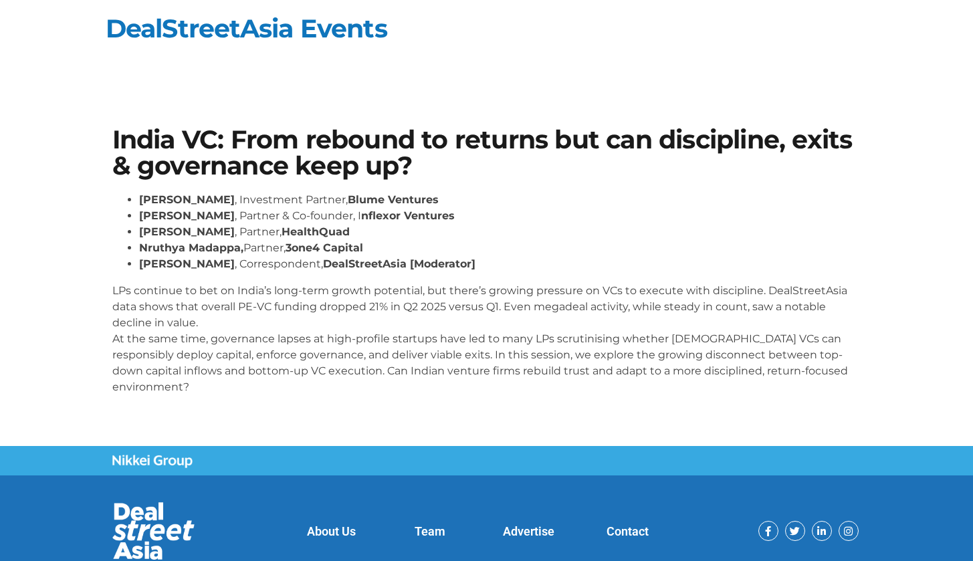
click at [105, 291] on section "India VC: From rebound to returns but can discipline, exits & governance keep u…" at bounding box center [486, 266] width 973 height 359
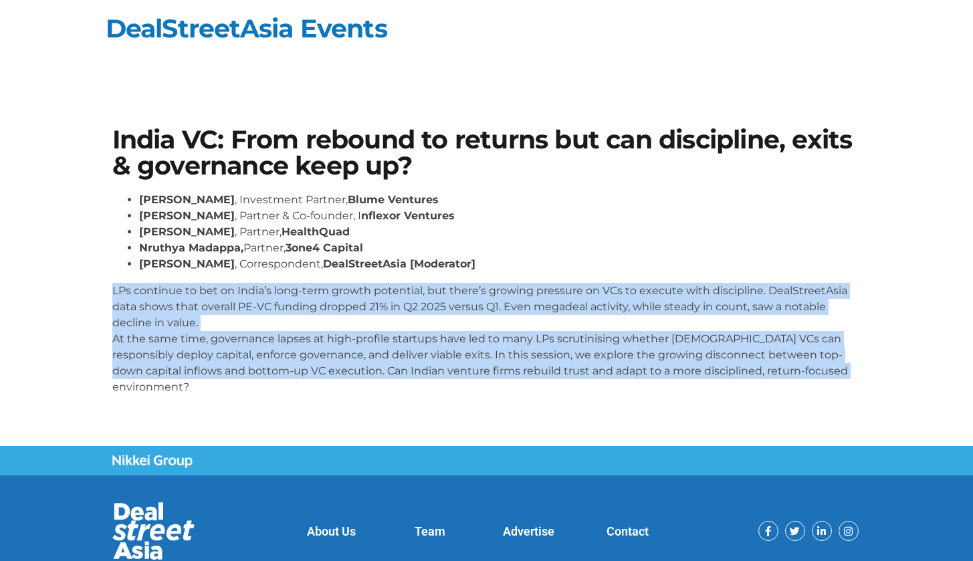
drag, startPoint x: 112, startPoint y: 288, endPoint x: 828, endPoint y: 369, distance: 719.8
click at [828, 369] on p "LPs continue to bet on India’s long-term growth potential, but there’s growing …" at bounding box center [486, 339] width 749 height 112
copy p "LPs continue to bet on India’s long-term growth potential, but there’s growing …"
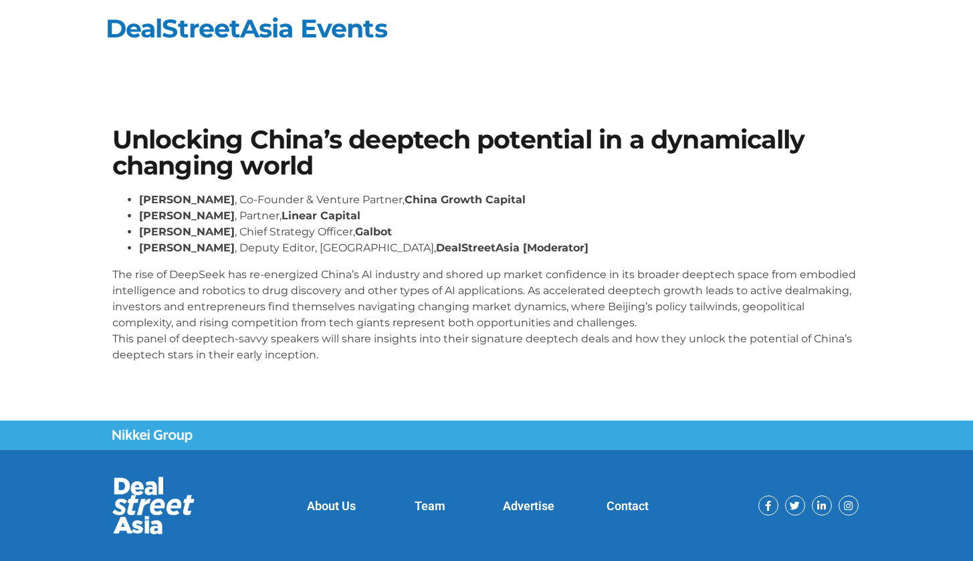
click at [109, 309] on div "Unlocking China’s deeptech potential in a dynamically changing world [PERSON_NA…" at bounding box center [487, 250] width 763 height 260
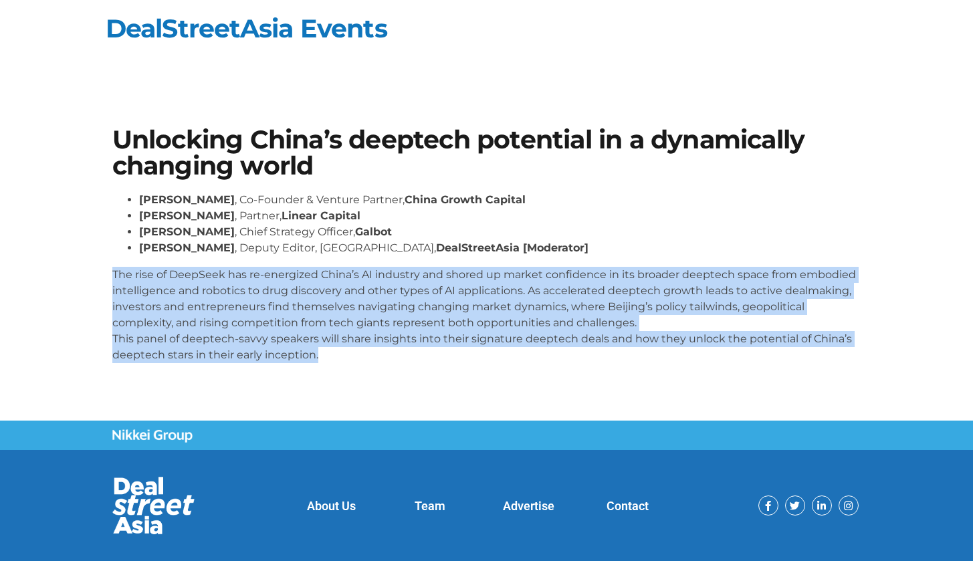
drag, startPoint x: 113, startPoint y: 273, endPoint x: 384, endPoint y: 367, distance: 286.9
click at [384, 367] on div "Wayne Shiong , Co-Founder & Venture Partner, China Growth Capital Neil Zeng , P…" at bounding box center [486, 283] width 749 height 182
copy p "The rise of DeepSeek has re-energized China’s AI industry and shored up market …"
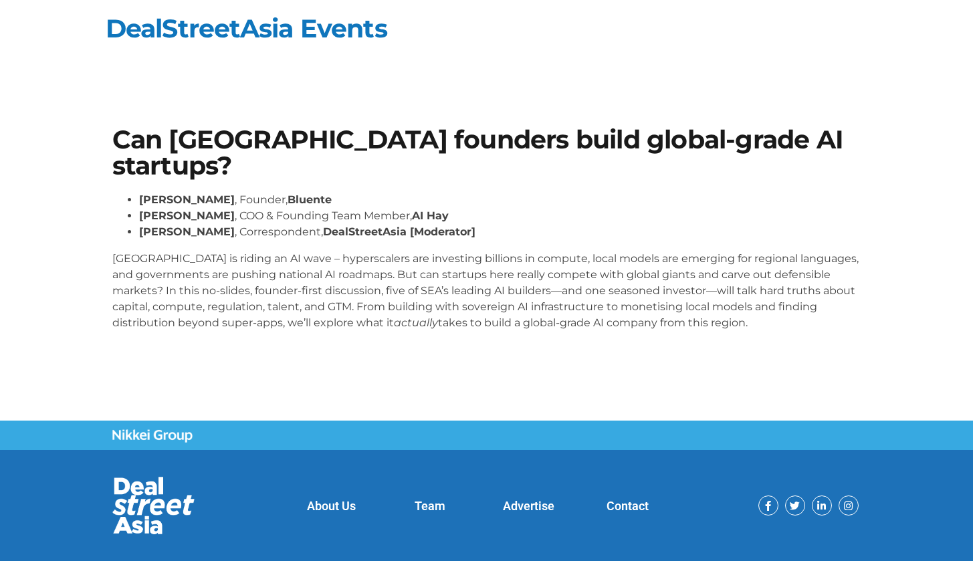
click at [114, 255] on p "[GEOGRAPHIC_DATA] is riding an AI wave – hyperscalers are investing billions in…" at bounding box center [486, 291] width 749 height 80
drag, startPoint x: 112, startPoint y: 256, endPoint x: 700, endPoint y: 361, distance: 598.1
click at [700, 361] on section "Can [GEOGRAPHIC_DATA] founders build global-grade AI startups? [PERSON_NAME] , …" at bounding box center [486, 234] width 973 height 295
copy p "[GEOGRAPHIC_DATA] is riding an AI wave – hyperscalers are investing billions in…"
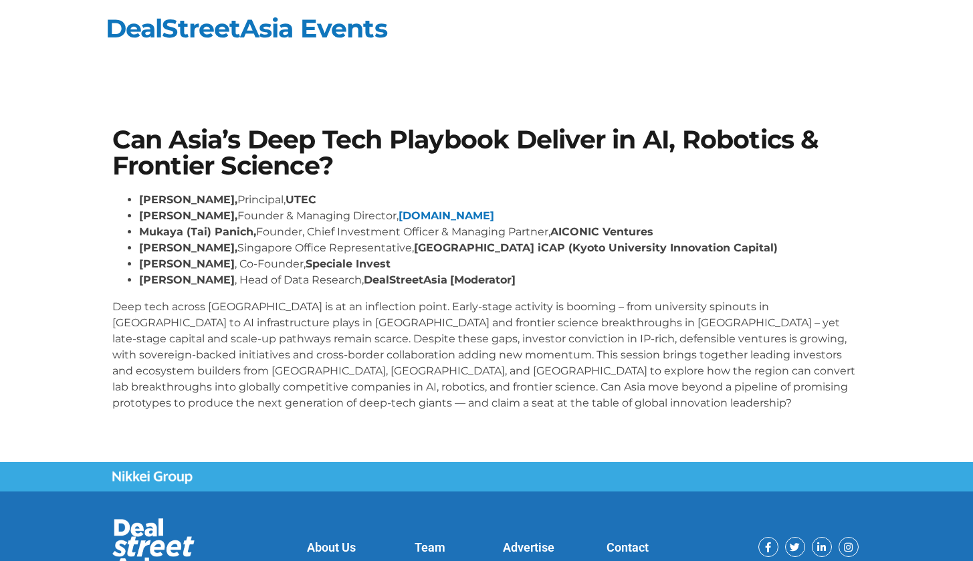
click at [189, 327] on p "Deep tech across [GEOGRAPHIC_DATA] is at an inflection point. Early-stage activ…" at bounding box center [486, 355] width 749 height 112
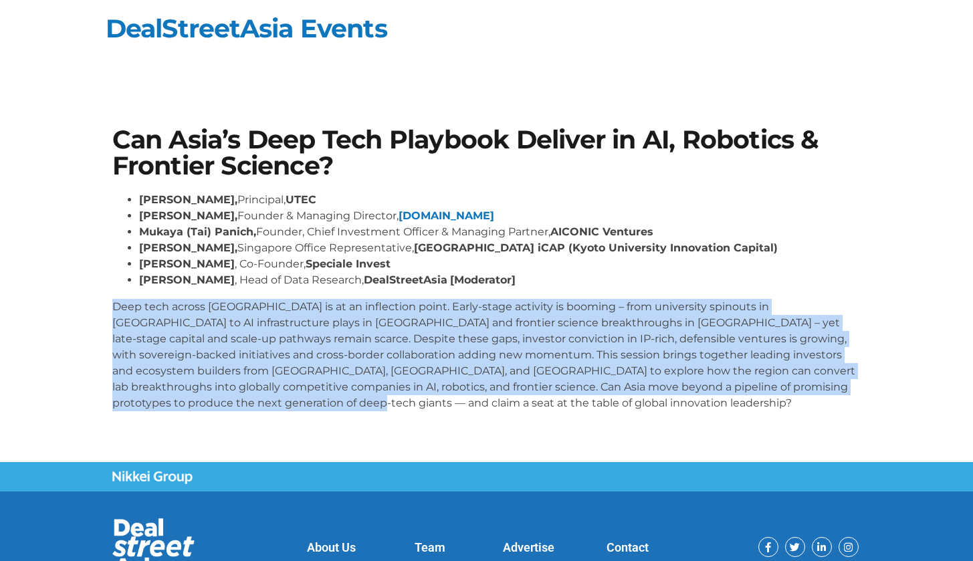
drag, startPoint x: 113, startPoint y: 301, endPoint x: 207, endPoint y: 403, distance: 138.3
click at [207, 403] on p "Deep tech across [GEOGRAPHIC_DATA] is at an inflection point. Early-stage activ…" at bounding box center [486, 355] width 749 height 112
copy p "Deep tech across [GEOGRAPHIC_DATA] is at an inflection point. Early-stage activ…"
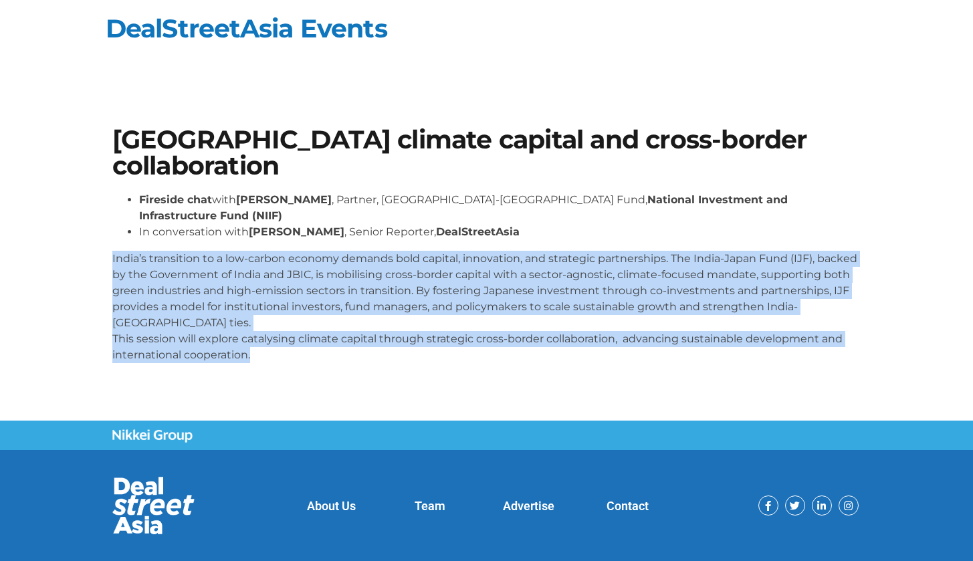
drag, startPoint x: 112, startPoint y: 213, endPoint x: 337, endPoint y: 326, distance: 251.3
click at [336, 326] on section "Catalysing climate capital and cross-border collaboration Fireside chat with Kr…" at bounding box center [486, 250] width 973 height 327
copy p "India’s transition to a low-carbon economy demands bold capital, innovation, an…"
